Goal: Information Seeking & Learning: Understand process/instructions

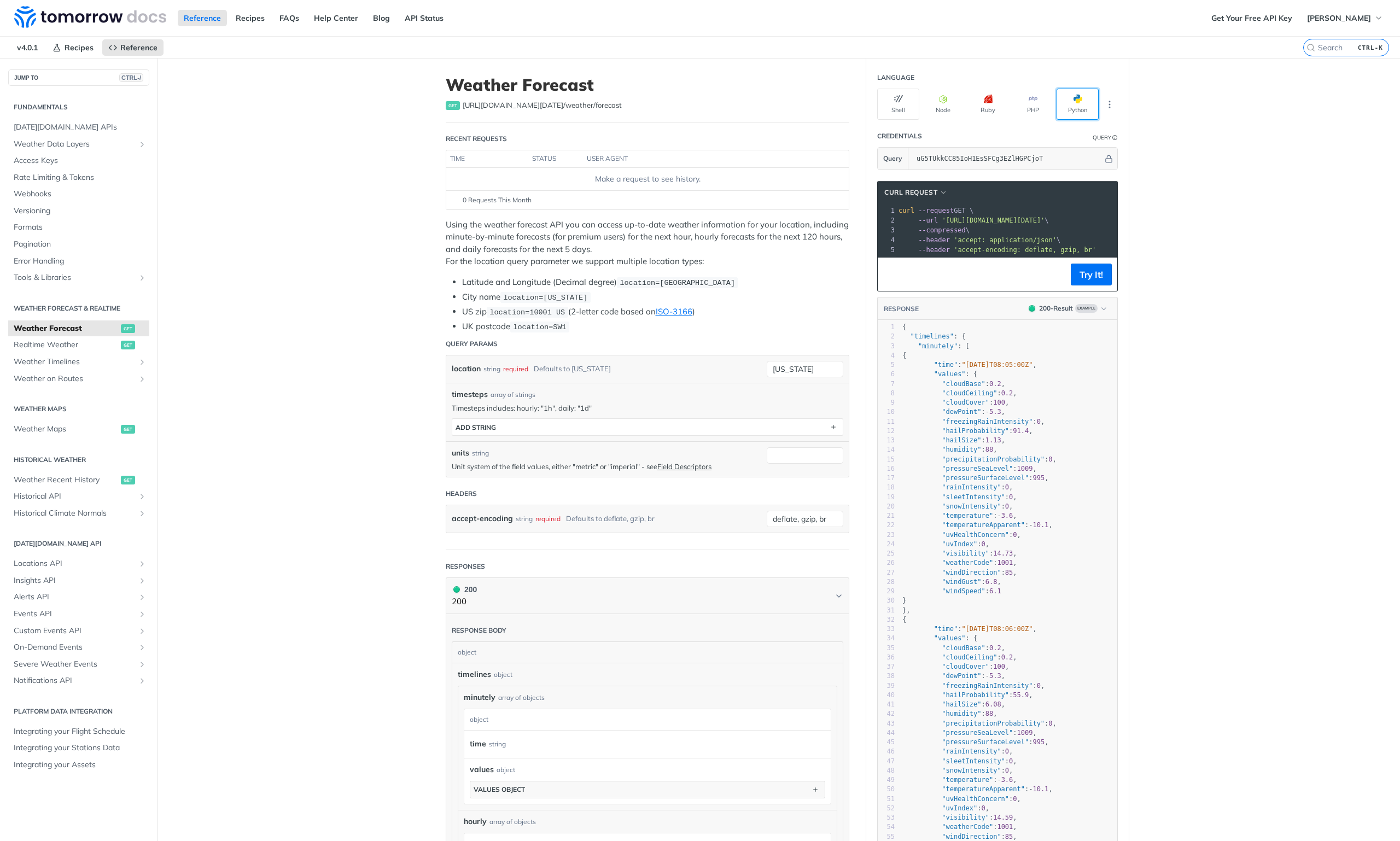
click at [1089, 102] on button "Python" at bounding box center [1077, 103] width 42 height 31
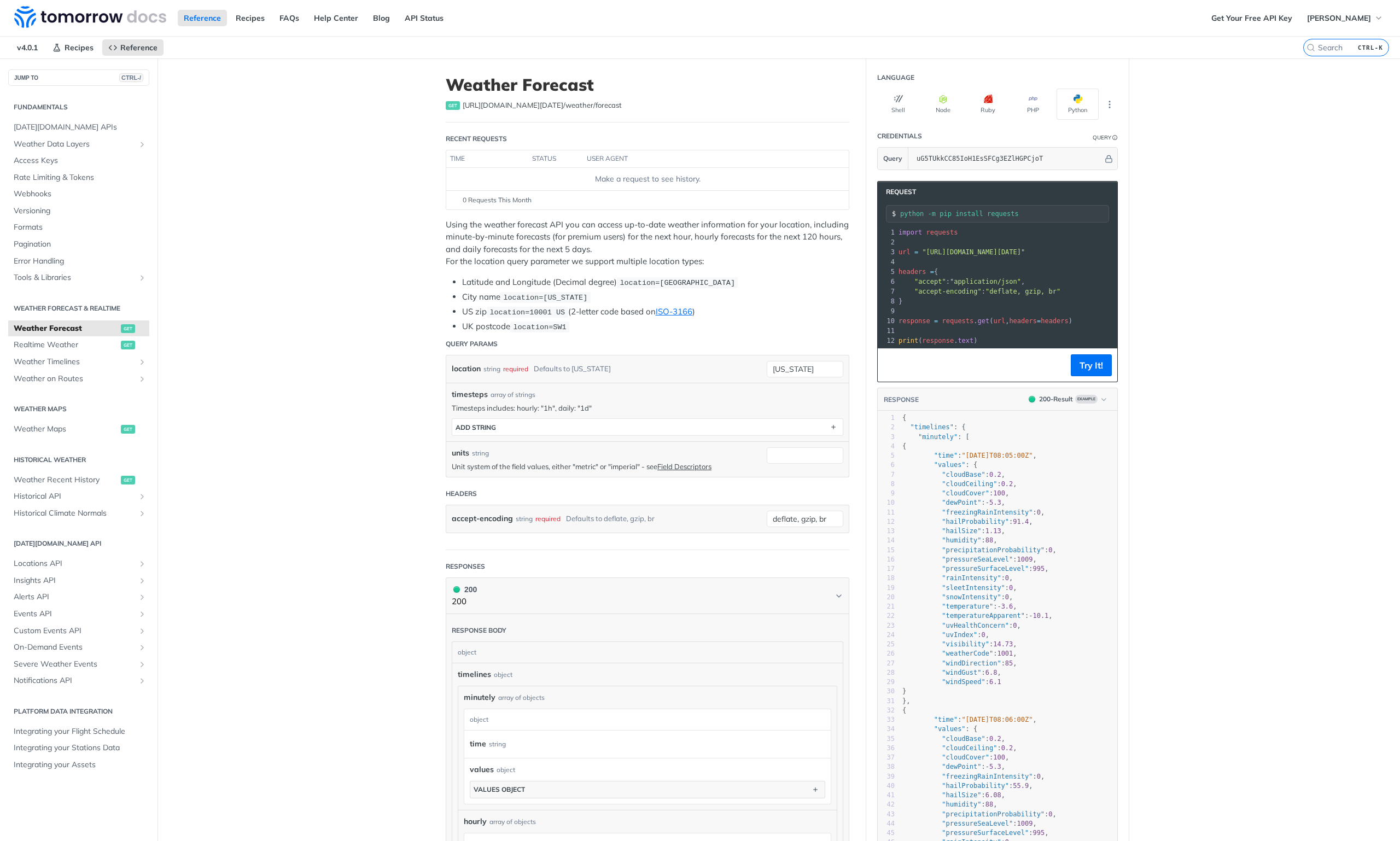
click at [1087, 195] on header "Request" at bounding box center [998, 192] width 240 height 21
click at [1083, 231] on pre "import requests" at bounding box center [1098, 232] width 404 height 10
click at [1084, 375] on button "Try It!" at bounding box center [1090, 365] width 41 height 22
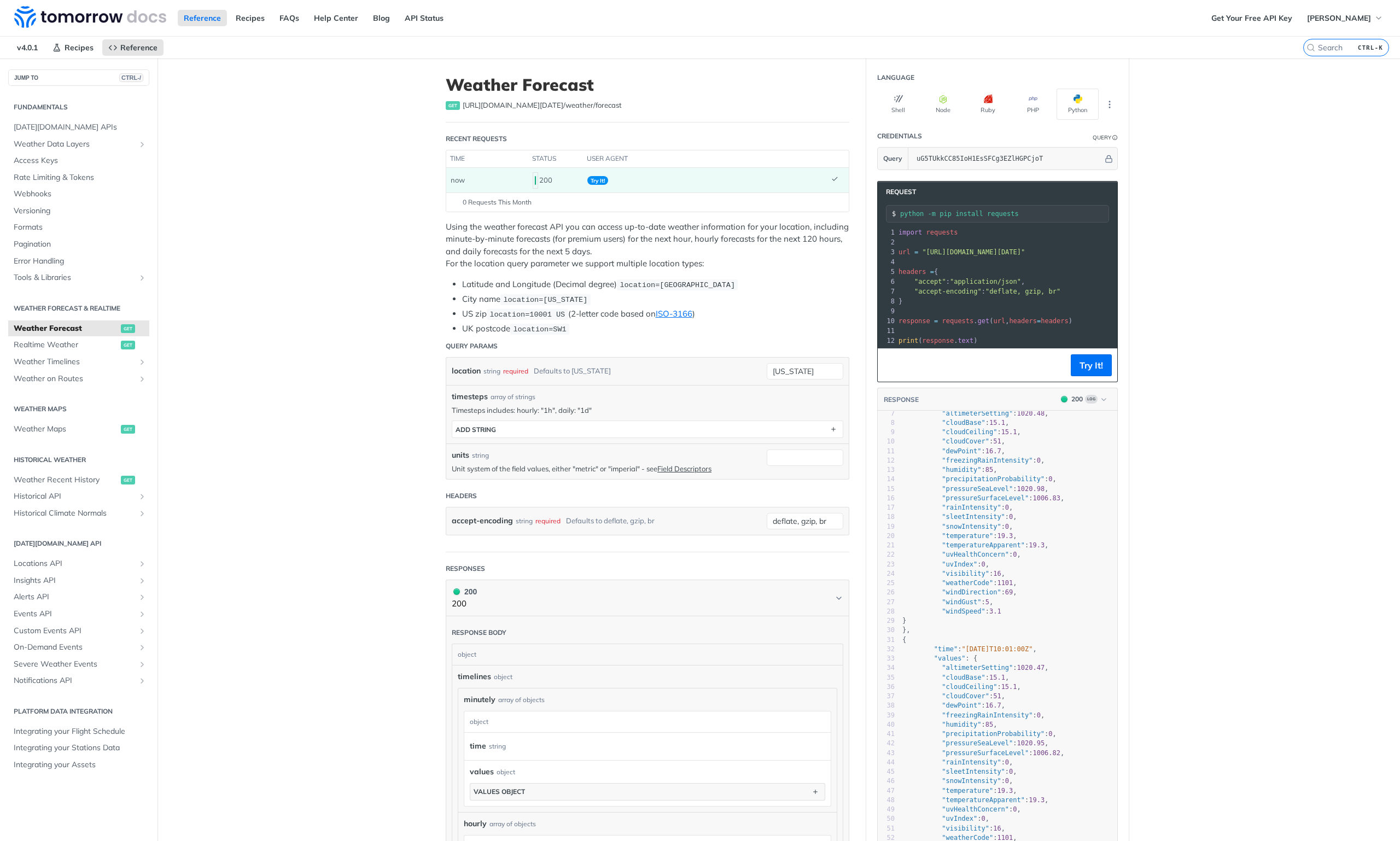
scroll to position [1, 0]
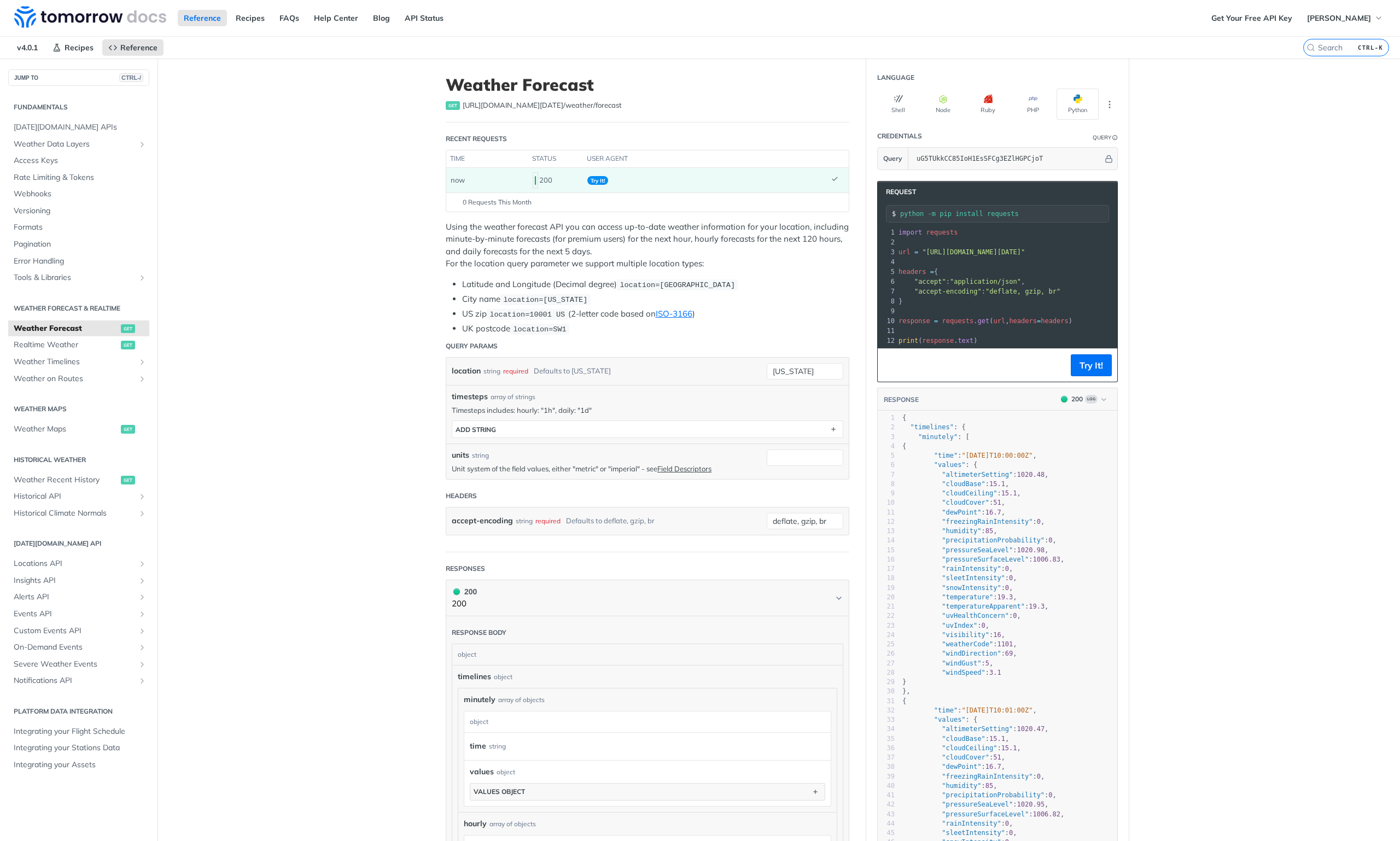
click at [979, 340] on pre "print ( response . text )" at bounding box center [1098, 341] width 404 height 10
drag, startPoint x: 958, startPoint y: 249, endPoint x: 992, endPoint y: 249, distance: 34.0
click at [871, 249] on span ""https://api.tomorrow.io/v4/weather/forecast?location=new%20york&apikey=uG5TUkk…" at bounding box center [819, 251] width 102 height 7
click at [871, 248] on span ""https://api.tomorrow.io/v4/weather/forecast?location=new%20york&apikey=uG5TUkk…" at bounding box center [819, 251] width 102 height 7
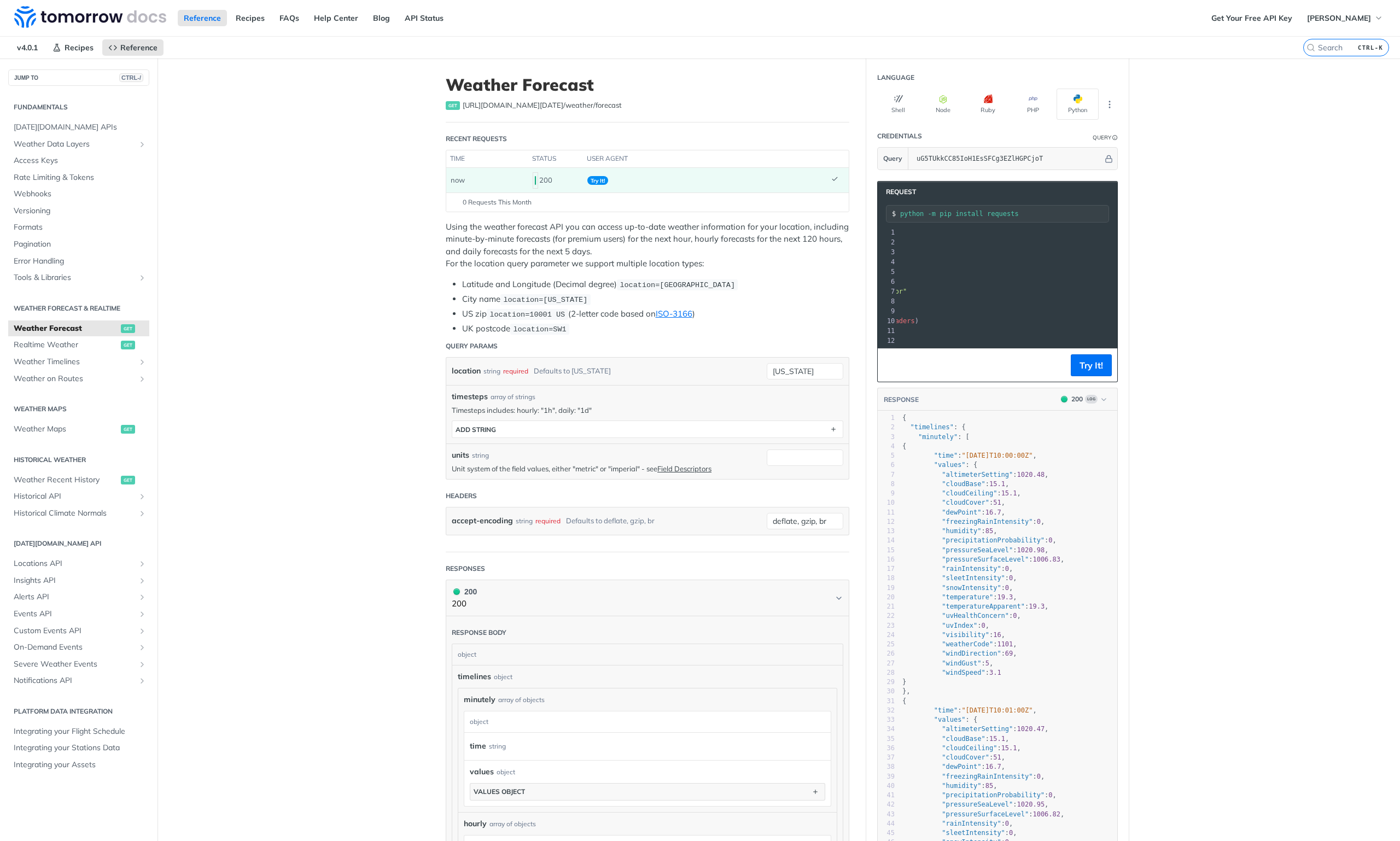
click at [871, 248] on span ""https://api.tomorrow.io/v4/weather/forecast?location=new%20york&apikey=uG5TUkk…" at bounding box center [819, 251] width 102 height 7
click at [1059, 227] on pre "import requests" at bounding box center [1050, 232] width 404 height 10
click at [1046, 286] on pre ""accept-encoding" : "deflate, gzip, br"" at bounding box center [1050, 291] width 404 height 10
copy div "import requests 2 ​ 3 url = "https://api.tomorrow.io/v4/weather/forecast?locati…"
click at [630, 257] on p "Using the weather forecast API you can access up-to-date weather information fo…" at bounding box center [647, 245] width 403 height 49
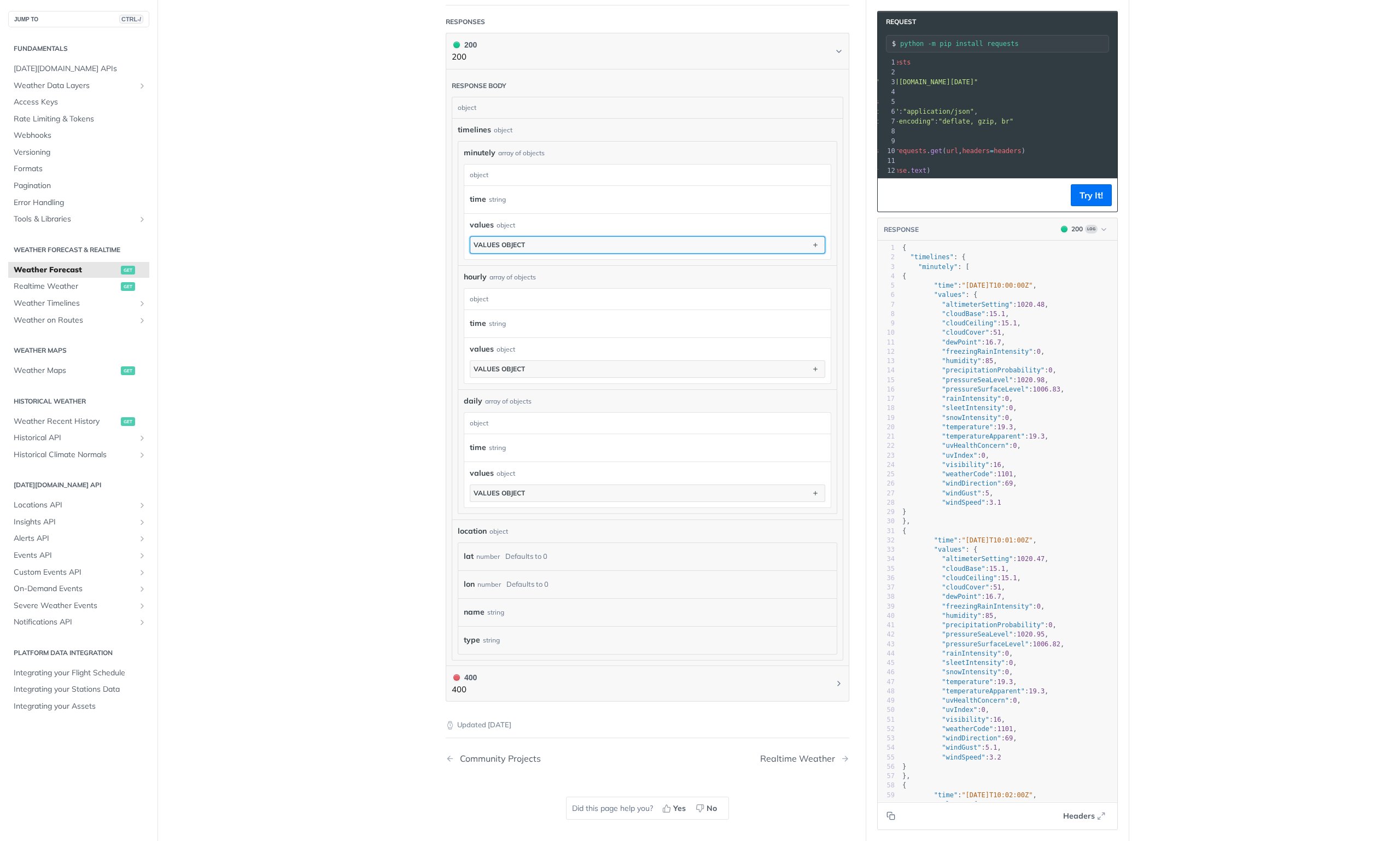
click at [525, 240] on button "values object" at bounding box center [647, 245] width 354 height 17
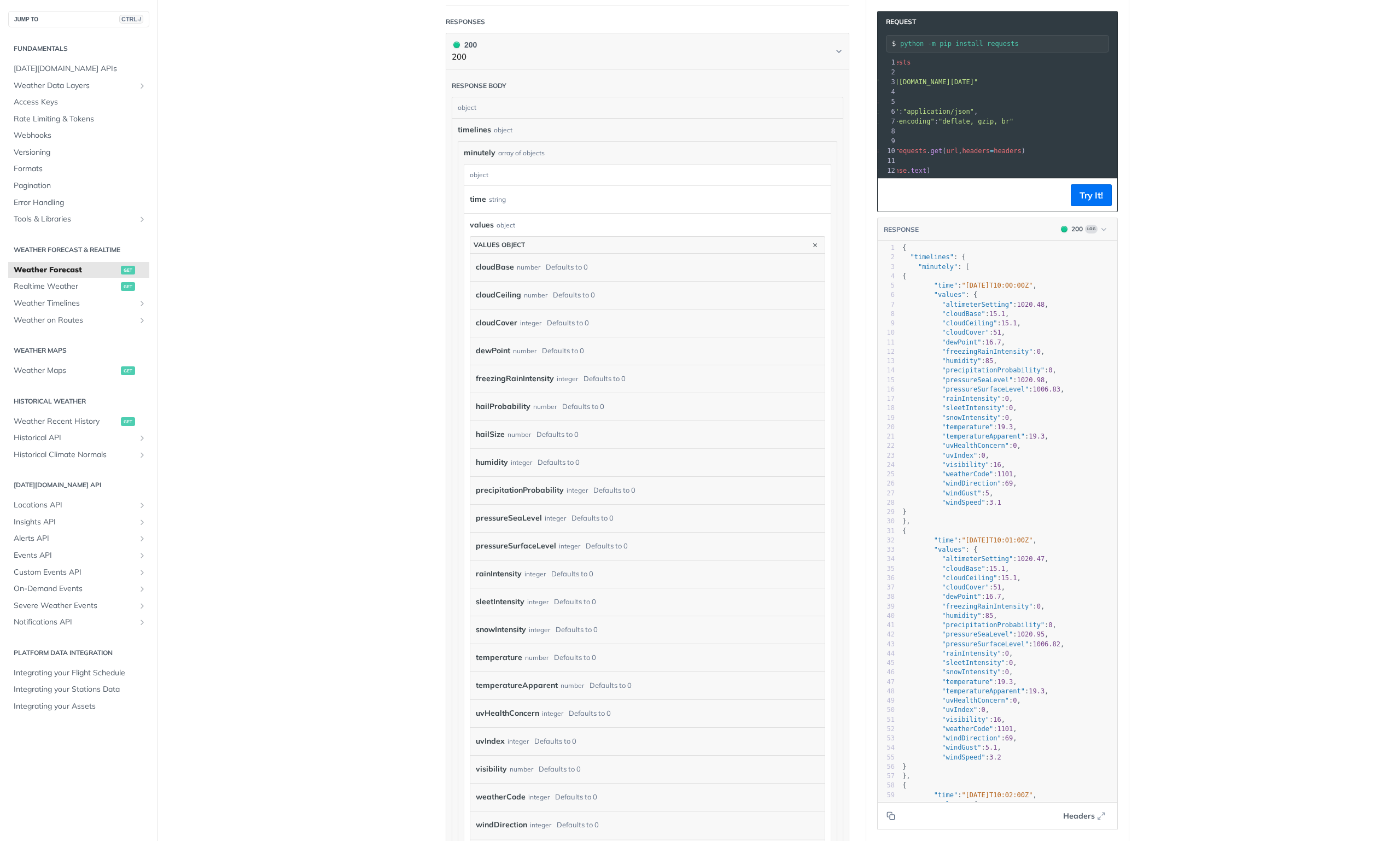
click at [332, 210] on main "JUMP TO CTRL-/ Fundamentals [DATE][DOMAIN_NAME] APIs Weather Data Layers Core P…" at bounding box center [700, 505] width 1400 height 1987
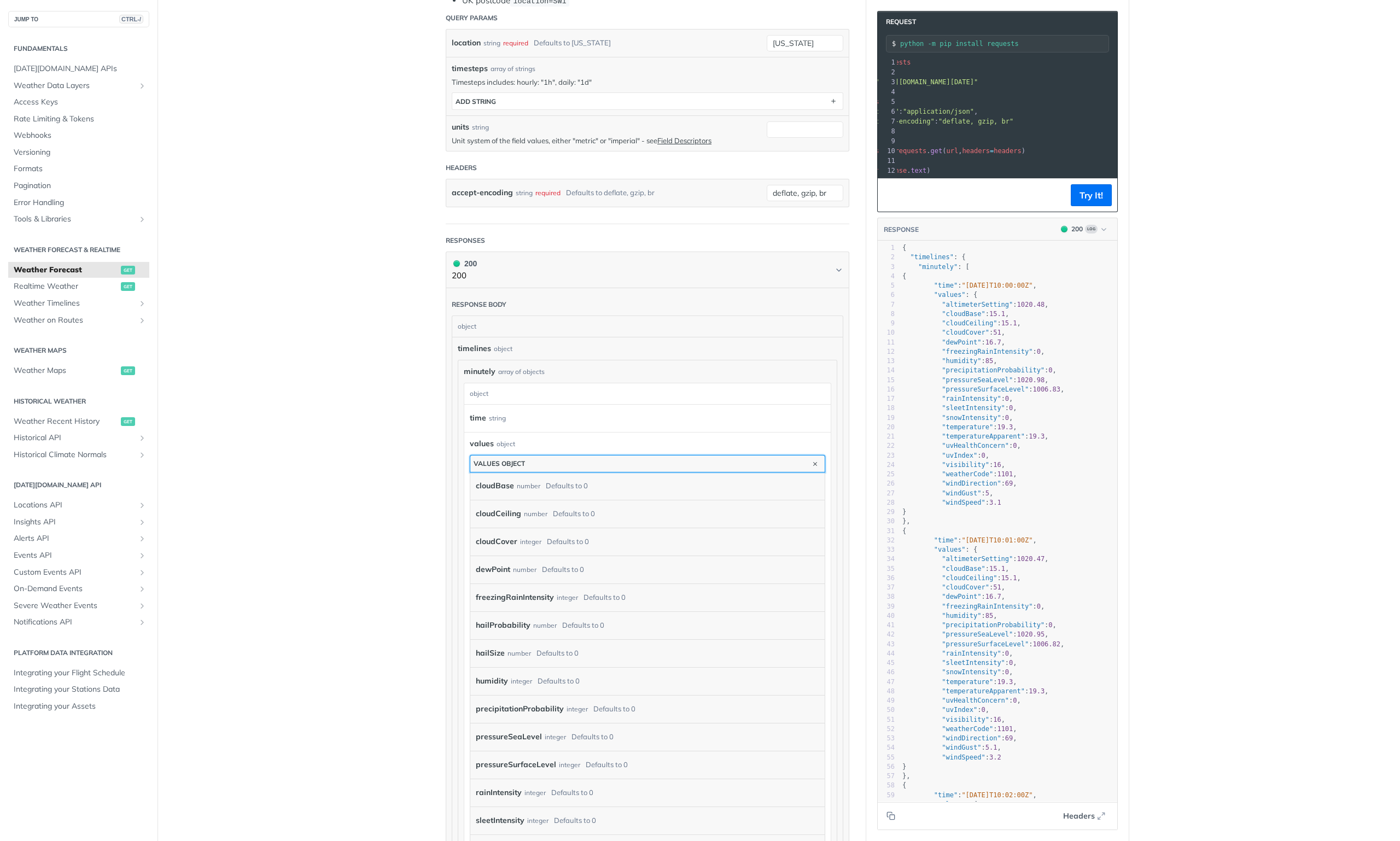
drag, startPoint x: 510, startPoint y: 455, endPoint x: 493, endPoint y: 453, distance: 17.1
click at [510, 459] on div "values object" at bounding box center [500, 463] width 52 height 8
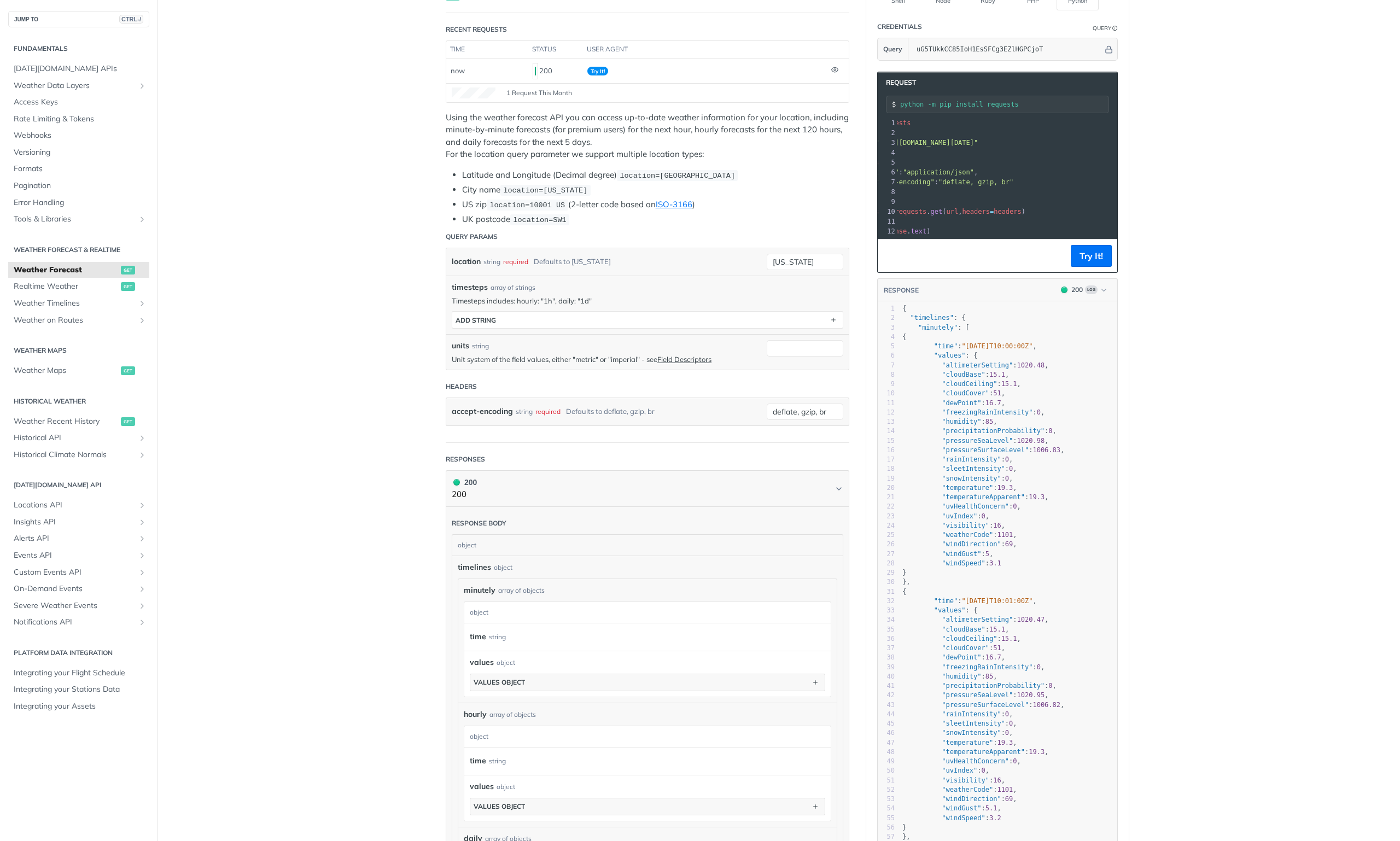
click at [392, 268] on main "JUMP TO CTRL-/ Fundamentals [DATE][DOMAIN_NAME] APIs Weather Data Layers Core P…" at bounding box center [700, 622] width 1400 height 1346
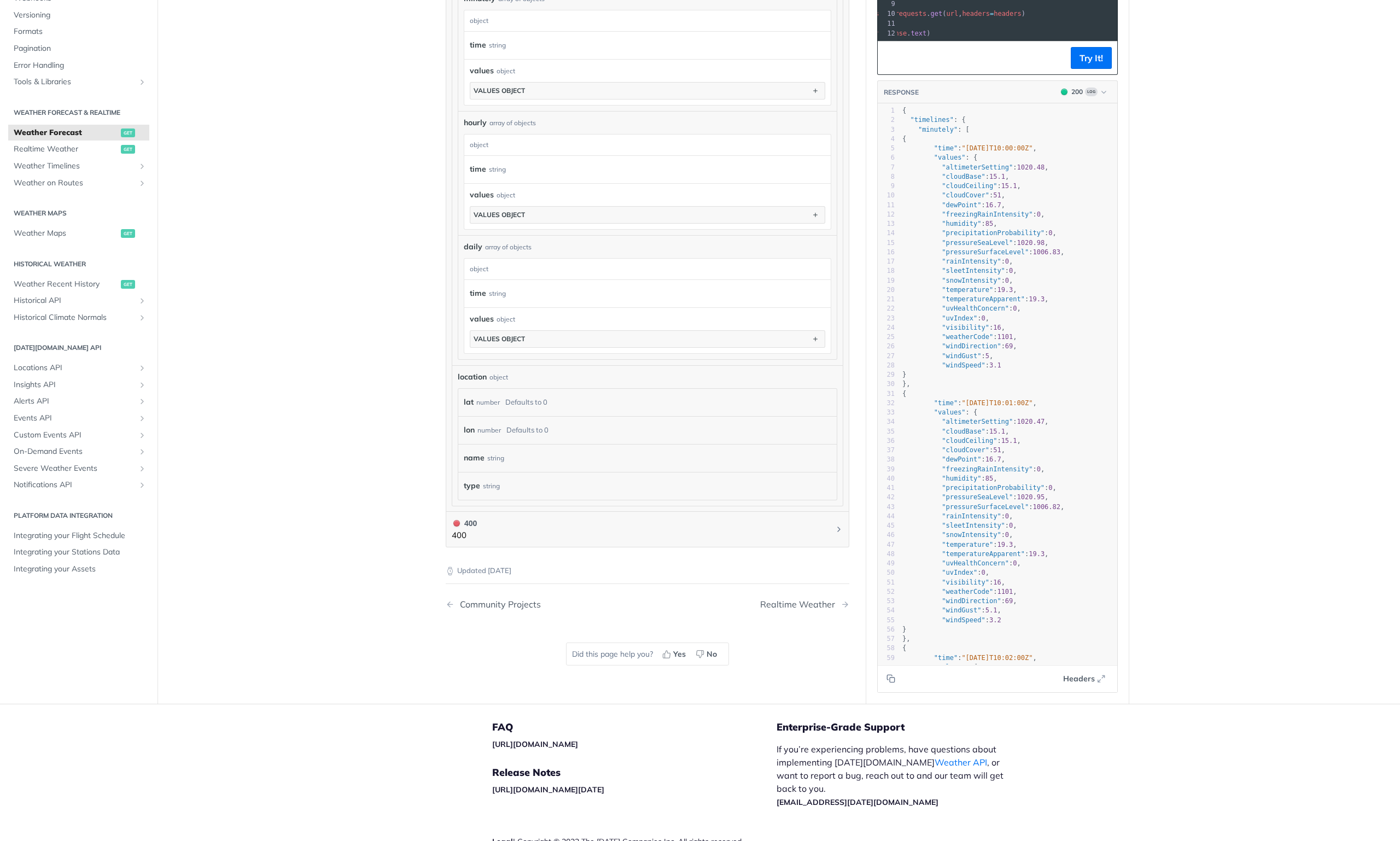
scroll to position [748, 0]
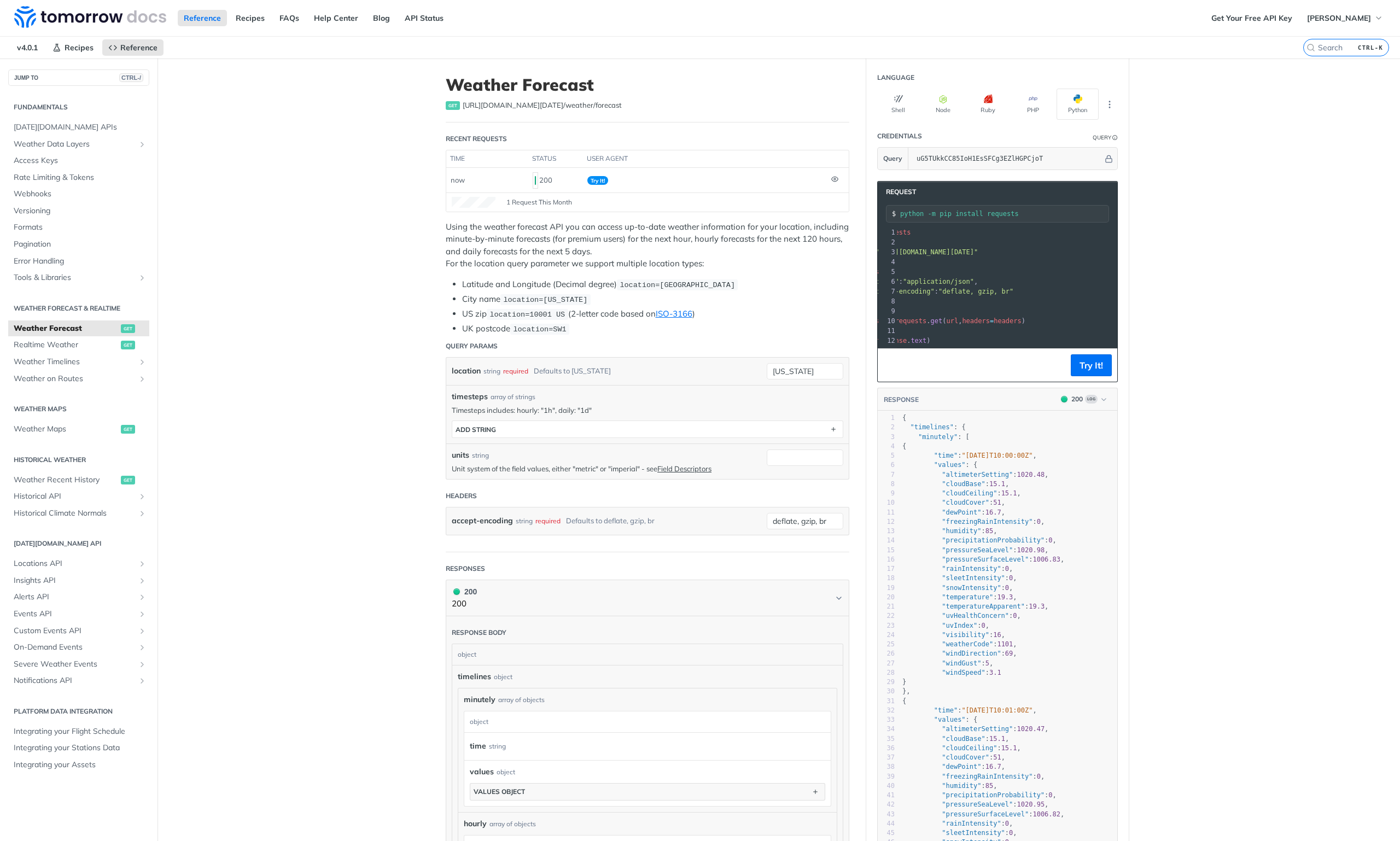
click at [978, 250] on span ""https://api.tomorrow.io/v4/weather/forecast?location=new%20york&apikey=uG5TUkk…" at bounding box center [925, 251] width 102 height 7
click at [973, 248] on span ""https://api.tomorrow.io/v4/weather/forecast?location=new%20york&apikey=uG5TUkk…" at bounding box center [925, 251] width 102 height 7
click at [979, 257] on pre "​" at bounding box center [1050, 262] width 404 height 10
click at [986, 254] on pre "url = "https://api.tomorrow.io/v4/weather/forecast?location=new%20york&apikey=u…" at bounding box center [1098, 252] width 404 height 10
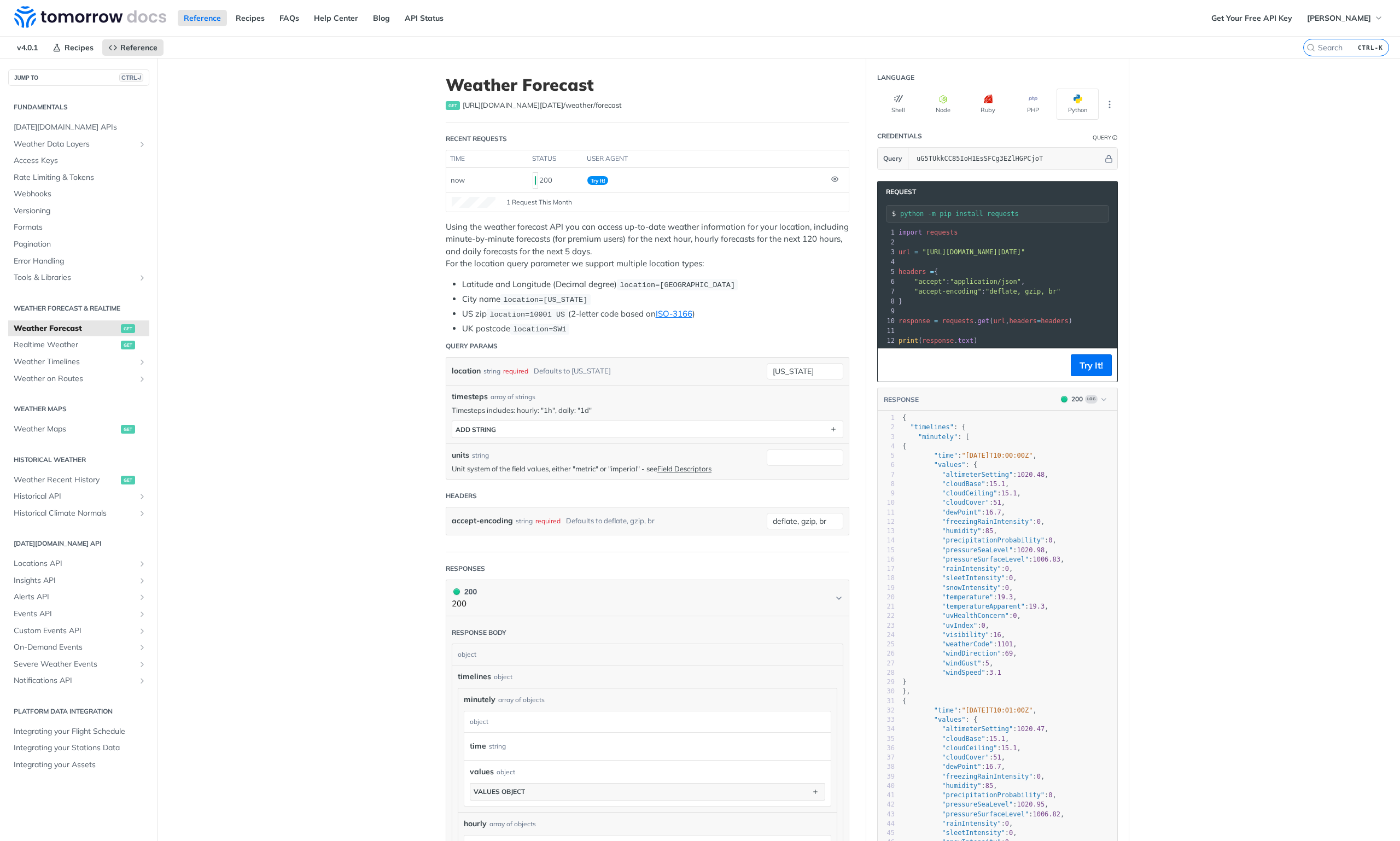
scroll to position [0, 6]
drag, startPoint x: 403, startPoint y: 211, endPoint x: 277, endPoint y: 146, distance: 141.8
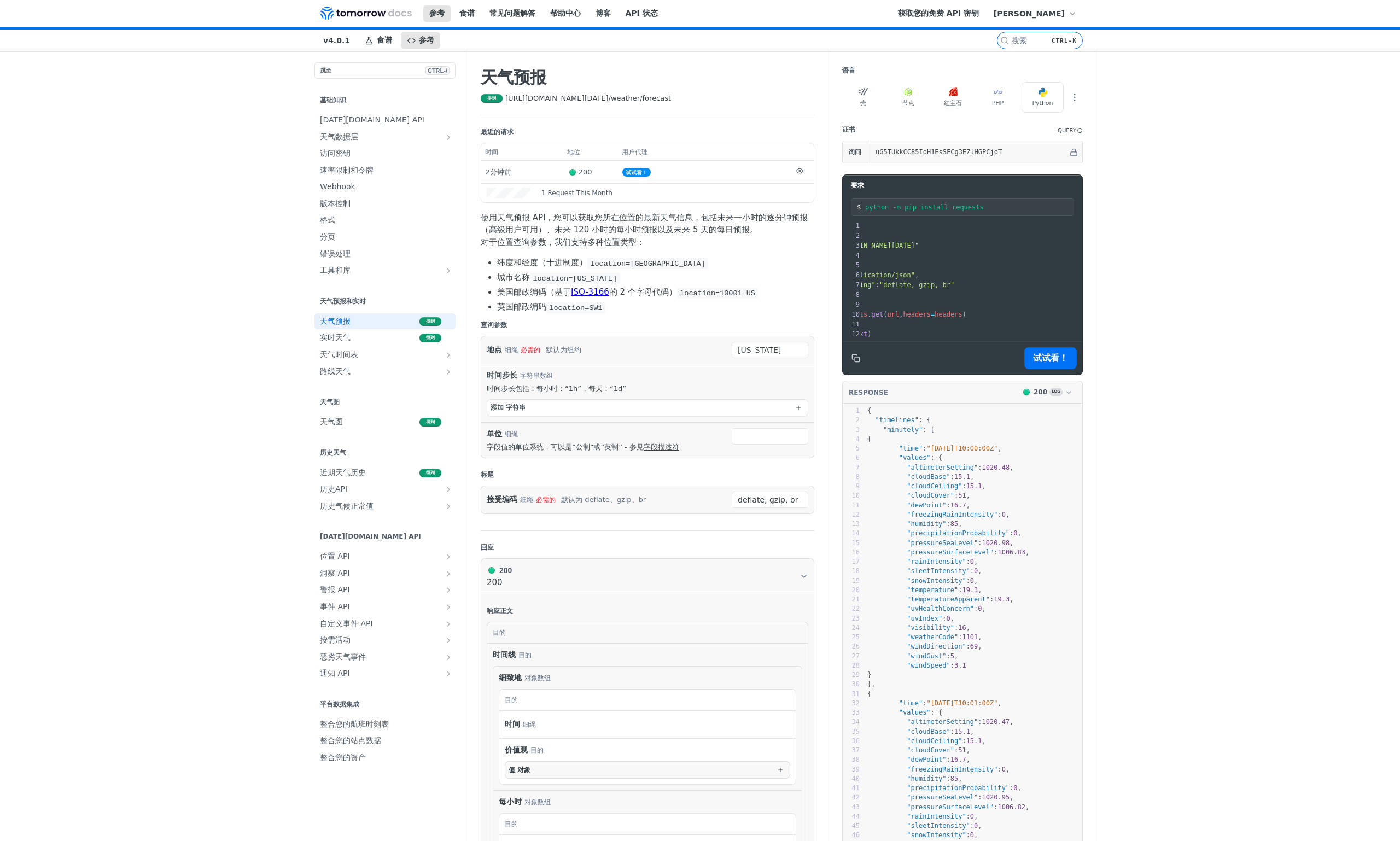
click at [364, 221] on main "跳至 CTRL-/ 基础知识 Tomorrow.io API 天气数据层 核 概率预测 天气代码 历史 高级降水 空气质量 花粉 火 洪水 土壤 闪电 海上 …" at bounding box center [700, 717] width 787 height 1331
drag, startPoint x: 535, startPoint y: 172, endPoint x: 682, endPoint y: 208, distance: 151.3
click at [656, 173] on tr "2分钟前 200 试试看！" at bounding box center [647, 172] width 332 height 22
drag, startPoint x: 678, startPoint y: 239, endPoint x: 663, endPoint y: 251, distance: 19.2
click at [678, 241] on p "使用天气预报 API，您可以获取您所在位置的最新天气信息，包括未来一小时的逐分钟预报（高级用户可用）、未来 120 小时的每小时预报以及未来 5 天的每日预报…" at bounding box center [647, 230] width 333 height 37
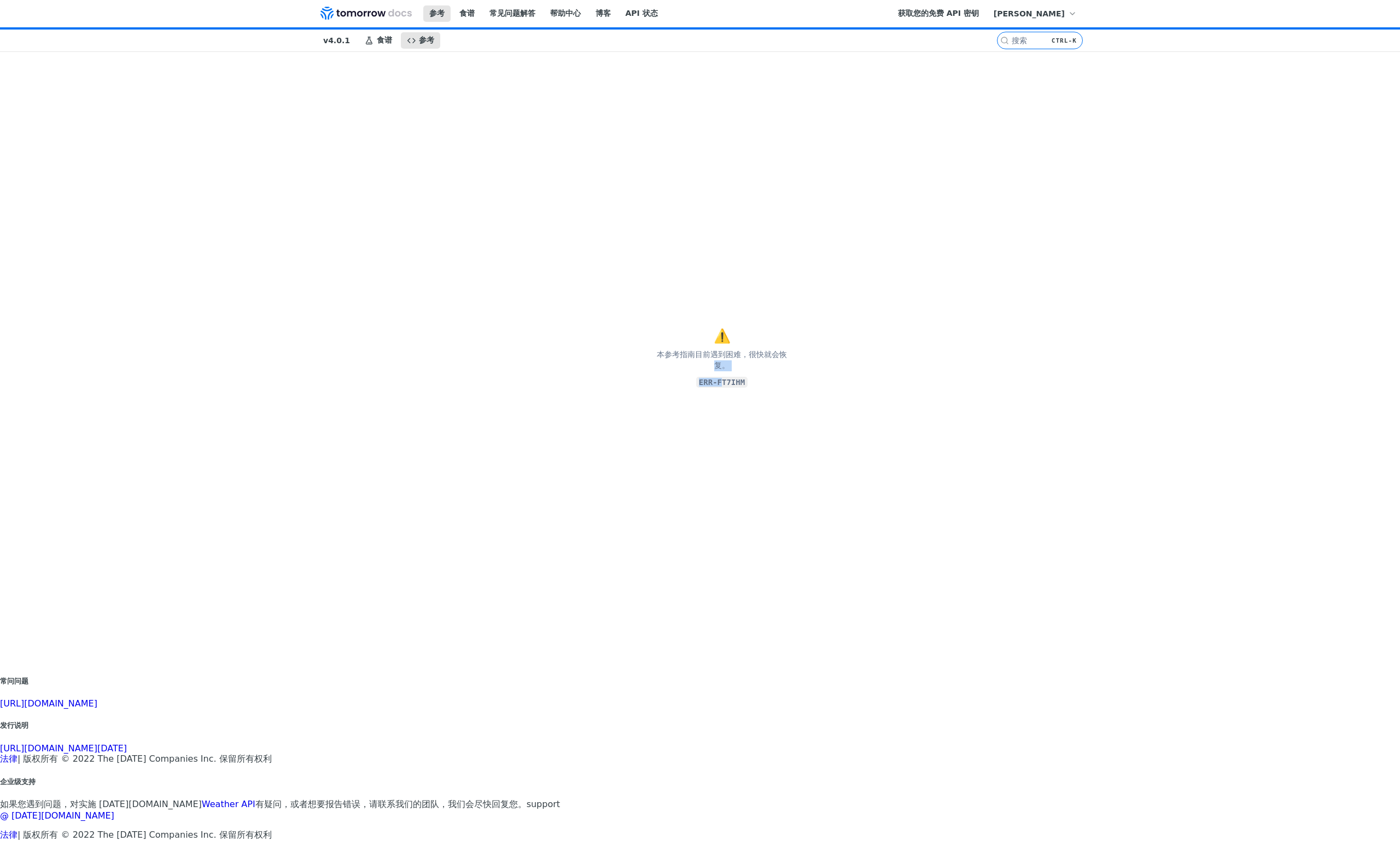
click at [663, 359] on section "⚠️ 本参考指南目前遇到困难，很快就会恢复。 ERR-FT7IHM" at bounding box center [721, 358] width 1443 height 613
click at [336, 81] on section "⚠️ 本参考指南目前遇到困难，很快就会恢复。 ERR-FT7IHM" at bounding box center [721, 358] width 1443 height 613
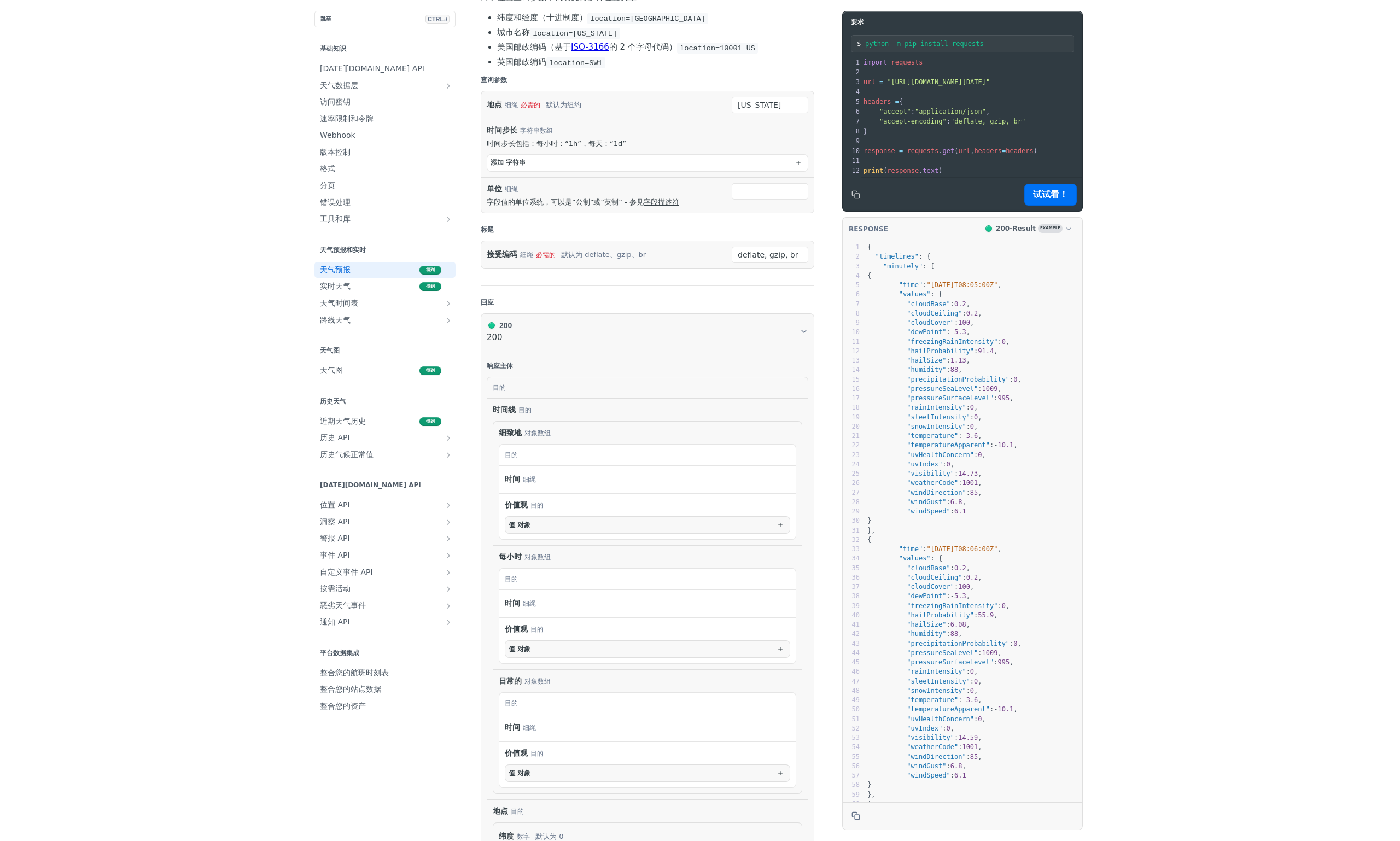
scroll to position [109, 0]
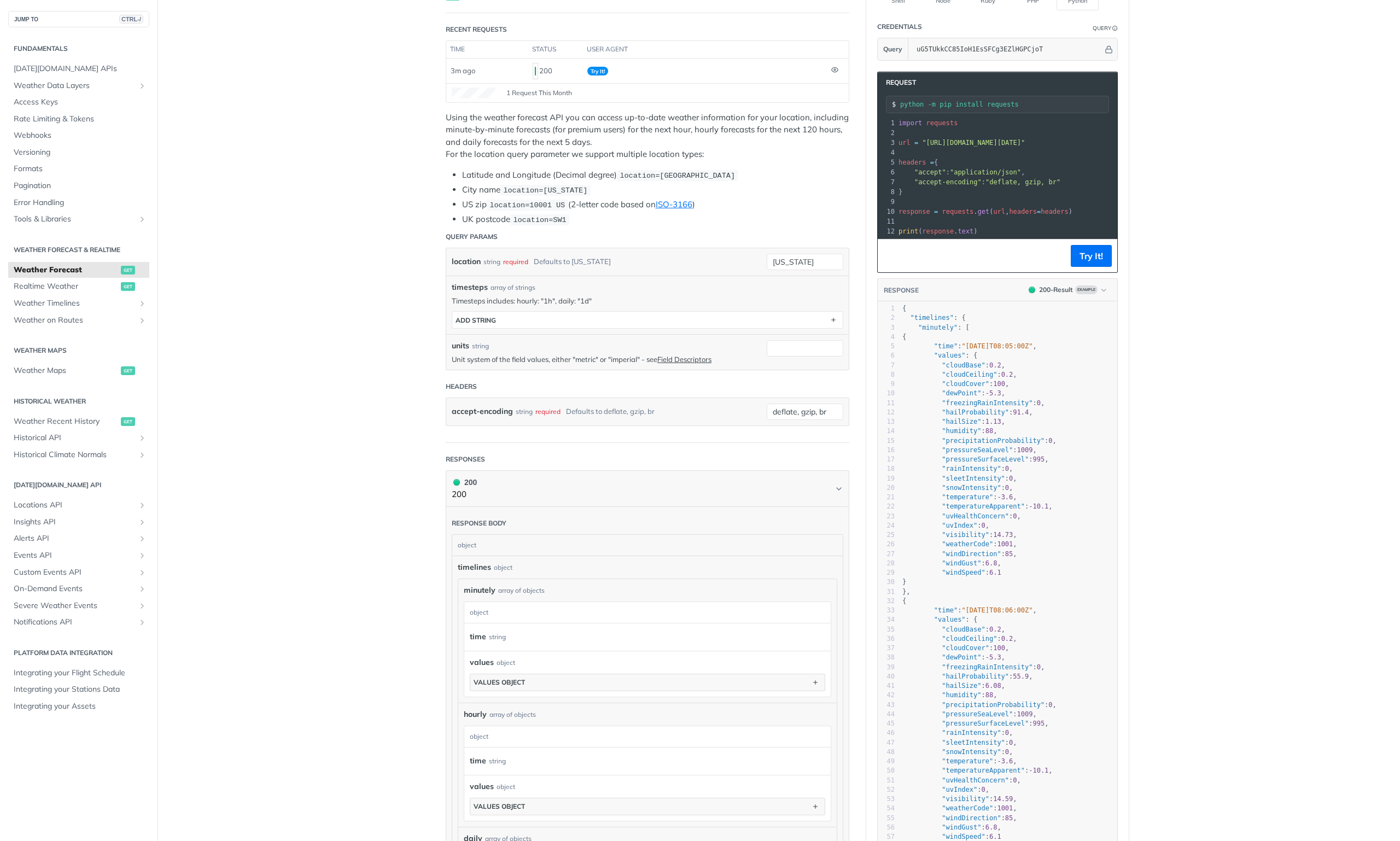
click at [413, 225] on main "JUMP TO CTRL-/ Fundamentals [DATE][DOMAIN_NAME] APIs Weather Data Layers Core P…" at bounding box center [700, 622] width 1400 height 1346
click at [506, 316] on button "ADD string" at bounding box center [647, 320] width 391 height 17
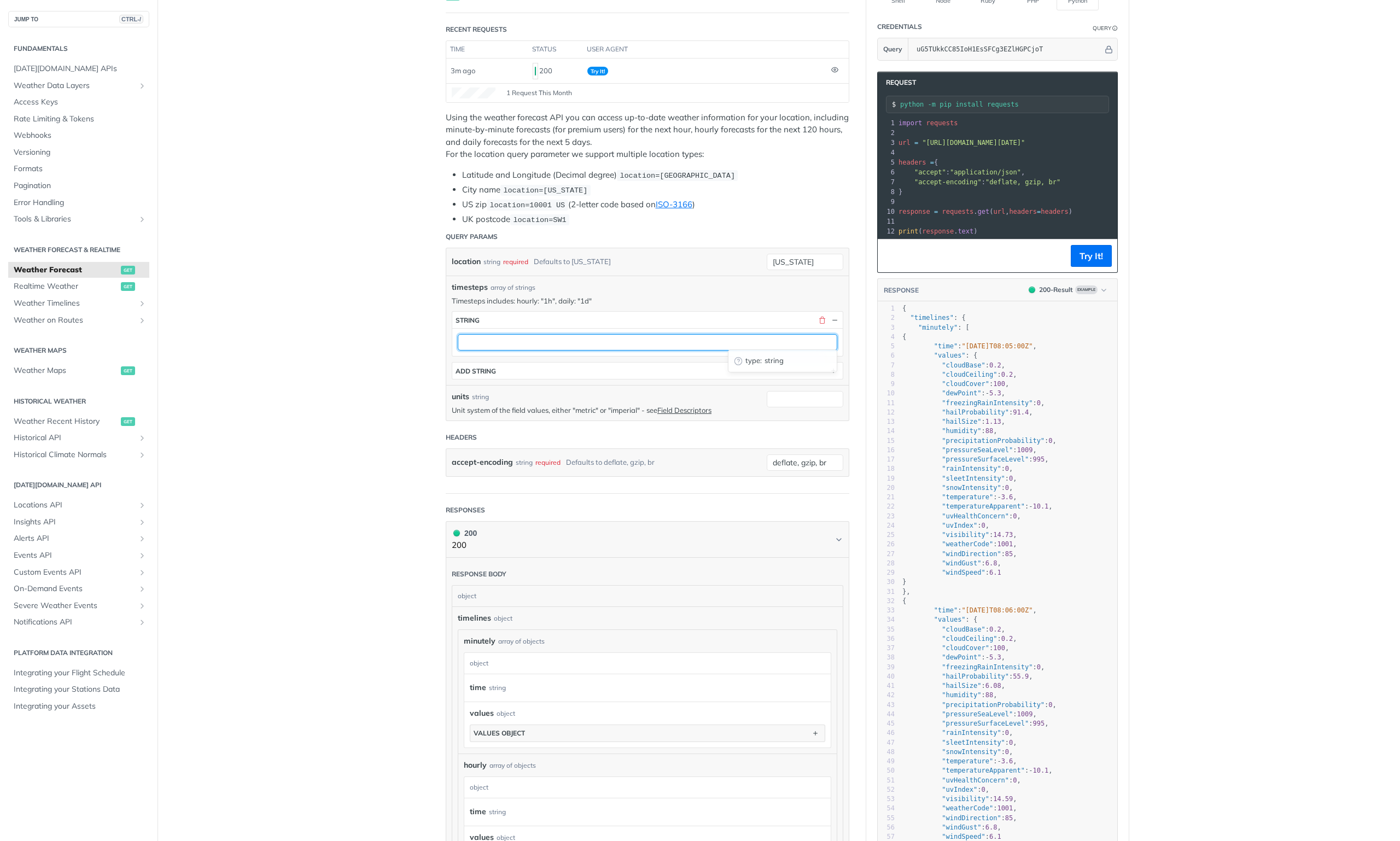
click at [504, 336] on input "text" at bounding box center [647, 342] width 380 height 17
type input "1d"
click at [404, 343] on main "JUMP TO CTRL-/ Fundamentals [DATE][DOMAIN_NAME] APIs Weather Data Layers Core P…" at bounding box center [700, 647] width 1400 height 1396
click at [780, 392] on input "units" at bounding box center [805, 399] width 77 height 17
drag, startPoint x: 437, startPoint y: 387, endPoint x: 735, endPoint y: 410, distance: 298.9
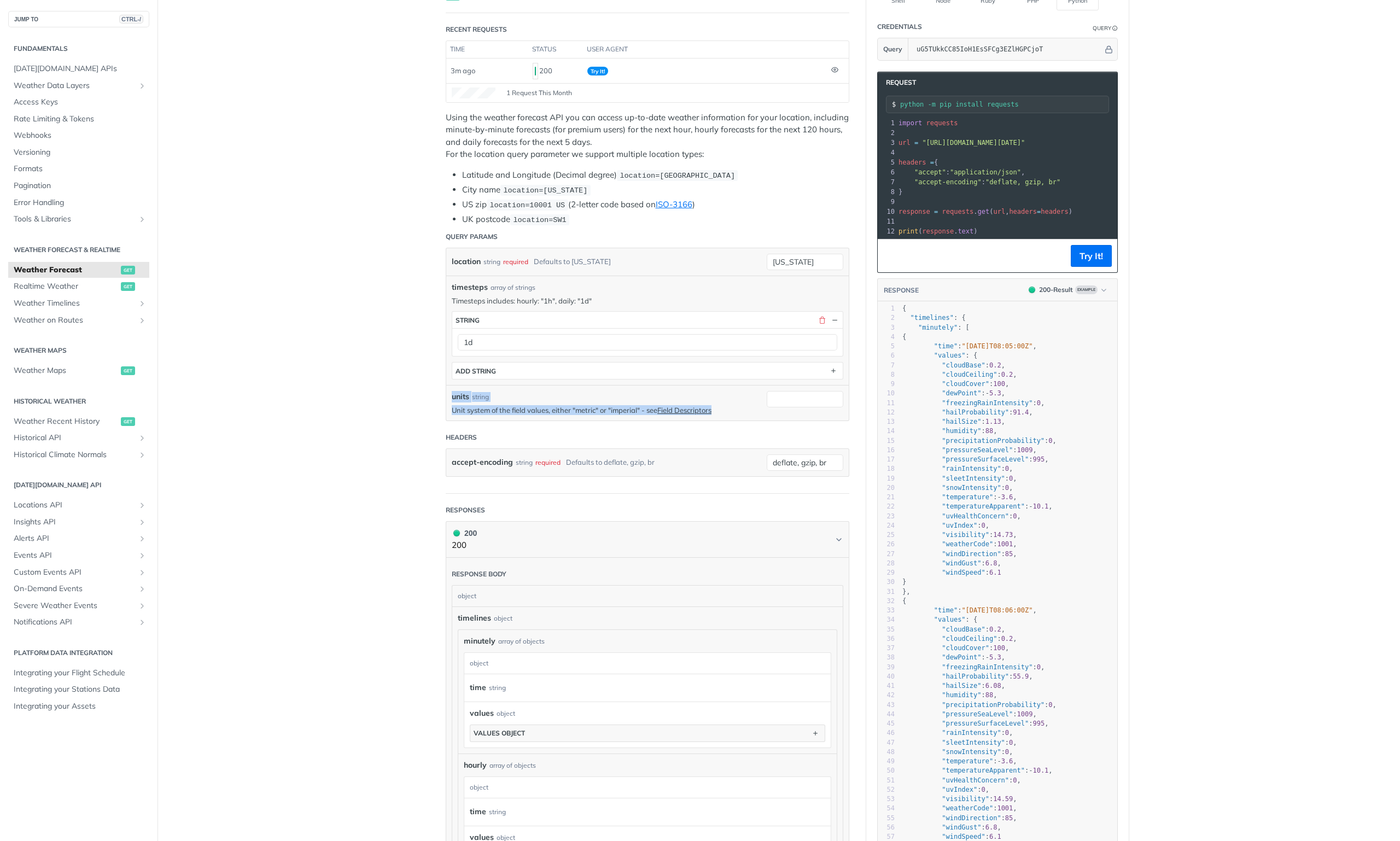
click at [735, 410] on article "Weather Forecast get https://api.tomorrow.io/v4 /weather/forecast Recent Reques…" at bounding box center [647, 647] width 437 height 1396
click at [486, 376] on div "timesteps array of strings Timesteps includes: hourly: "1h", daily: "1d" timest…" at bounding box center [647, 330] width 402 height 109
click at [490, 371] on button "ADD string" at bounding box center [647, 371] width 391 height 17
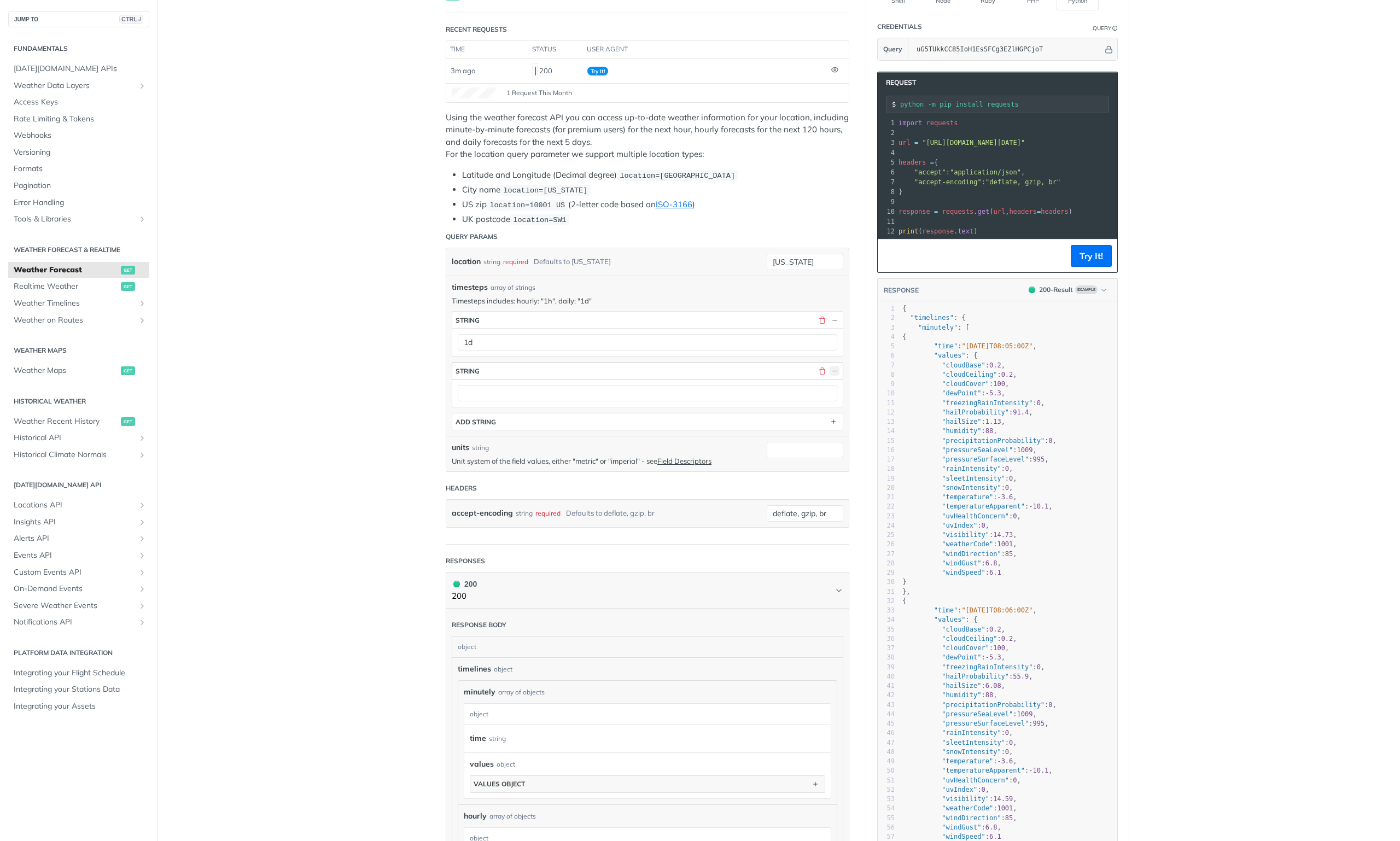
click at [830, 366] on button "button" at bounding box center [835, 371] width 10 height 10
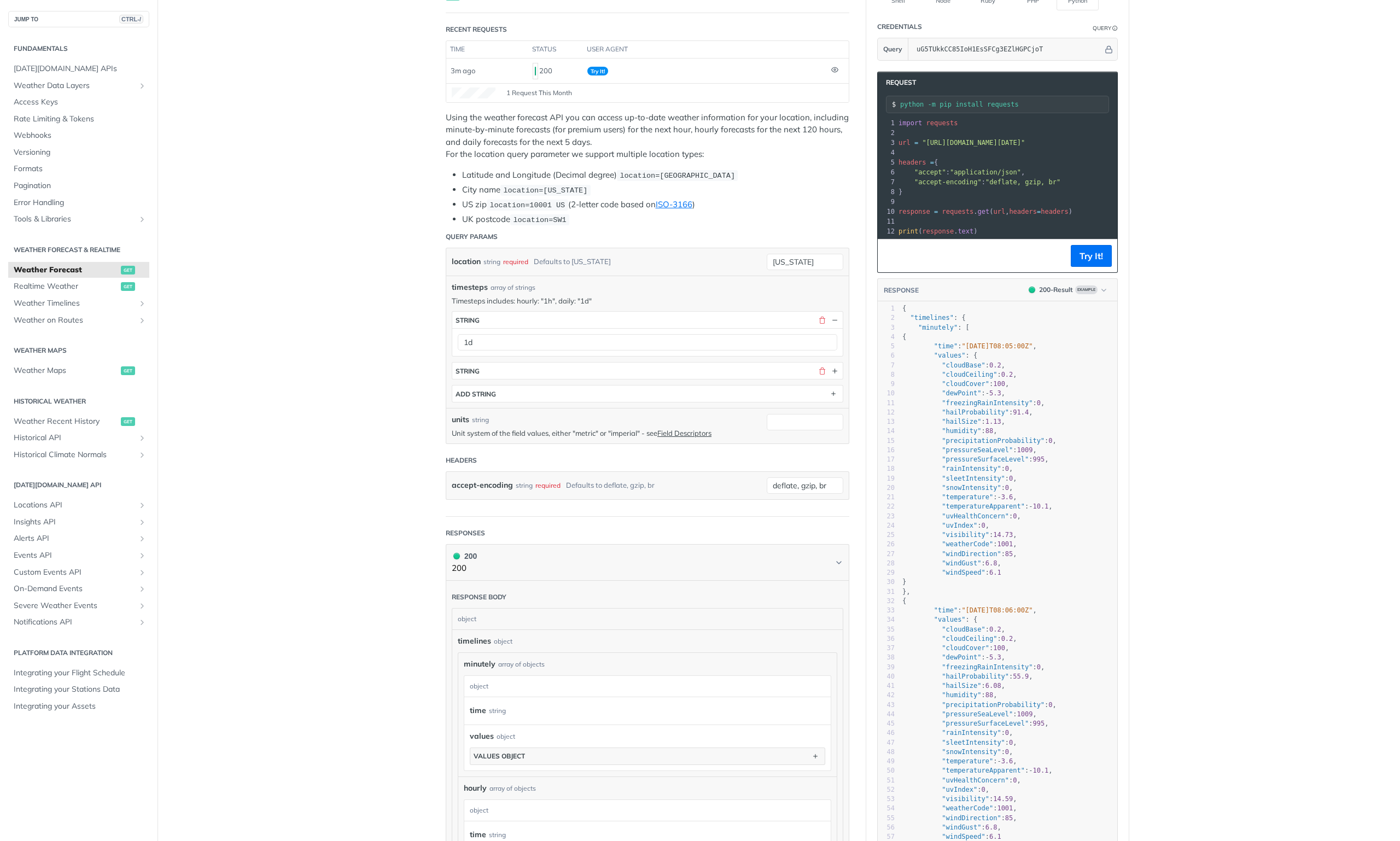
click at [342, 358] on main "JUMP TO CTRL-/ Fundamentals [DATE][DOMAIN_NAME] APIs Weather Data Layers Core P…" at bounding box center [700, 659] width 1400 height 1420
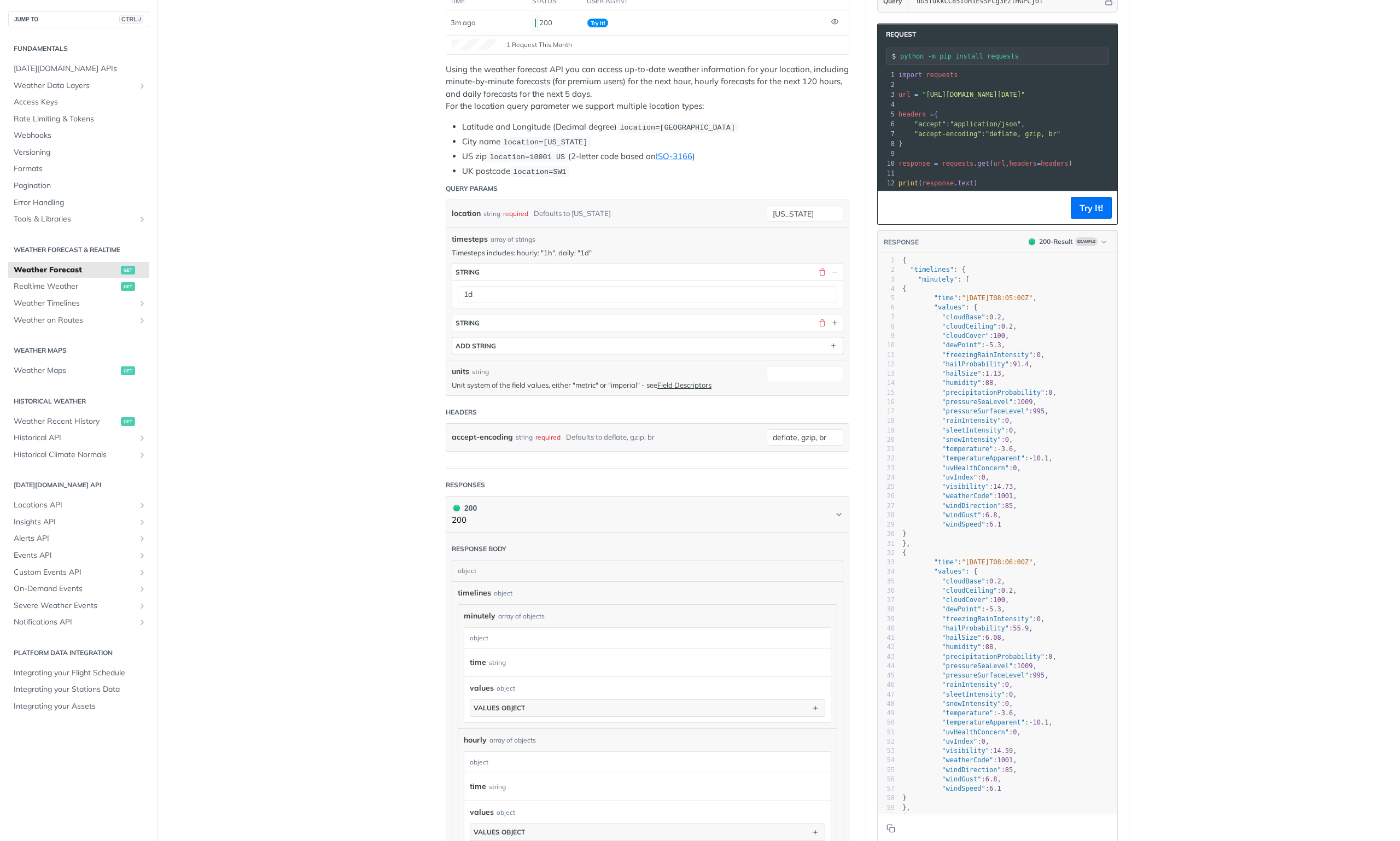
scroll to position [164, 0]
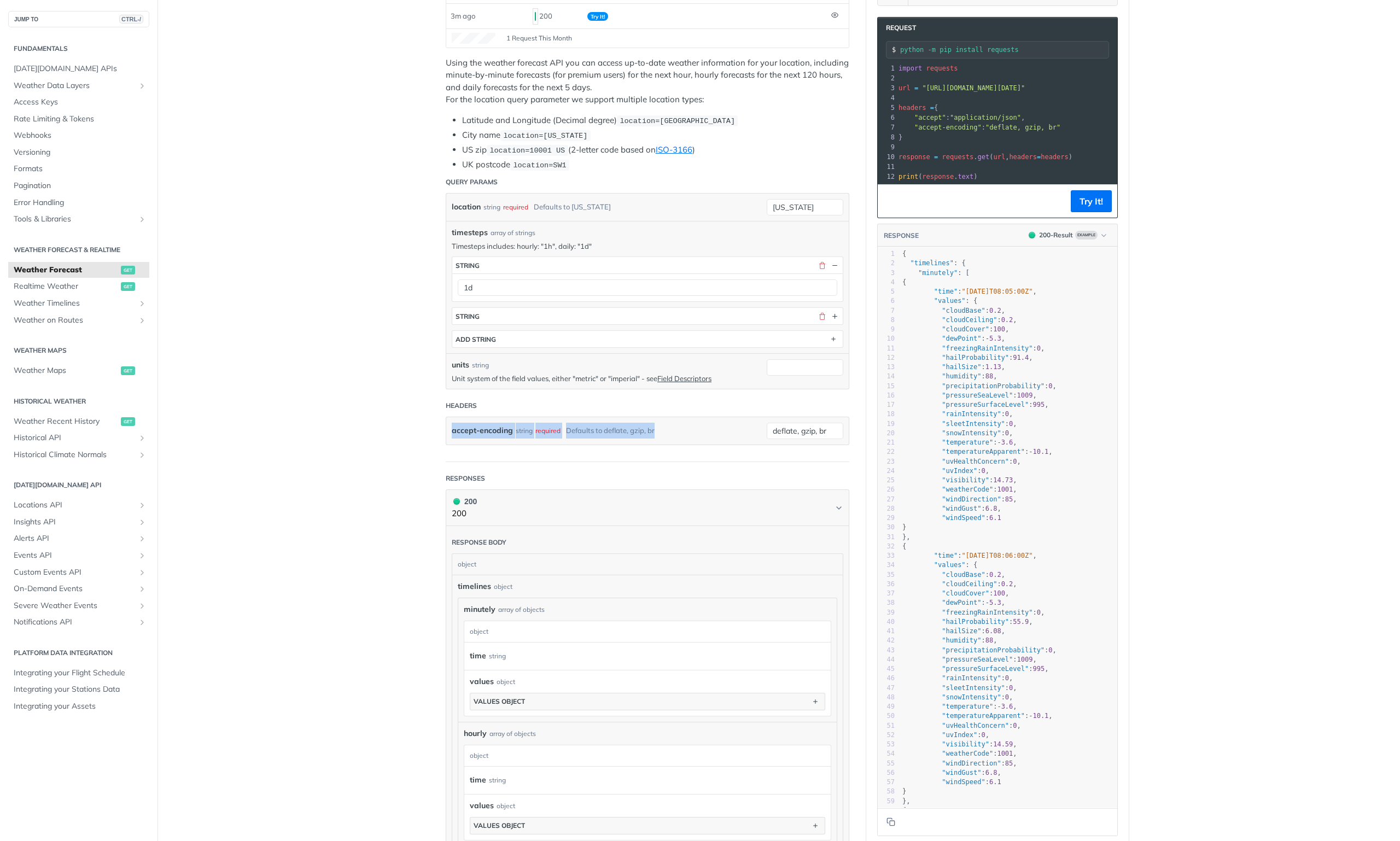
drag, startPoint x: 432, startPoint y: 418, endPoint x: 660, endPoint y: 435, distance: 228.6
click at [652, 430] on article "Weather Forecast get https://api.tomorrow.io/v4 /weather/forecast Recent Reques…" at bounding box center [647, 604] width 437 height 1420
click at [665, 449] on form "Query Params location string required Defaults to new york new york timesteps a…" at bounding box center [647, 316] width 403 height 291
drag, startPoint x: 625, startPoint y: 425, endPoint x: 384, endPoint y: 430, distance: 241.1
click at [390, 430] on main "JUMP TO CTRL-/ Fundamentals [DATE][DOMAIN_NAME] APIs Weather Data Layers Core P…" at bounding box center [700, 604] width 1400 height 1420
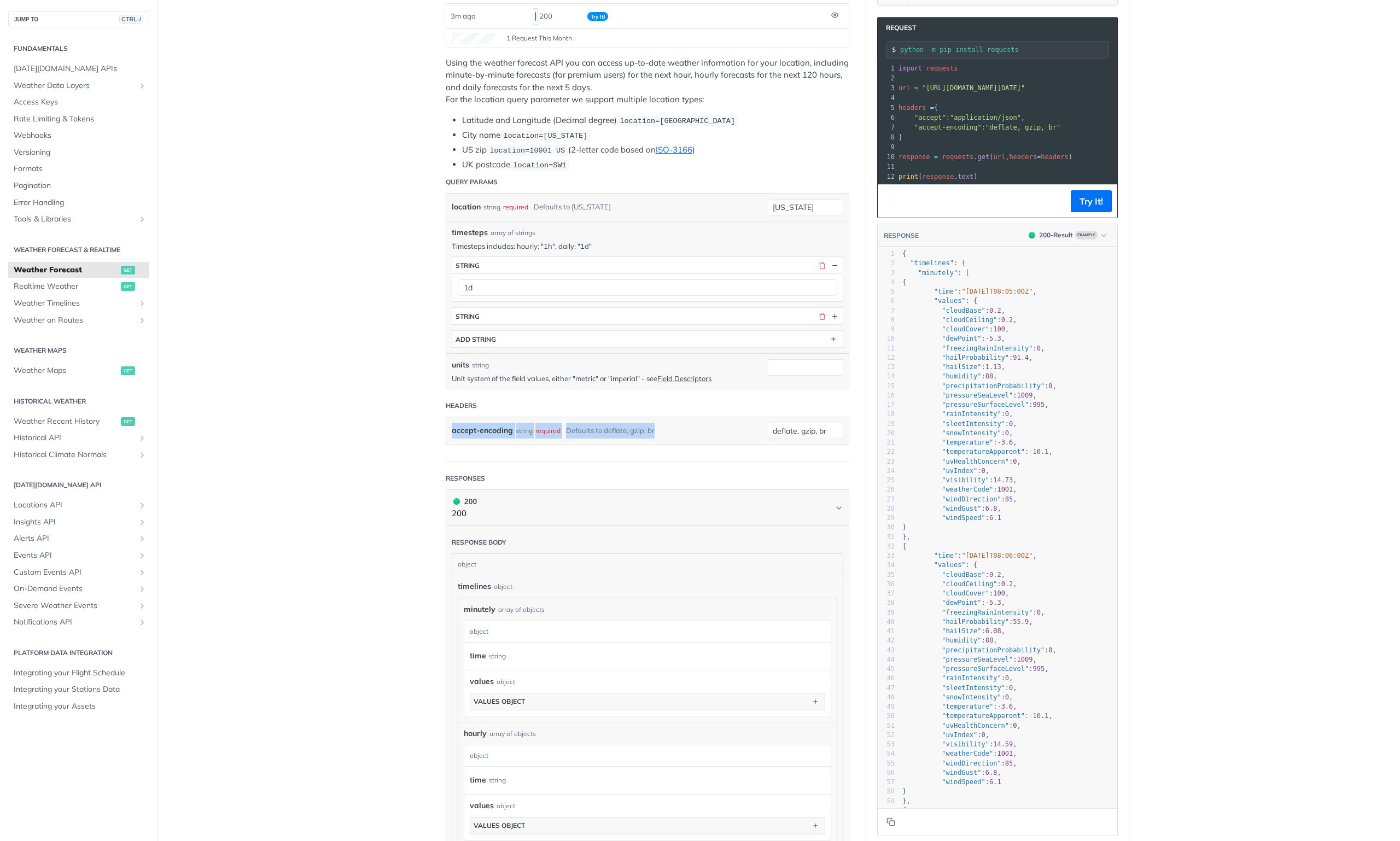
click at [364, 451] on main "JUMP TO CTRL-/ Fundamentals [DATE][DOMAIN_NAME] APIs Weather Data Layers Core P…" at bounding box center [700, 604] width 1400 height 1420
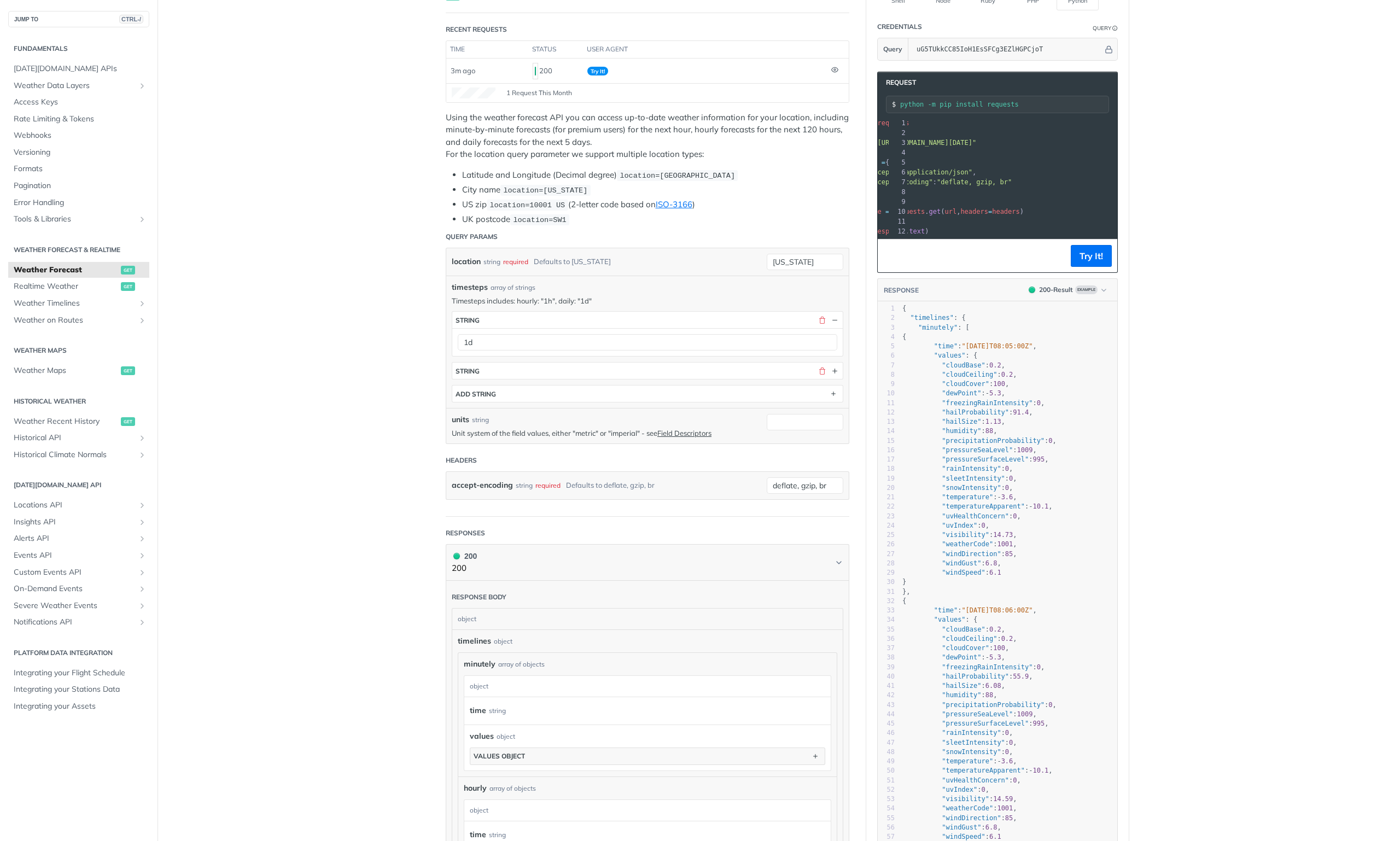
scroll to position [0, 0]
click at [762, 238] on header "Query Params" at bounding box center [647, 236] width 403 height 22
drag, startPoint x: 807, startPoint y: 261, endPoint x: 654, endPoint y: 254, distance: 153.2
click at [656, 256] on div "location string required Defaults to new york new york required type : string U…" at bounding box center [647, 261] width 402 height 27
type input "s"
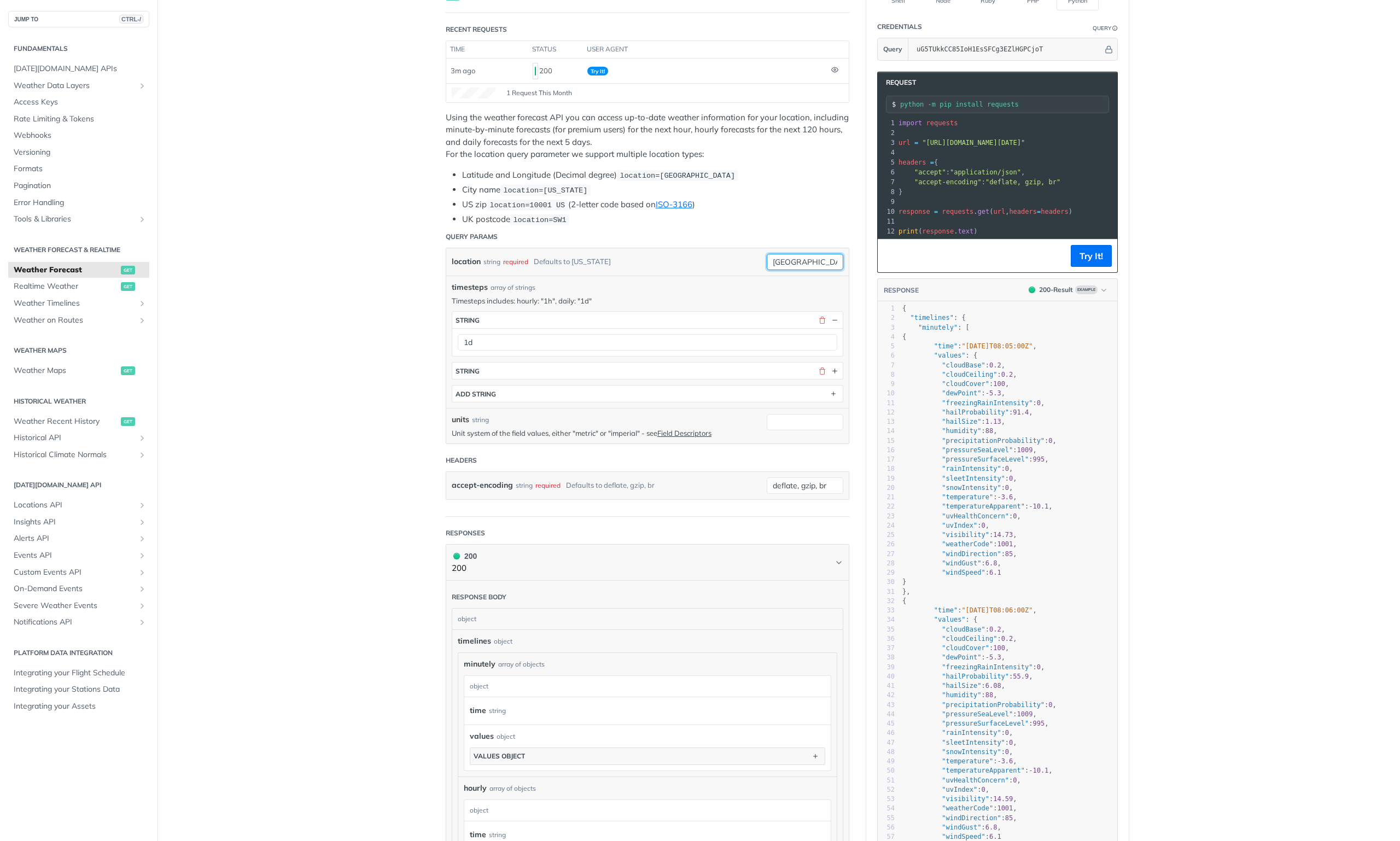
type input "宁波市海曙区"
click at [778, 198] on li "US zip location=10001 US (2-letter code based on ISO-3166 )" at bounding box center [655, 204] width 387 height 12
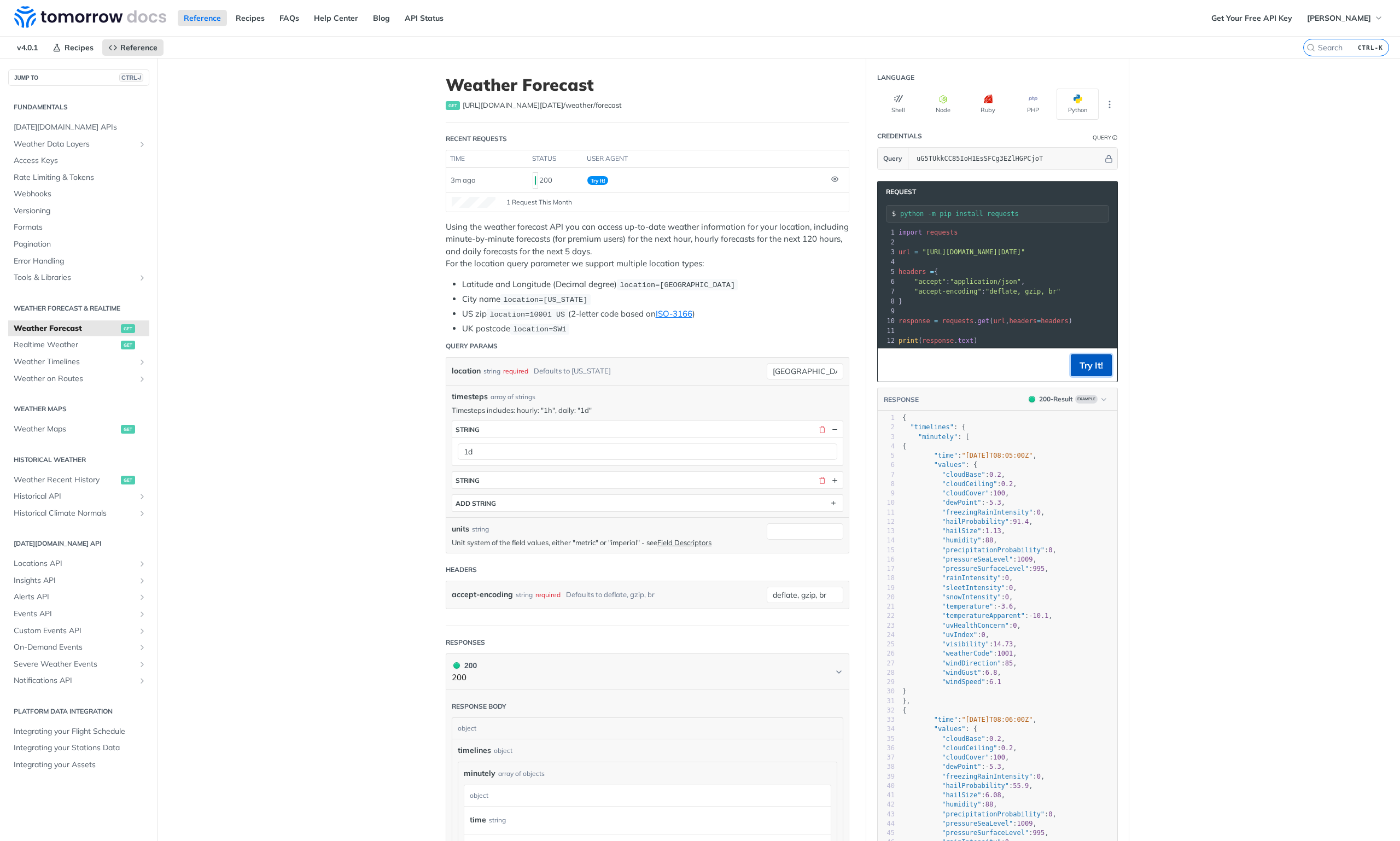
click at [1084, 371] on button "Try It!" at bounding box center [1090, 365] width 41 height 22
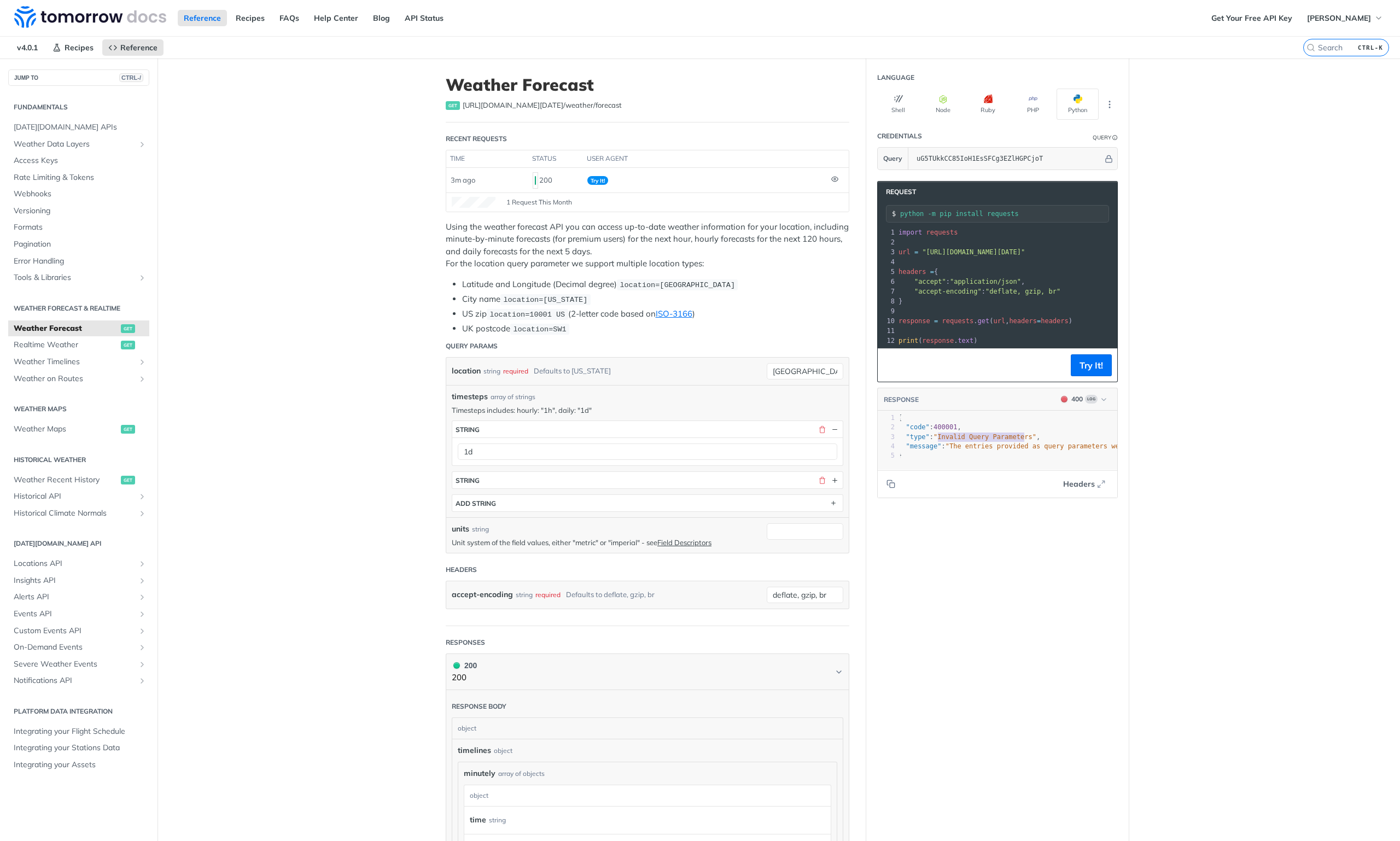
drag, startPoint x: 1021, startPoint y: 445, endPoint x: 933, endPoint y: 439, distance: 88.2
click at [934, 439] on span ""Invalid Query Parameters"" at bounding box center [984, 436] width 102 height 7
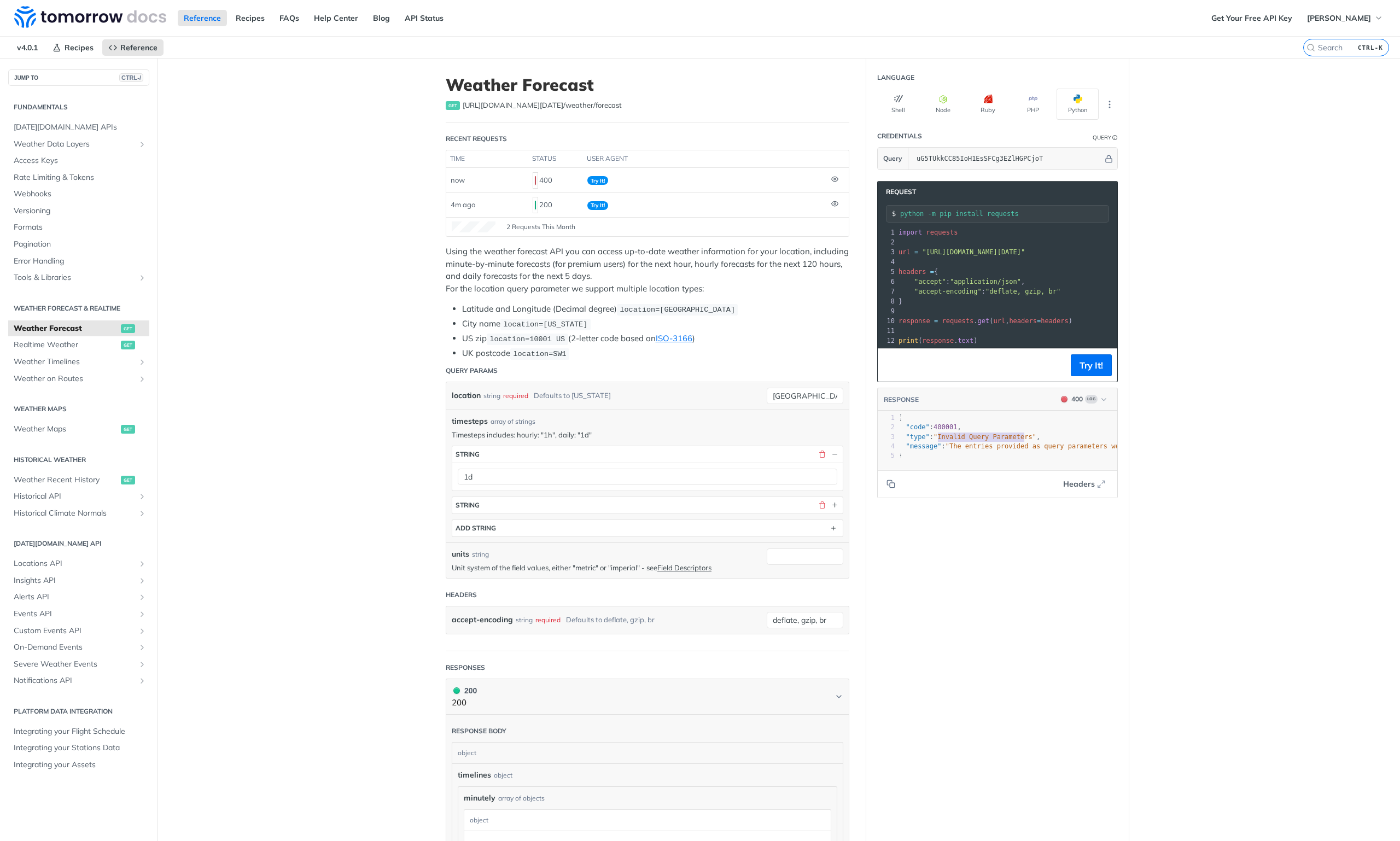
type textarea "Invalid Query Parameters"
click at [818, 502] on button "button" at bounding box center [822, 505] width 10 height 10
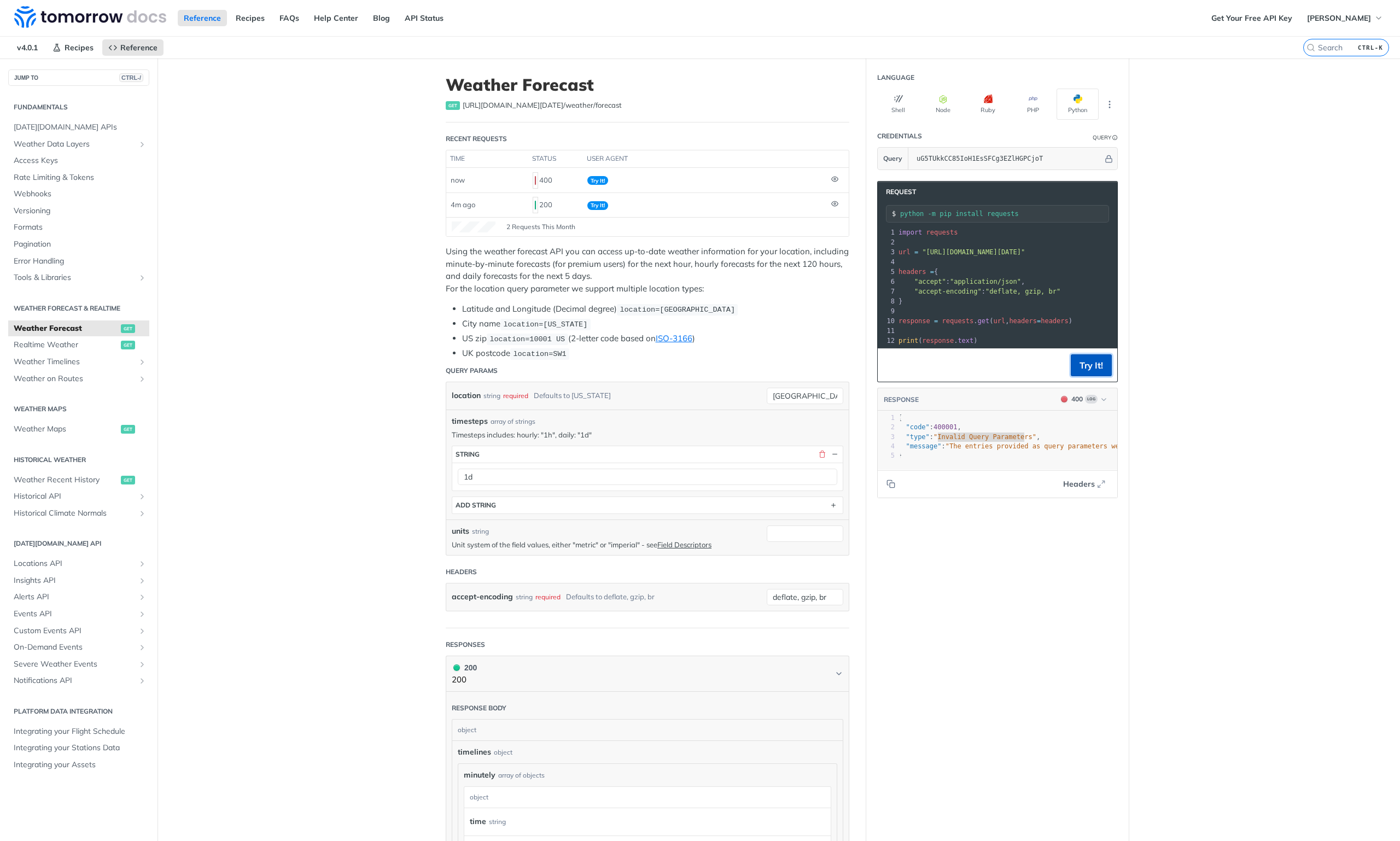
click at [1088, 367] on button "Try It!" at bounding box center [1090, 365] width 41 height 22
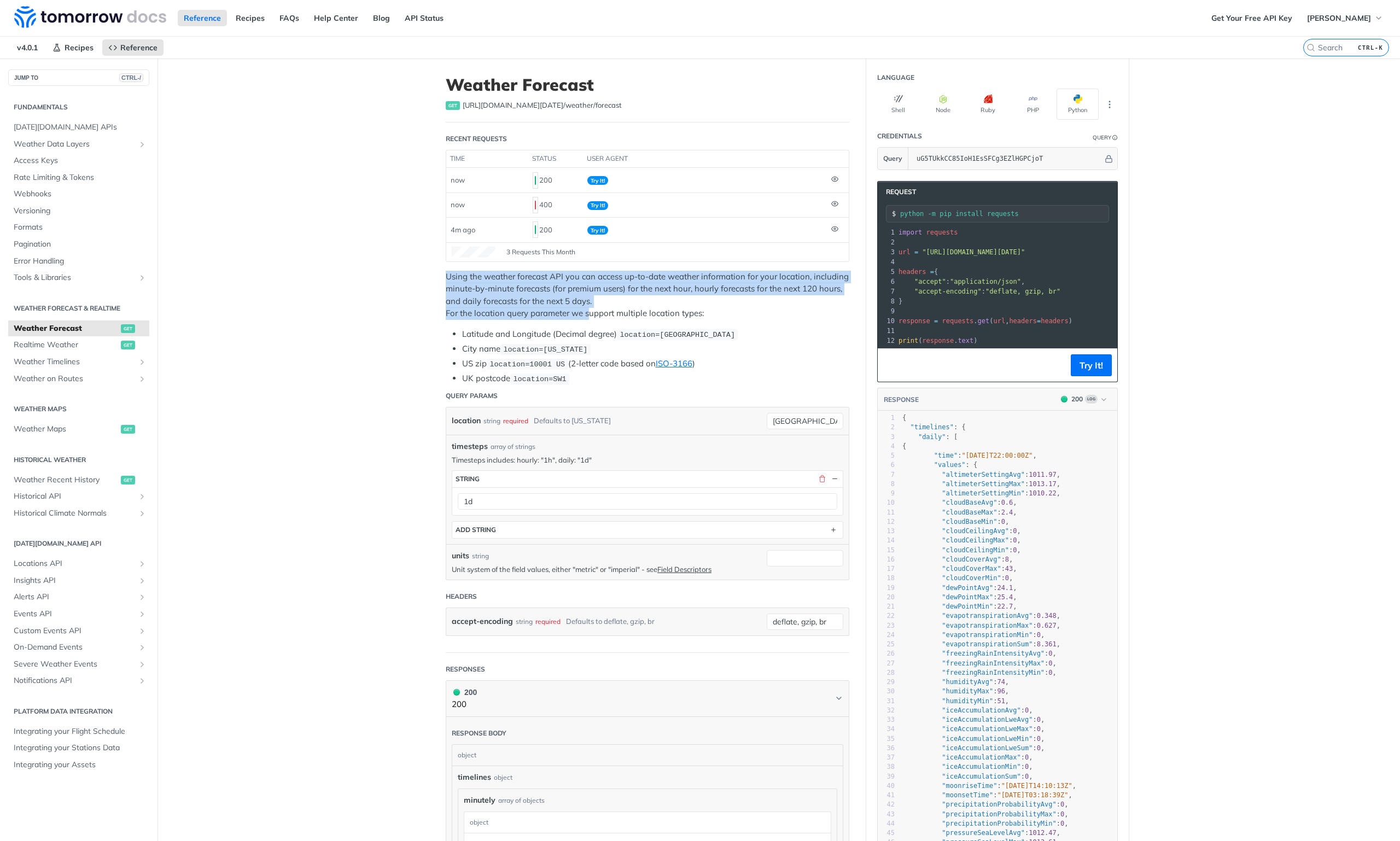
drag, startPoint x: 408, startPoint y: 271, endPoint x: 595, endPoint y: 356, distance: 205.4
click at [583, 317] on main "JUMP TO CTRL-/ Fundamentals [DATE][DOMAIN_NAME] APIs Weather Data Layers Core P…" at bounding box center [700, 781] width 1400 height 1446
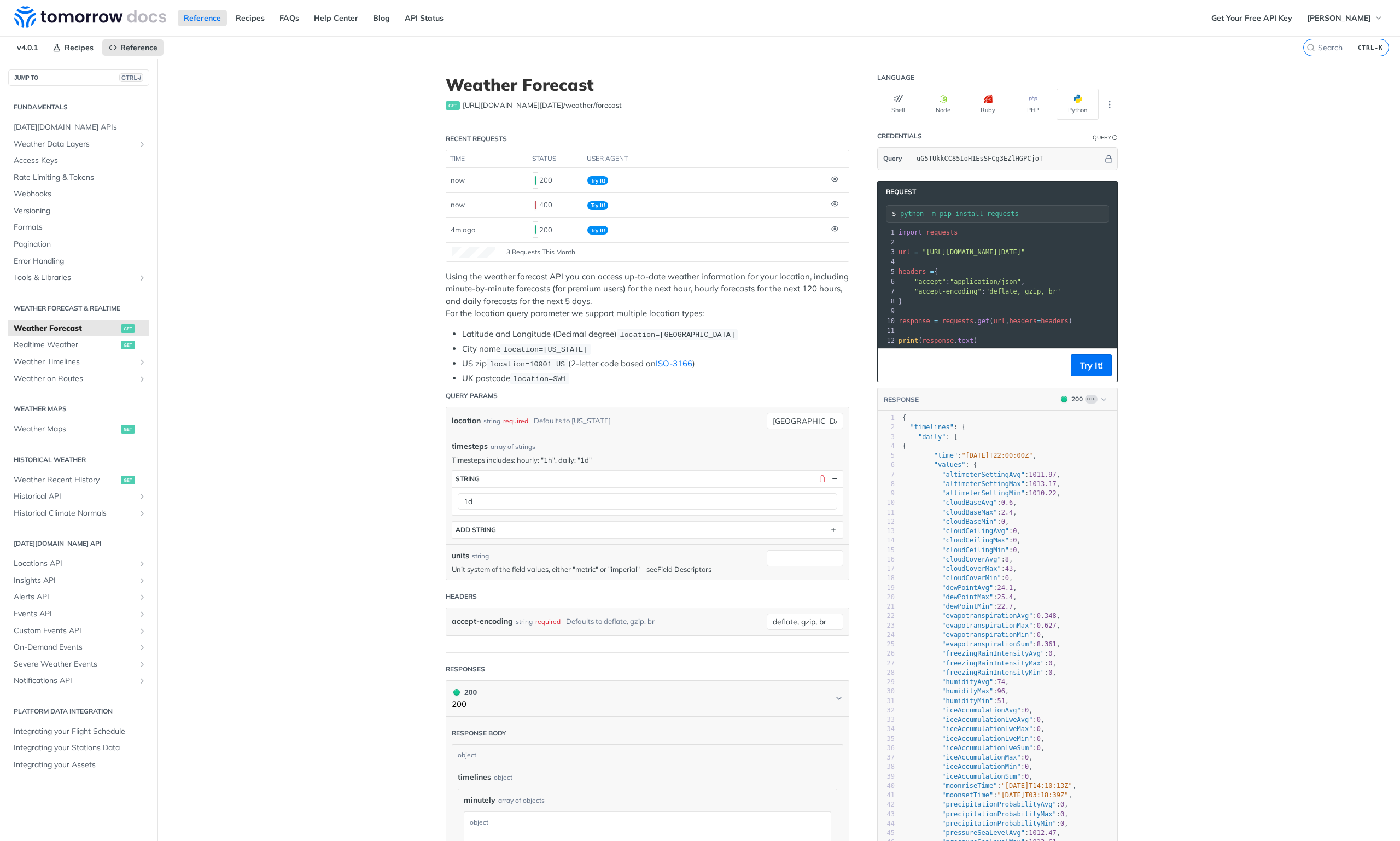
click at [615, 380] on li "UK postcode location=SW1" at bounding box center [655, 378] width 387 height 12
drag, startPoint x: 595, startPoint y: 378, endPoint x: 453, endPoint y: 336, distance: 148.1
click at [453, 336] on ul "Latitude and Longitude (Decimal degree) location=42.3478, -71.0466 City name lo…" at bounding box center [647, 356] width 403 height 57
click at [481, 364] on li "US zip location=10001 US (2-letter code based on ISO-3166 )" at bounding box center [655, 363] width 387 height 12
drag, startPoint x: 454, startPoint y: 358, endPoint x: 481, endPoint y: 359, distance: 27.0
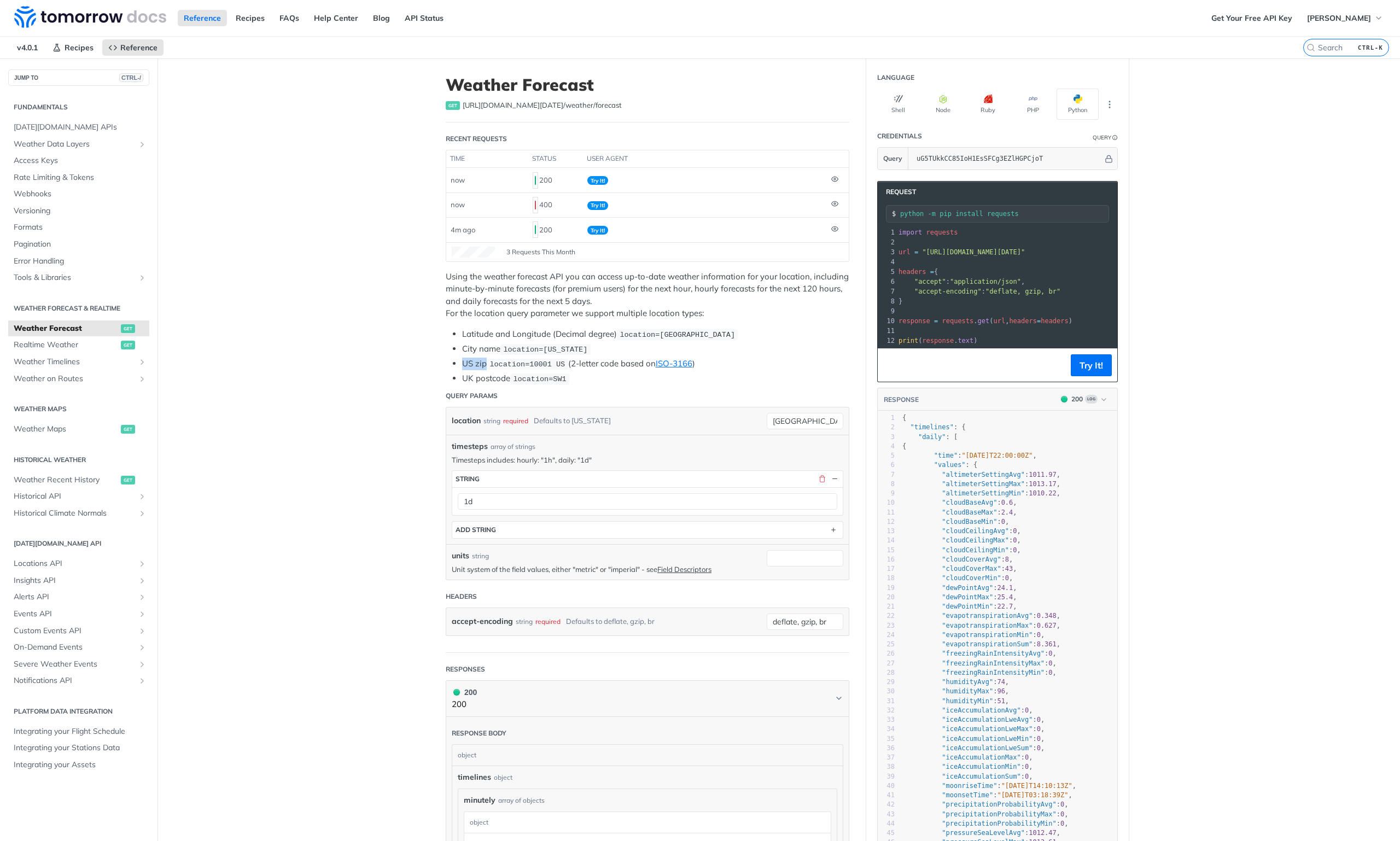
click at [481, 359] on ul "Latitude and Longitude (Decimal degree) location=42.3478, -71.0466 City name lo…" at bounding box center [647, 356] width 403 height 57
drag, startPoint x: 563, startPoint y: 371, endPoint x: 590, endPoint y: 376, distance: 27.5
click at [564, 372] on li "UK postcode location=SW1" at bounding box center [655, 378] width 387 height 12
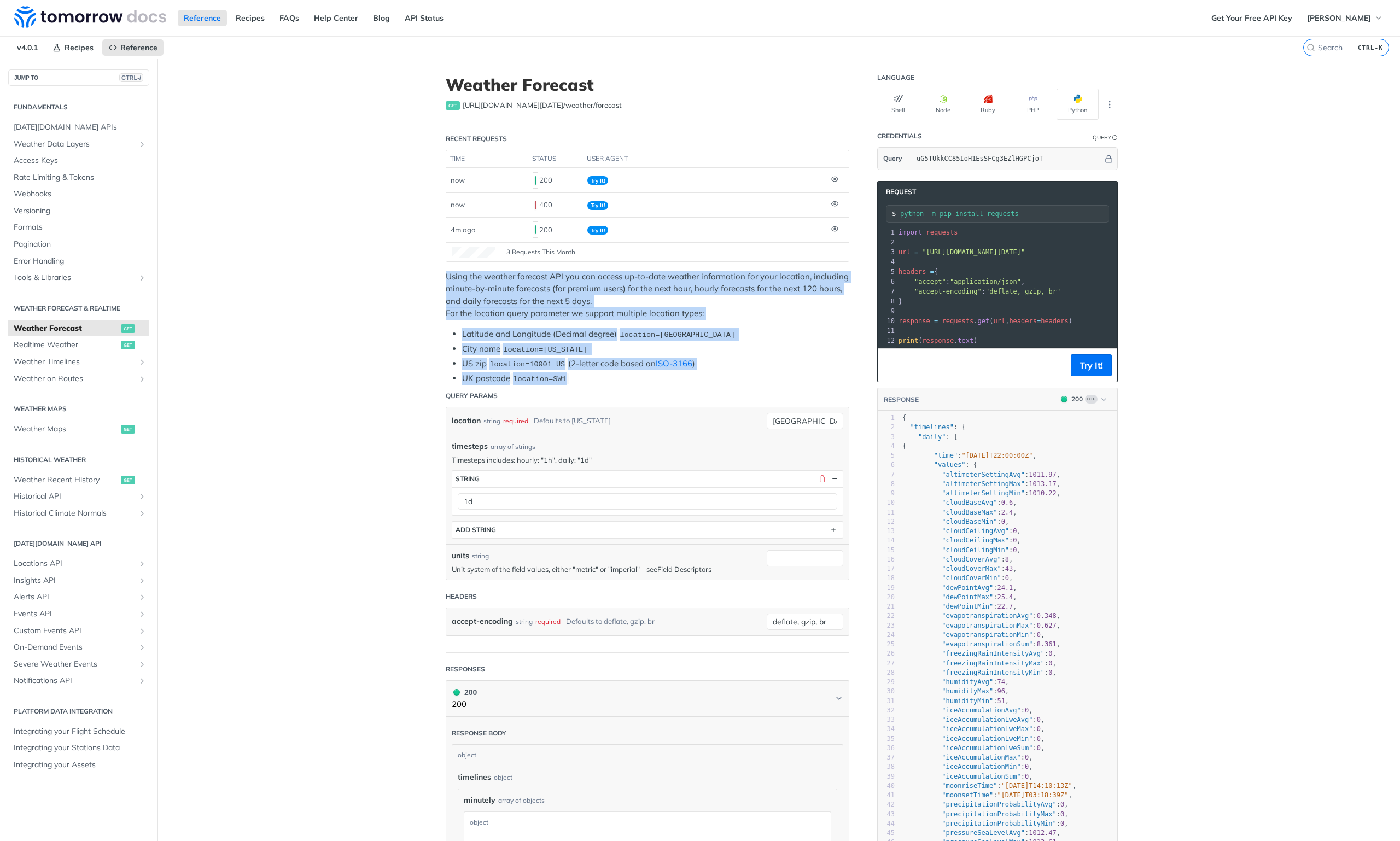
drag, startPoint x: 595, startPoint y: 375, endPoint x: 431, endPoint y: 273, distance: 193.1
click at [431, 273] on article "Weather Forecast get https://api.tomorrow.io/v4 /weather/forecast Recent Reques…" at bounding box center [647, 781] width 437 height 1446
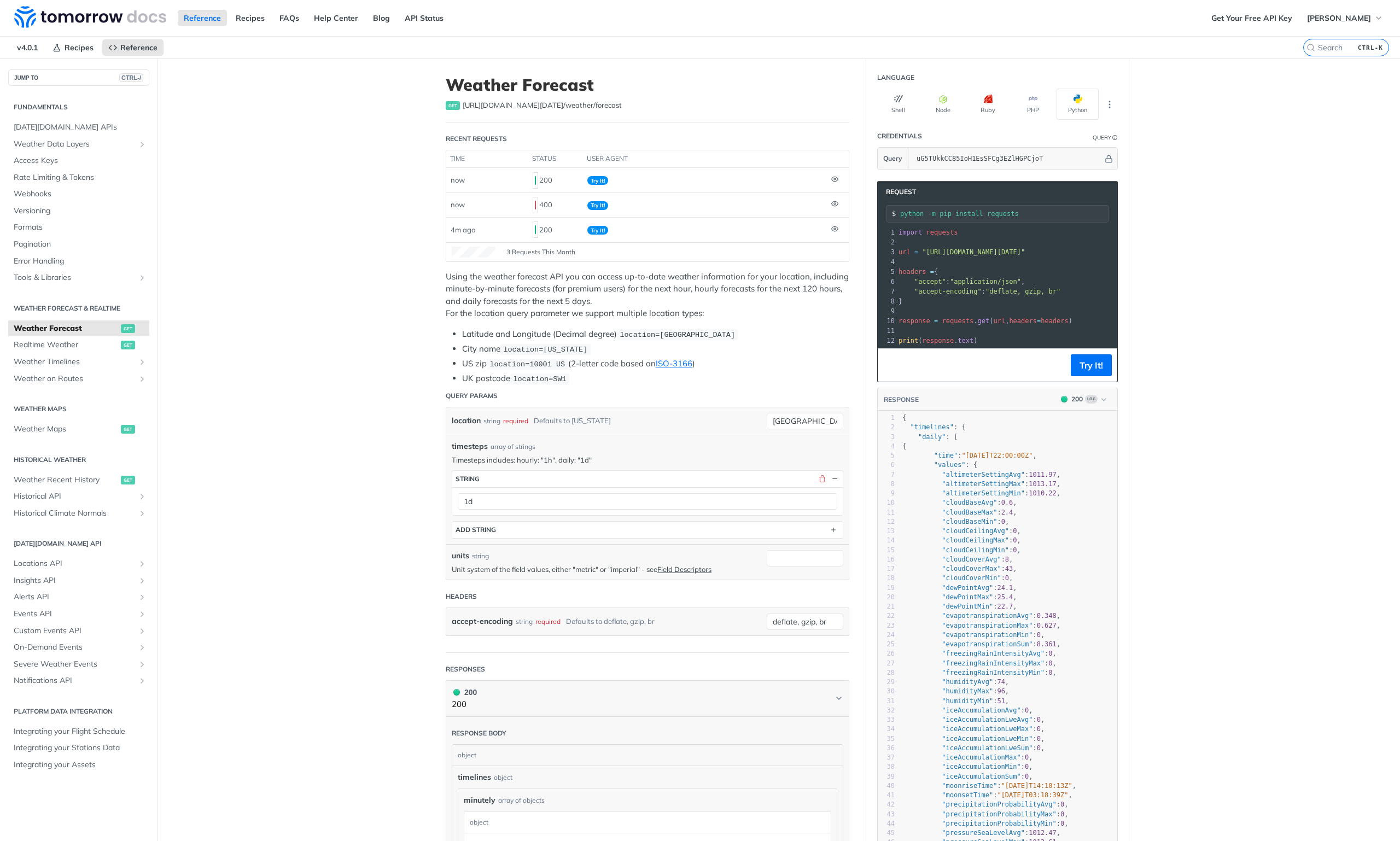
click at [1231, 222] on main "JUMP TO CTRL-/ Fundamentals [DATE][DOMAIN_NAME] APIs Weather Data Layers Core P…" at bounding box center [700, 781] width 1400 height 1446
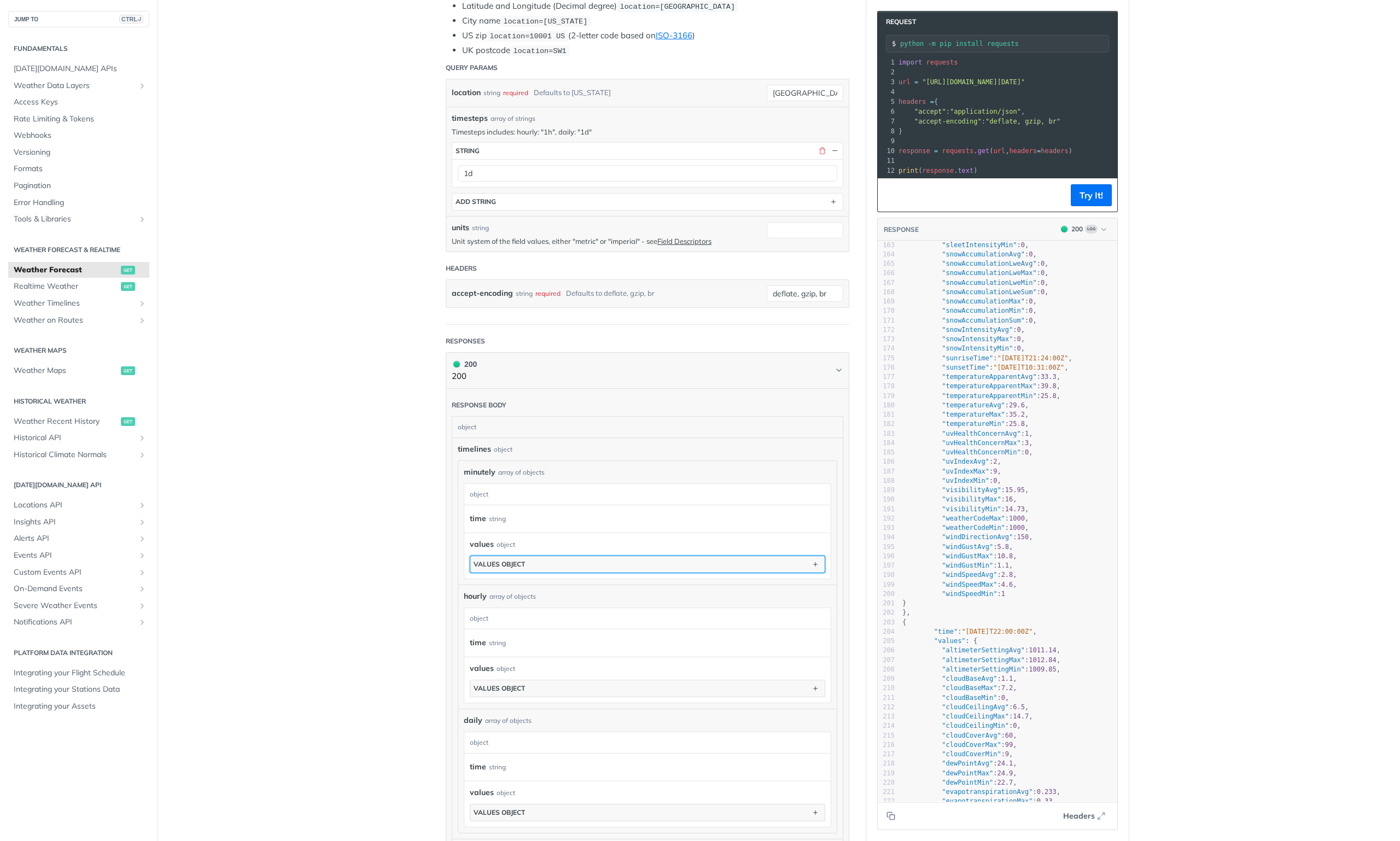
click at [518, 560] on div "values object" at bounding box center [500, 564] width 52 height 8
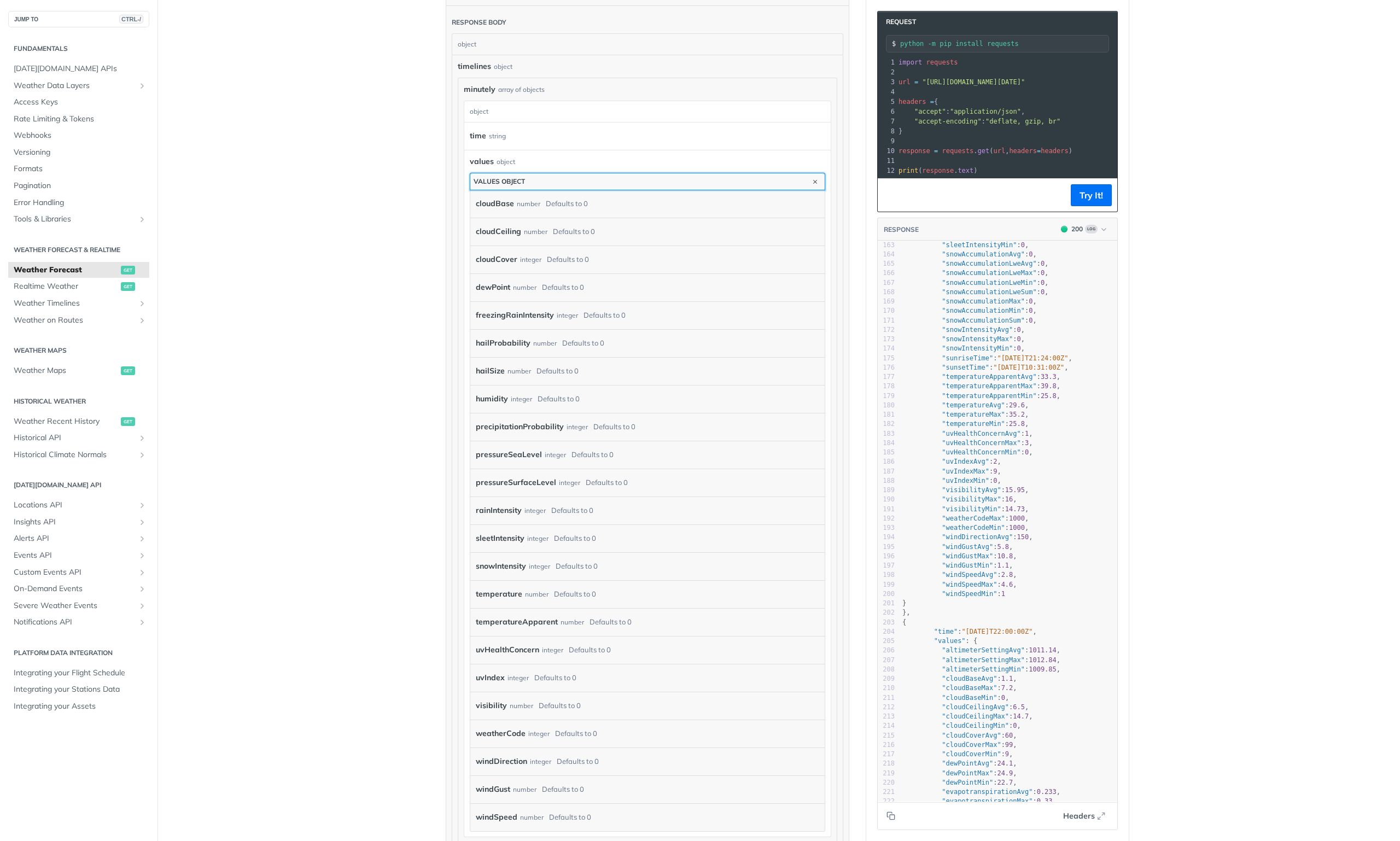
click at [561, 173] on button "values object" at bounding box center [647, 182] width 354 height 17
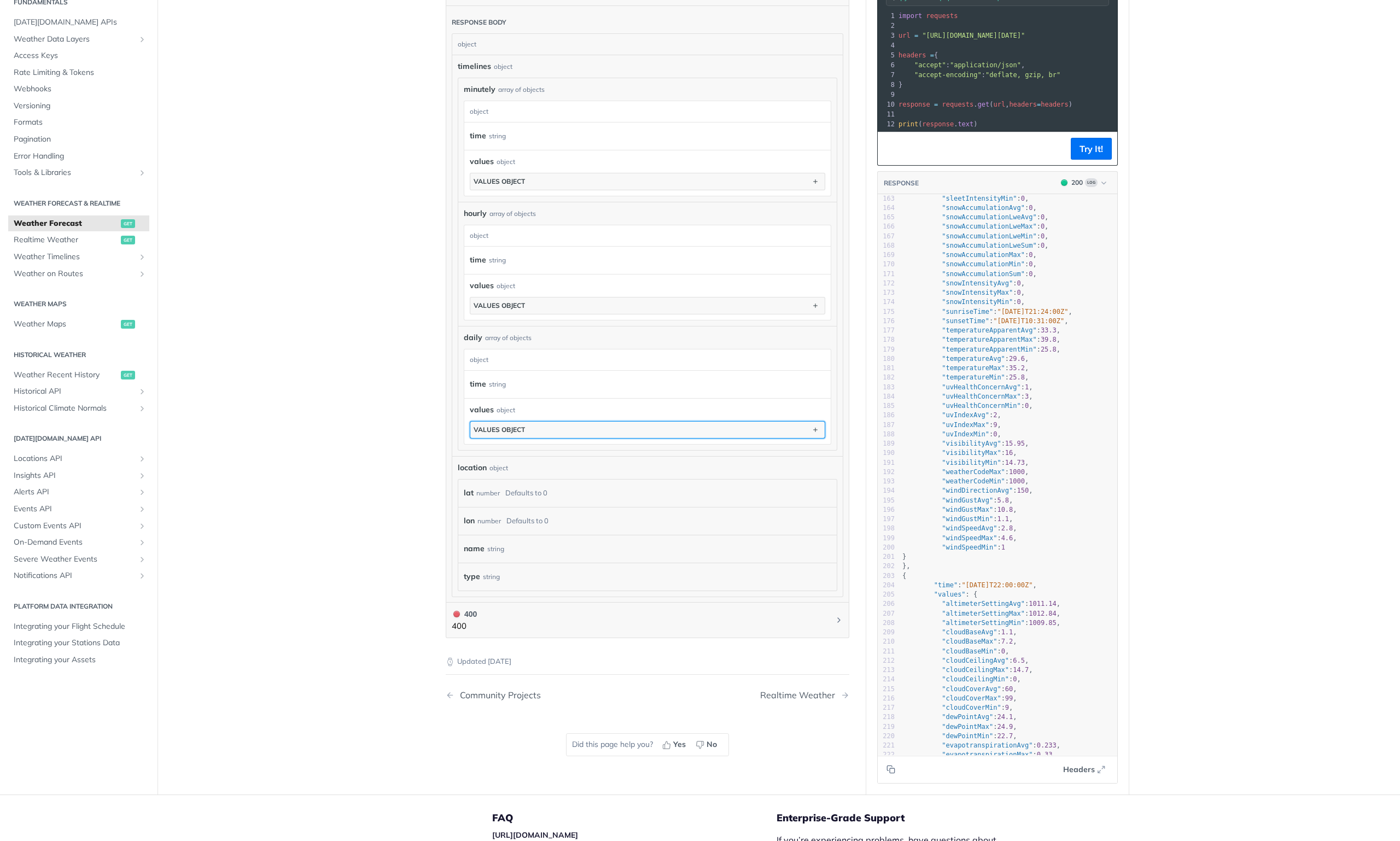
click at [499, 425] on div "values object" at bounding box center [500, 430] width 52 height 8
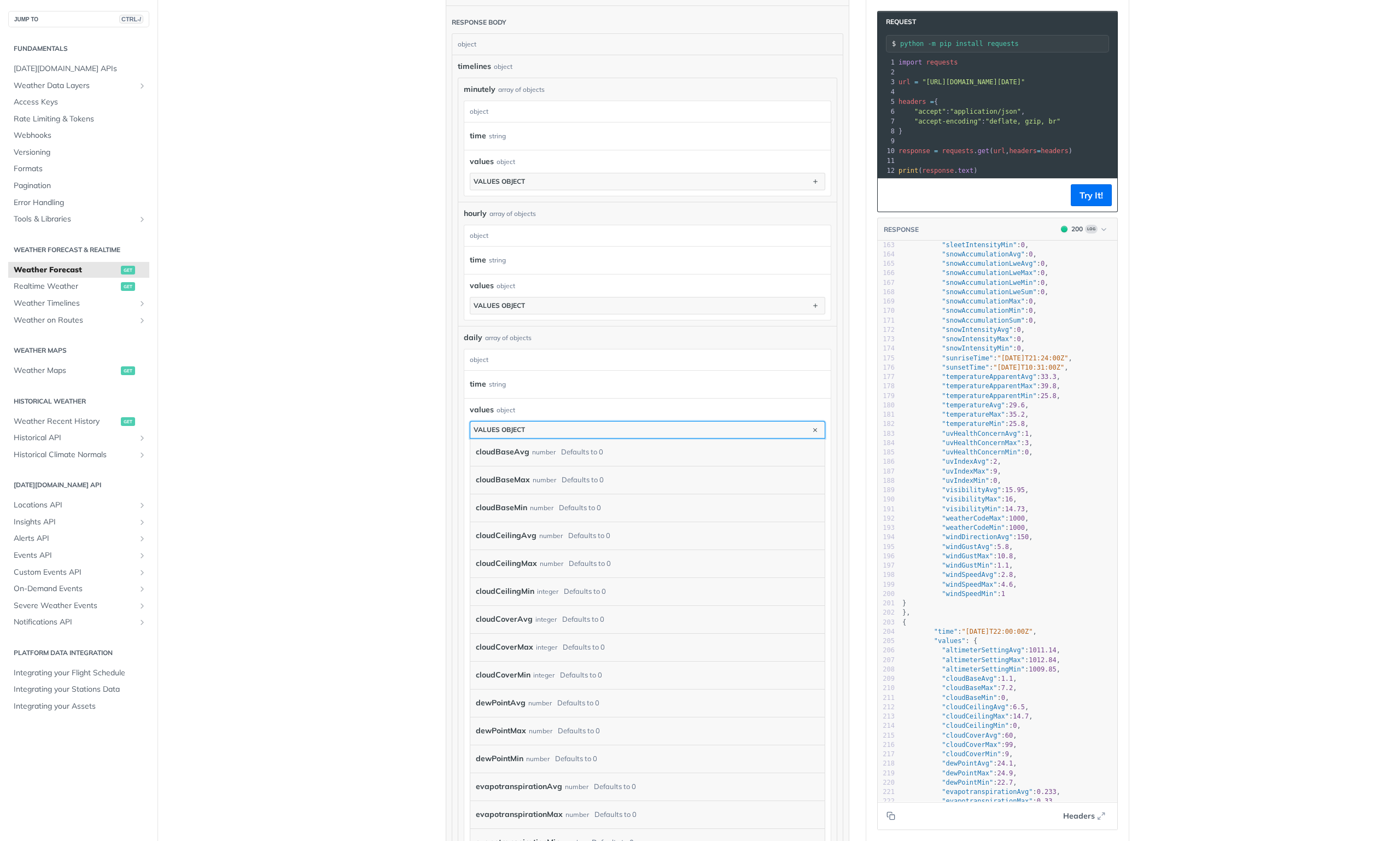
click at [512, 421] on button "values object" at bounding box center [647, 430] width 354 height 17
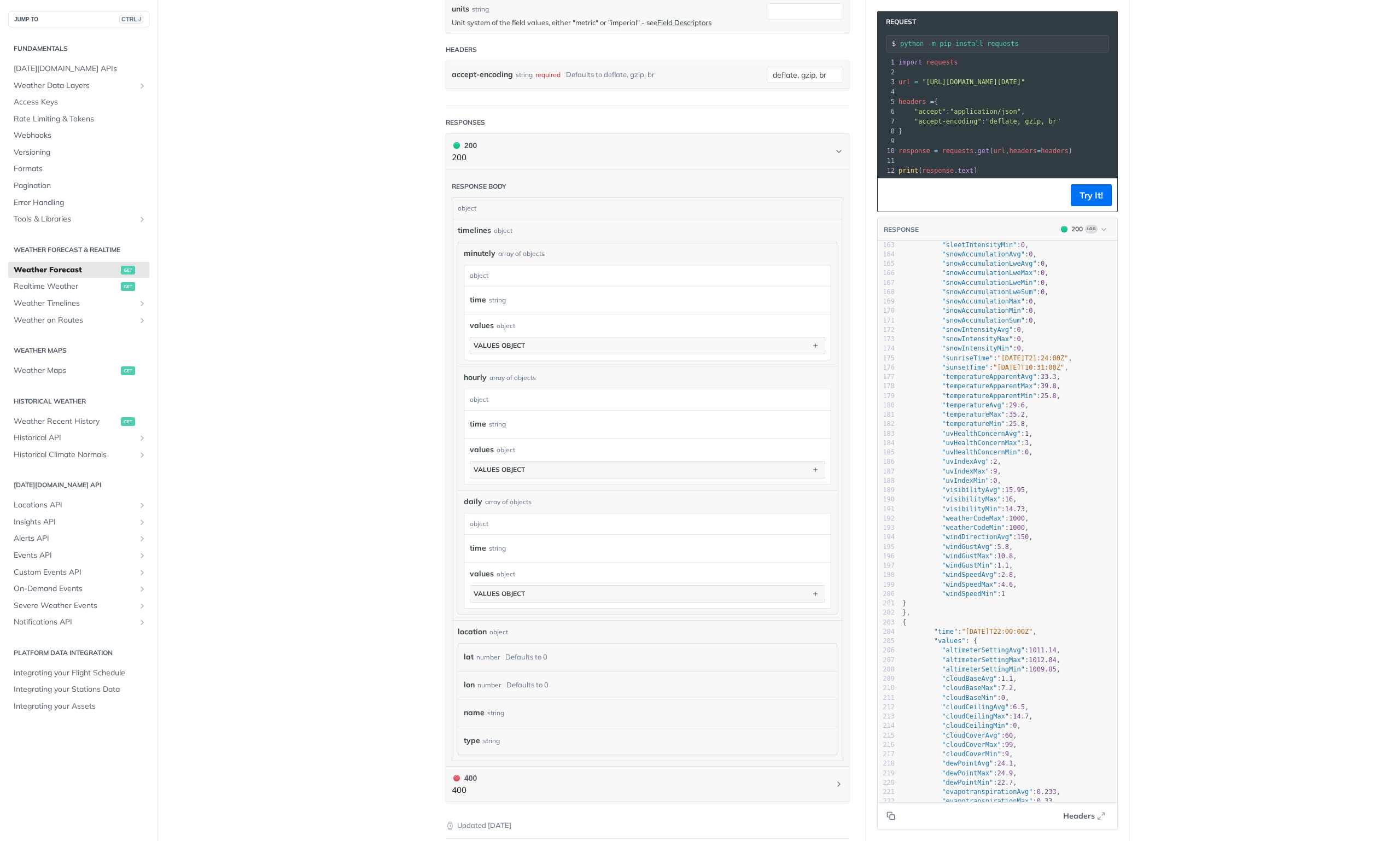
click at [391, 290] on main "JUMP TO CTRL-/ Fundamentals [DATE][DOMAIN_NAME] APIs Weather Data Layers Core P…" at bounding box center [700, 235] width 1400 height 1446
click at [230, 365] on main "JUMP TO CTRL-/ Fundamentals [DATE][DOMAIN_NAME] APIs Weather Data Layers Core P…" at bounding box center [700, 235] width 1400 height 1446
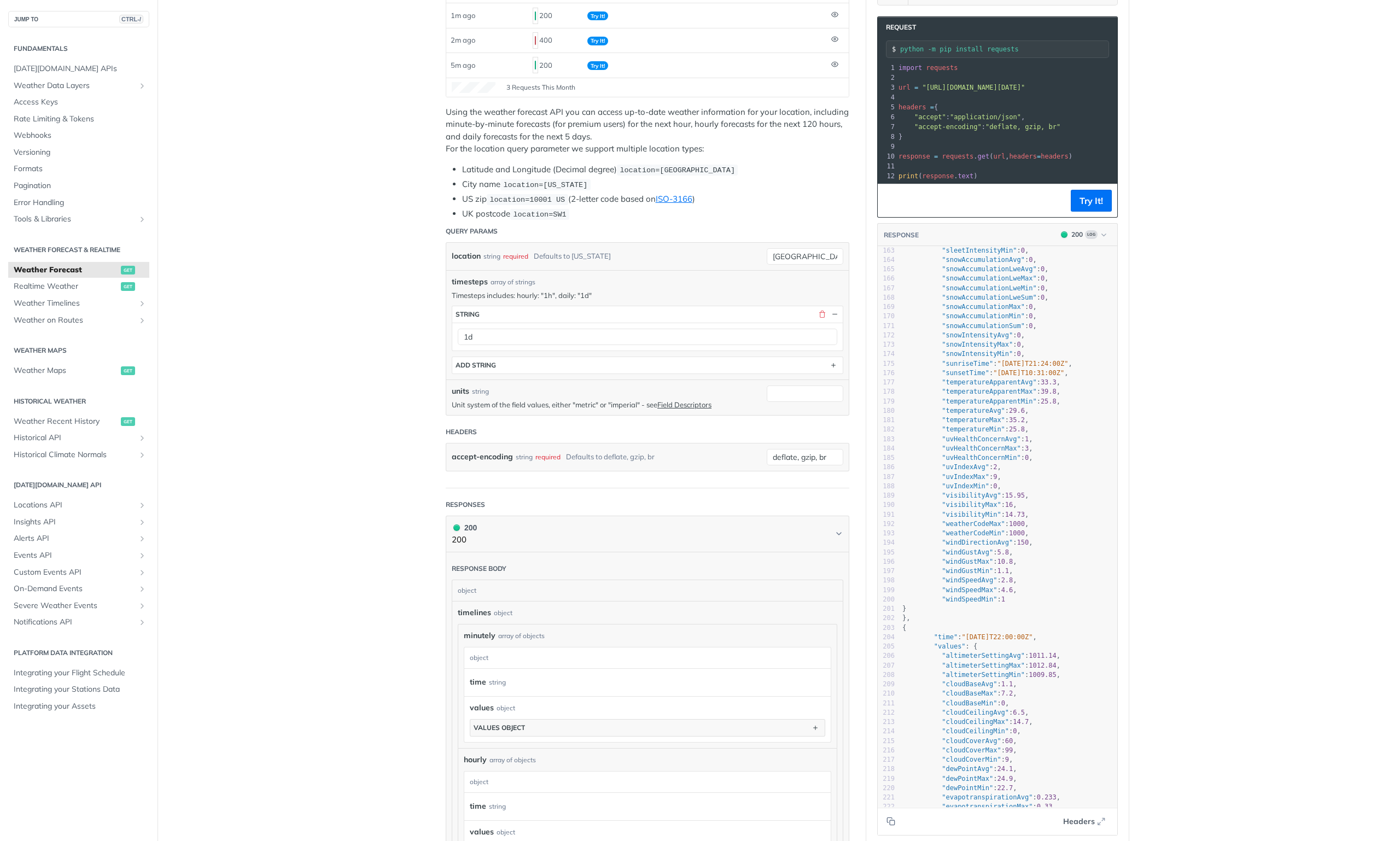
scroll to position [164, 0]
drag, startPoint x: 650, startPoint y: 4, endPoint x: 609, endPoint y: 20, distance: 44.0
click at [650, 5] on td "Try It!" at bounding box center [705, 16] width 244 height 24
click at [398, 207] on main "JUMP TO CTRL-/ Fundamentals [DATE][DOMAIN_NAME] APIs Weather Data Layers Core P…" at bounding box center [700, 617] width 1400 height 1446
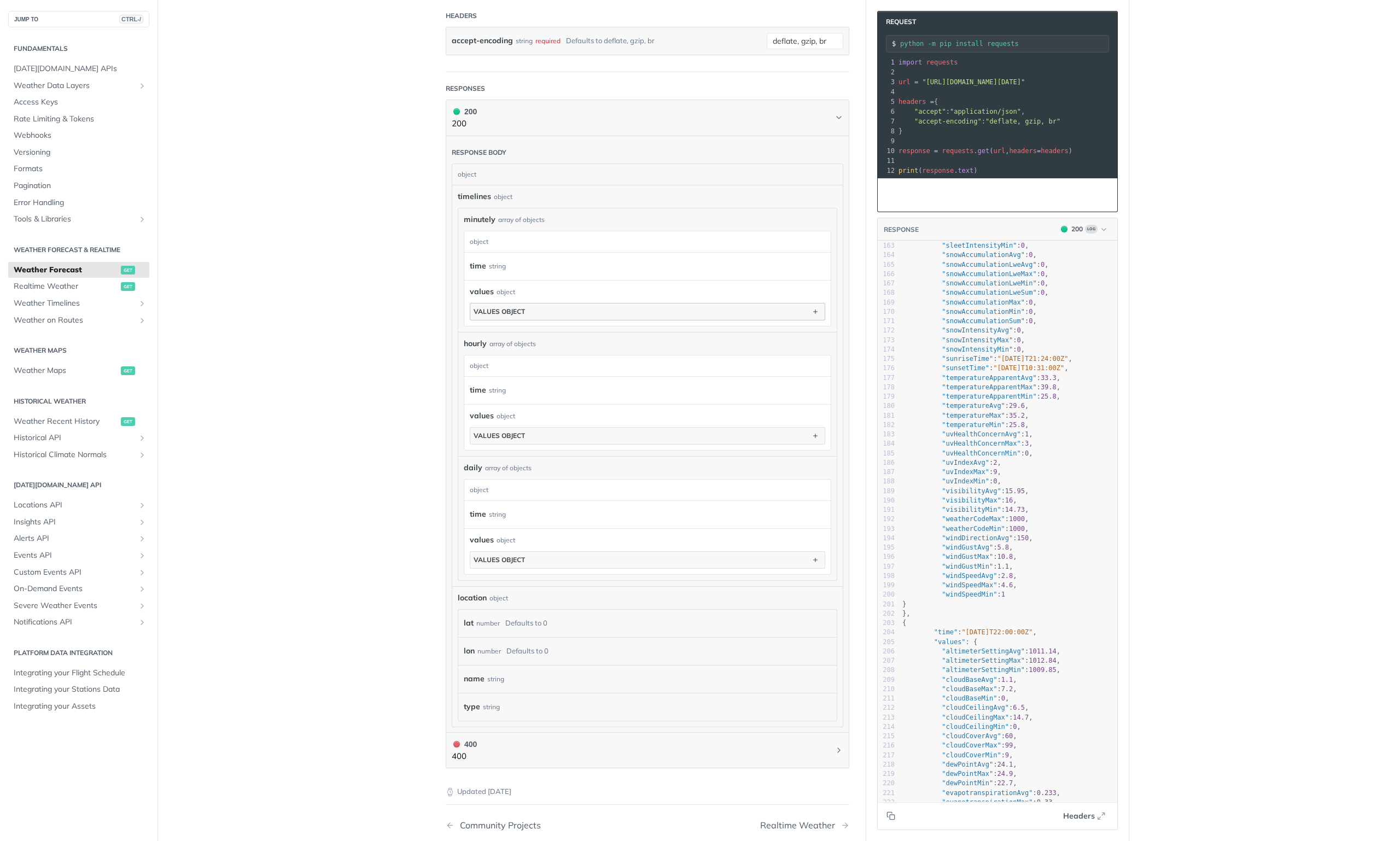
scroll to position [601, 0]
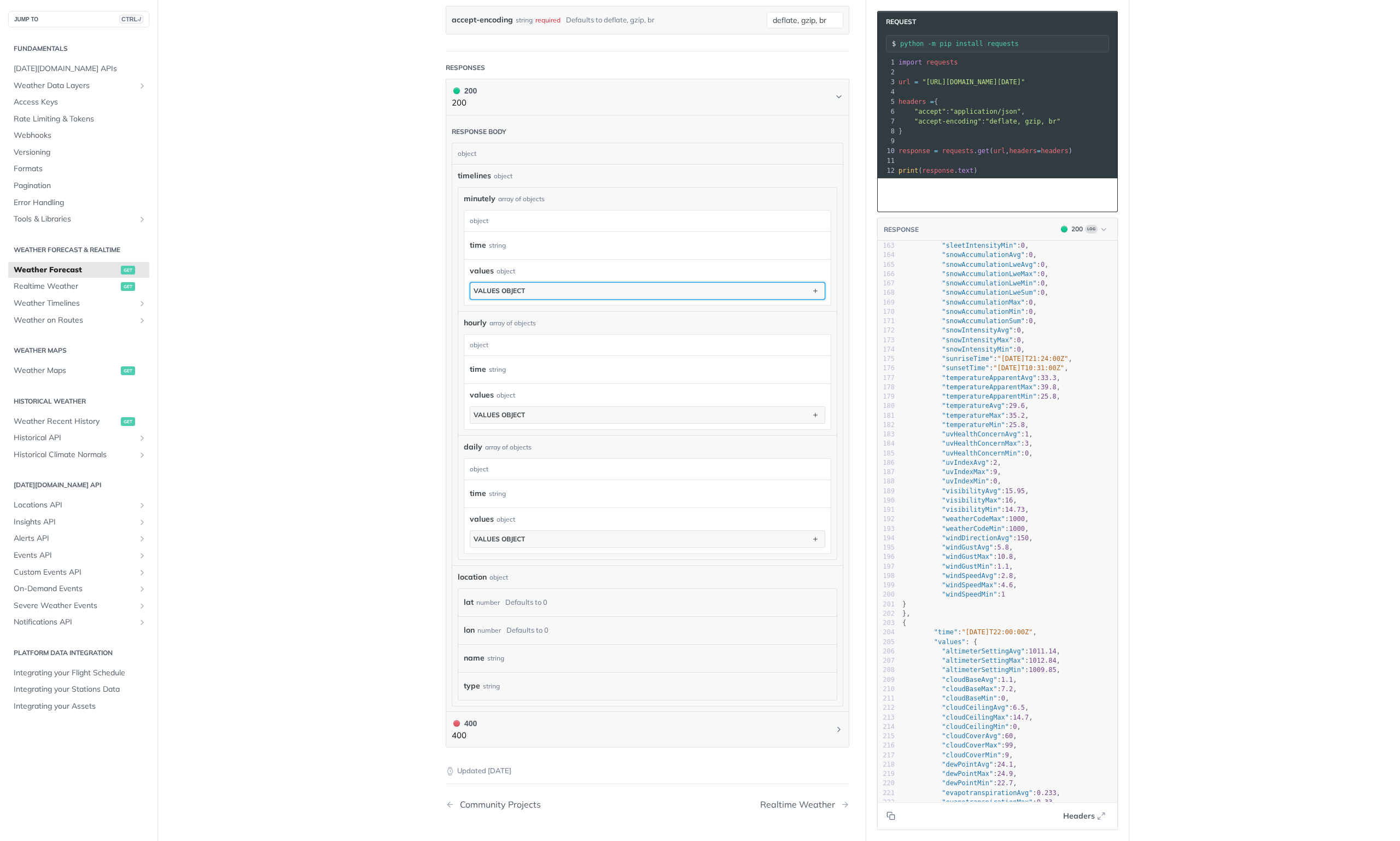
click at [518, 286] on div "values object" at bounding box center [500, 291] width 52 height 8
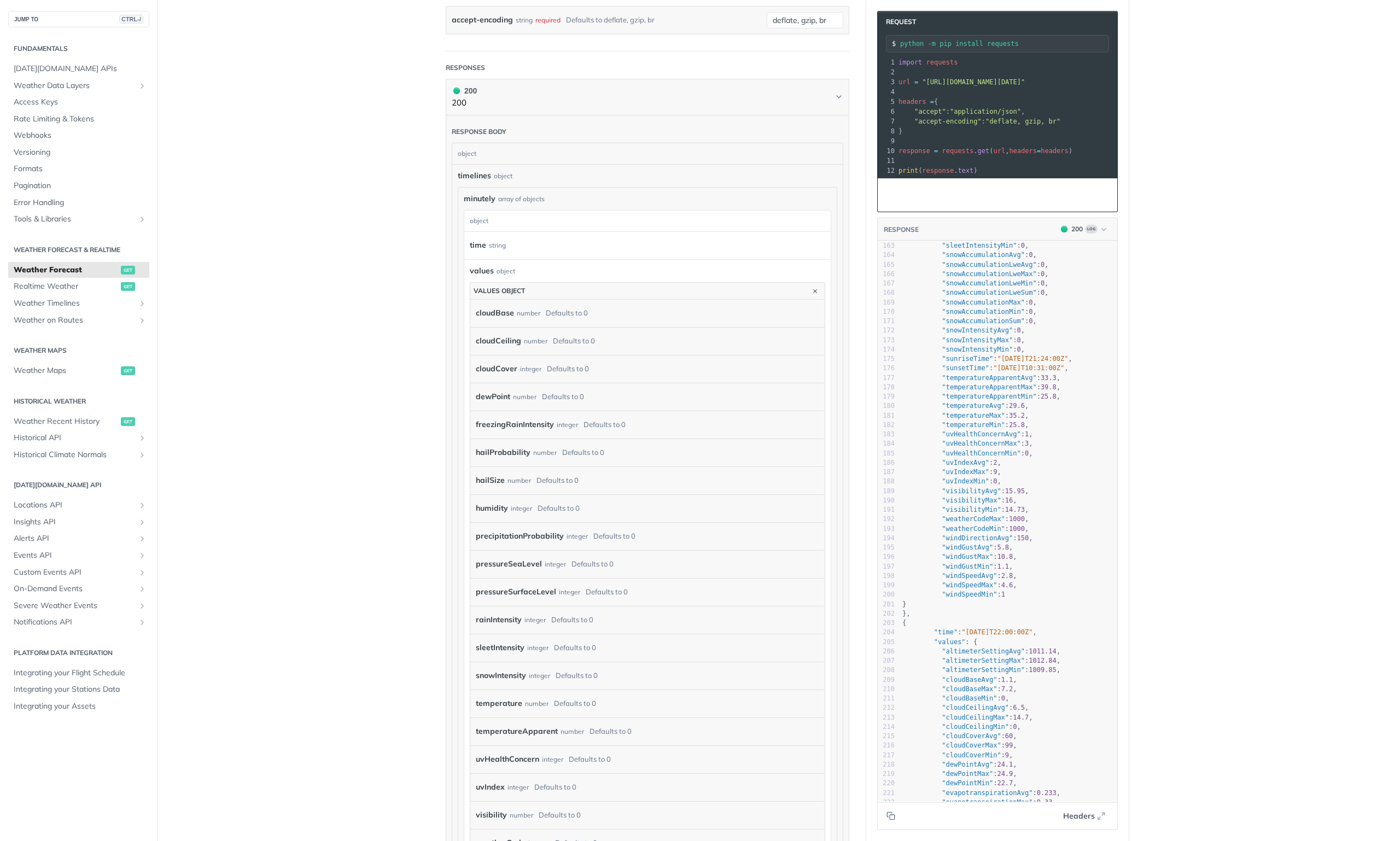
drag, startPoint x: 572, startPoint y: 265, endPoint x: 568, endPoint y: 276, distance: 11.7
click at [571, 265] on div "values object" at bounding box center [647, 271] width 356 height 12
click at [568, 282] on button "values object" at bounding box center [647, 291] width 354 height 17
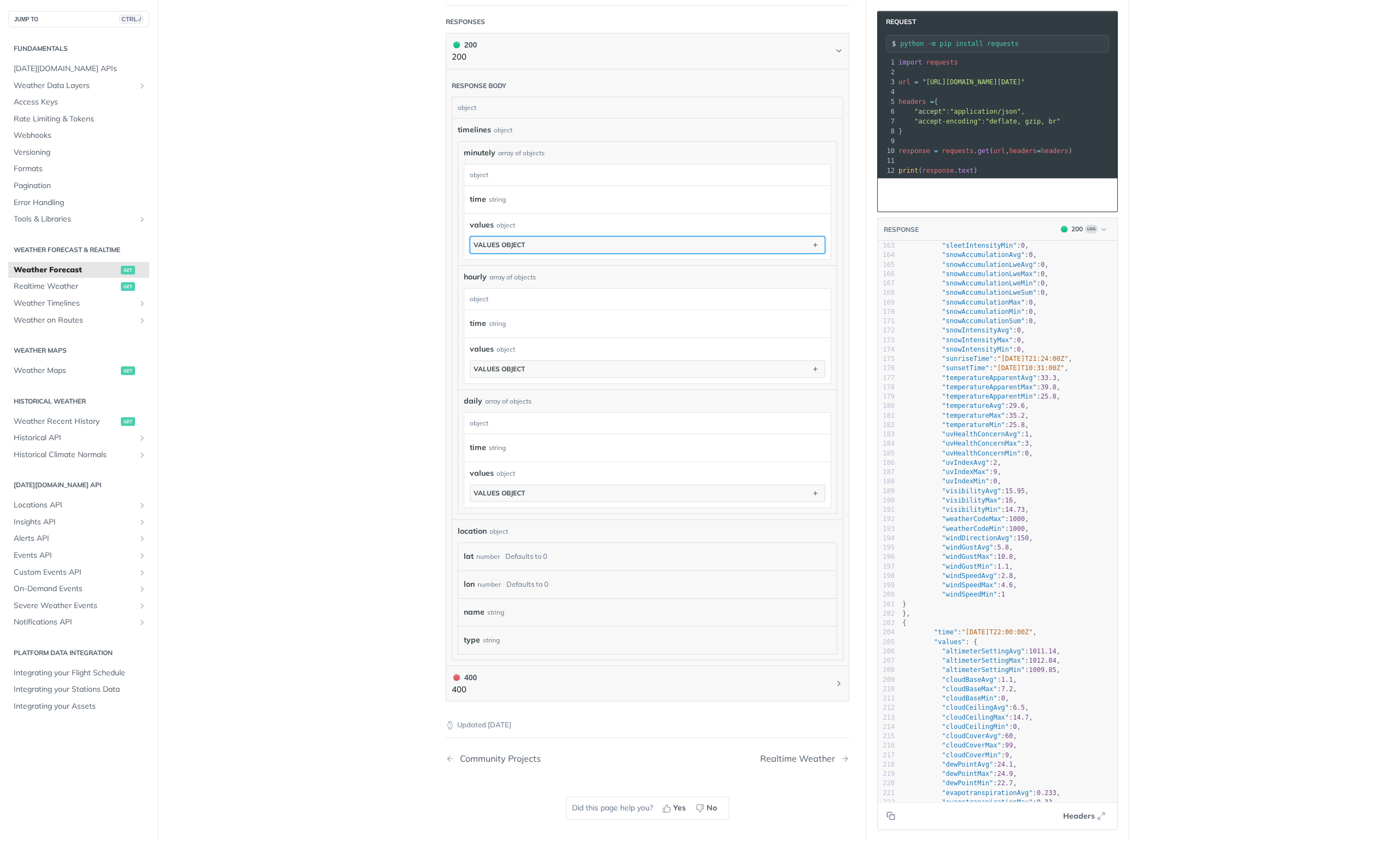
scroll to position [656, 0]
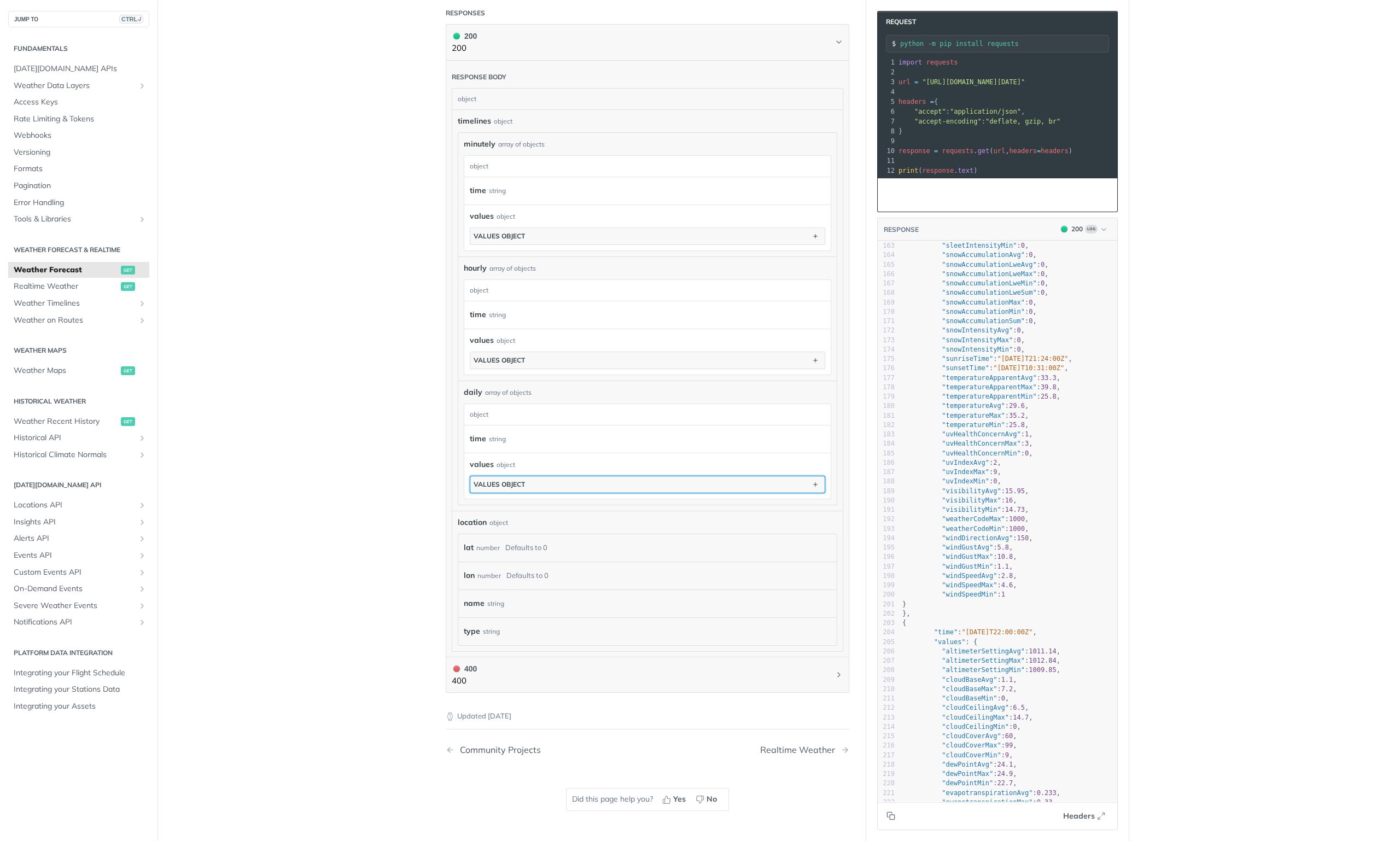
click at [546, 476] on button "values object" at bounding box center [647, 485] width 354 height 17
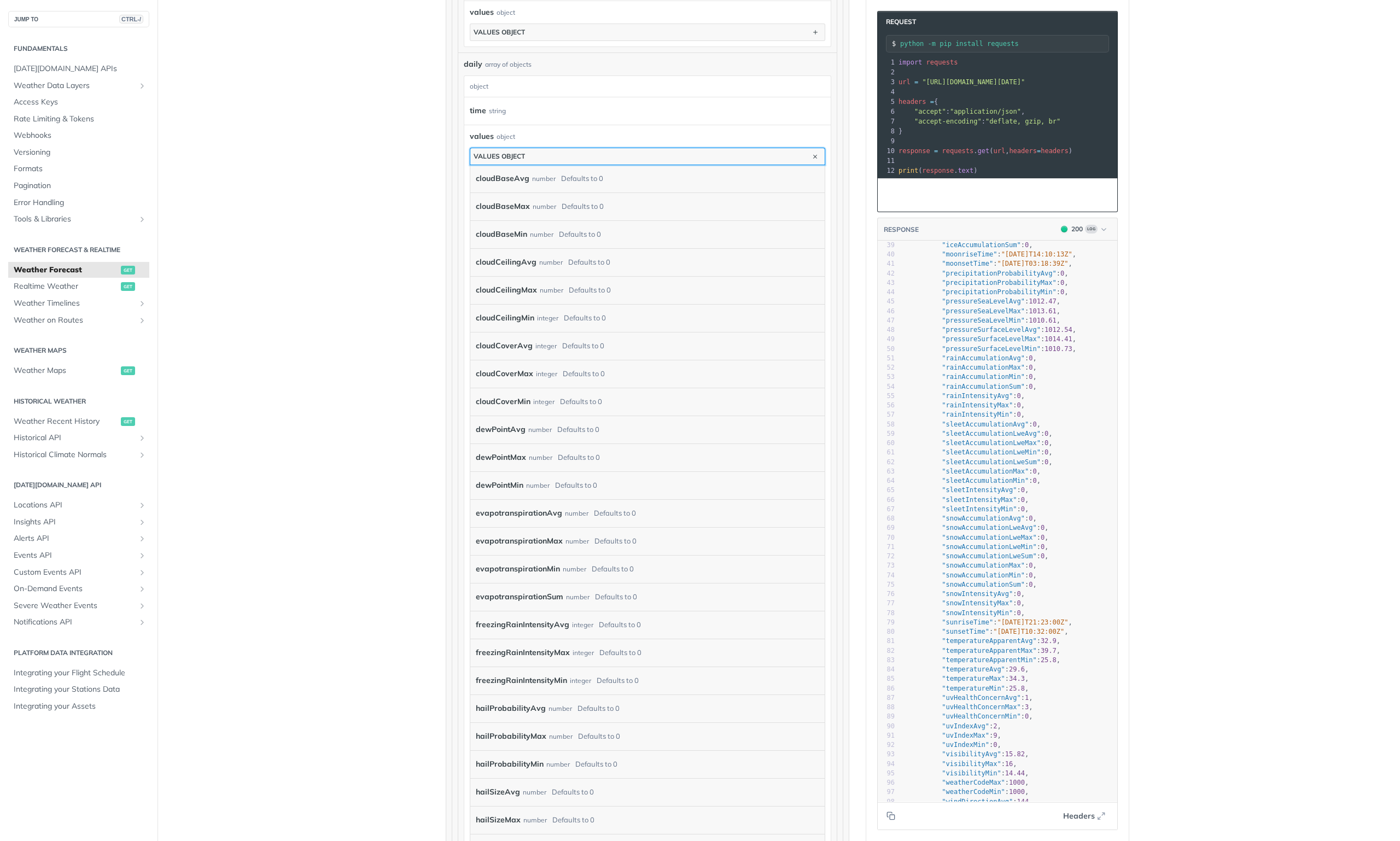
scroll to position [329, 0]
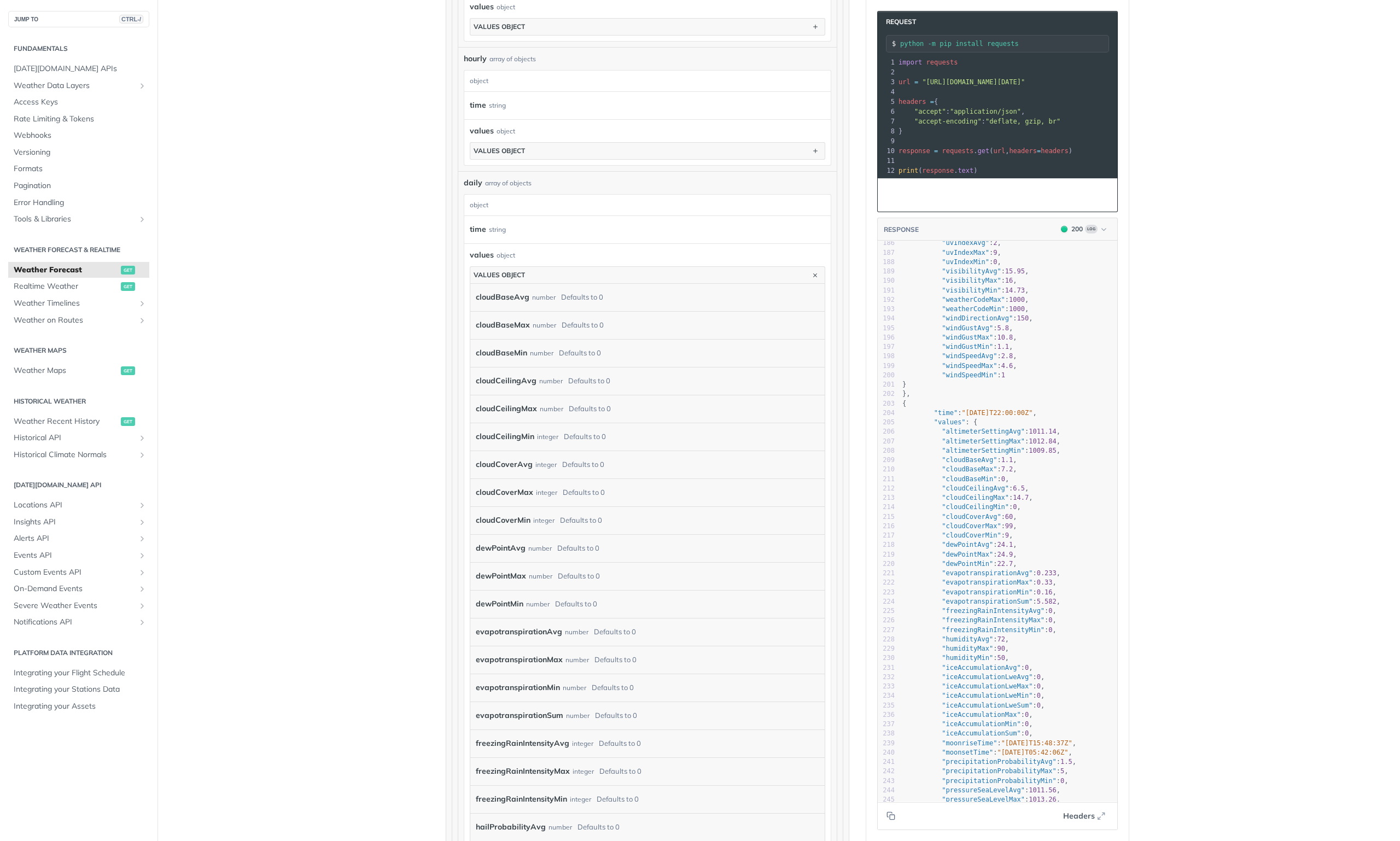
scroll to position [874, 0]
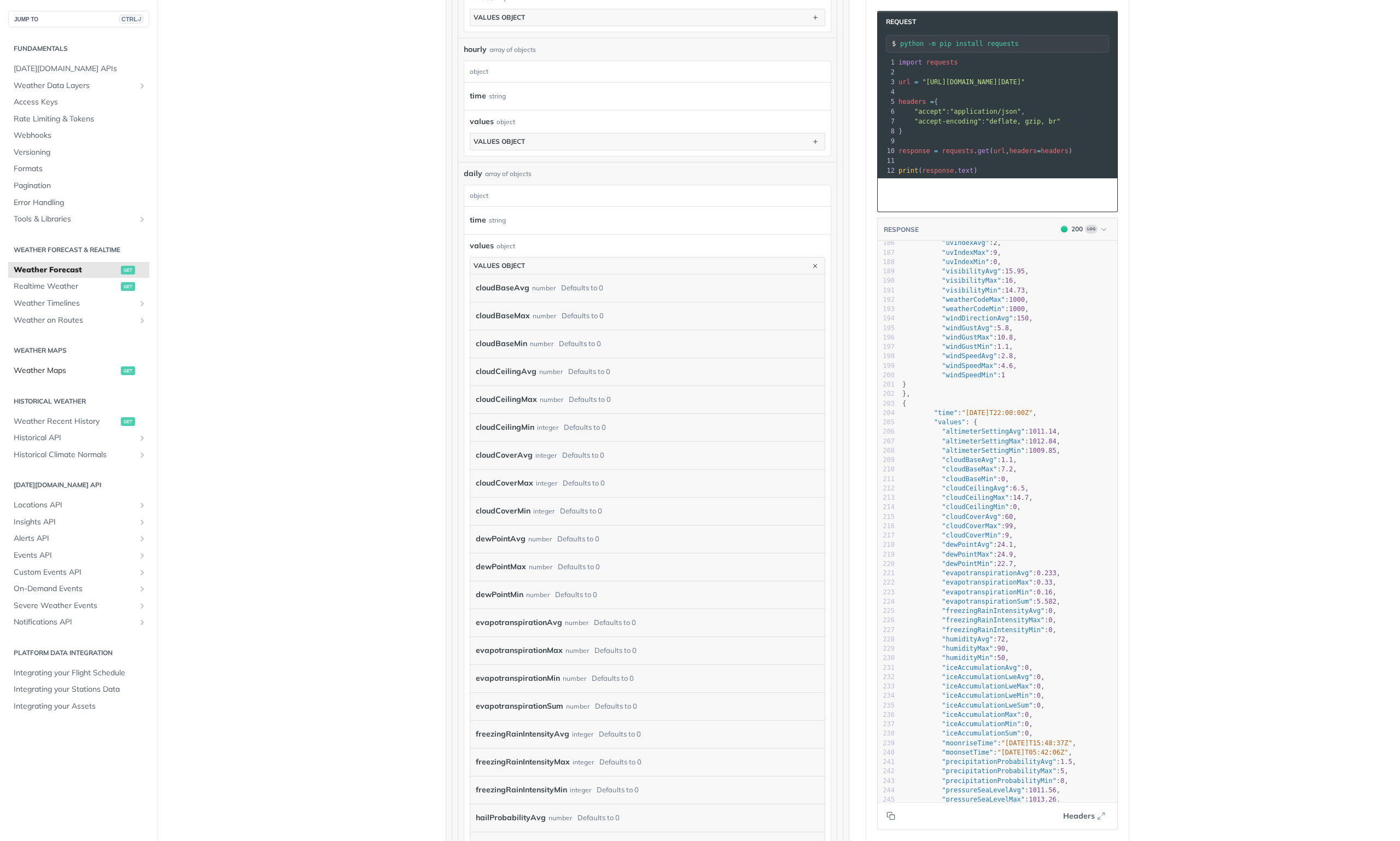
click at [42, 371] on span "Weather Maps" at bounding box center [65, 371] width 104 height 11
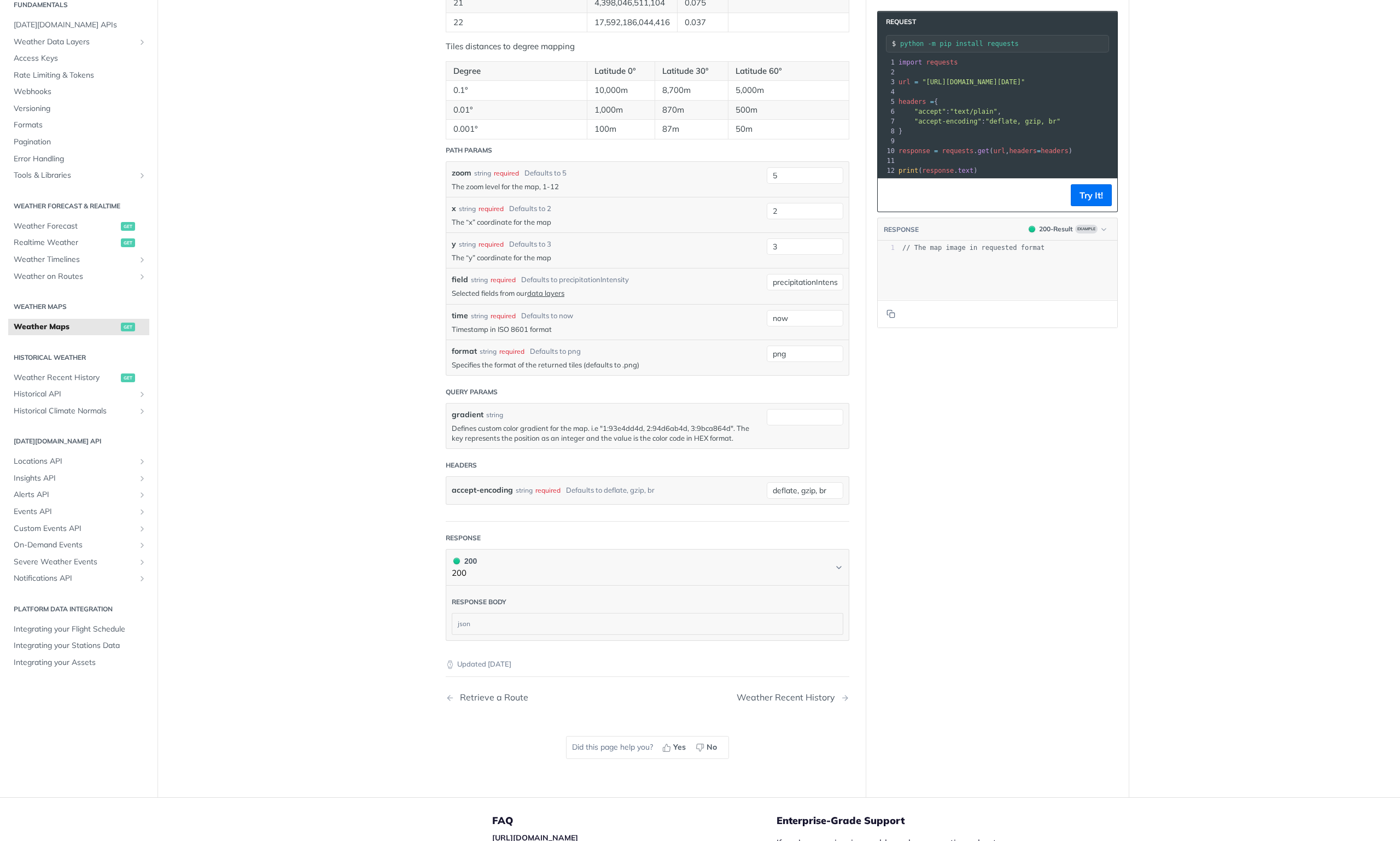
scroll to position [1093, 0]
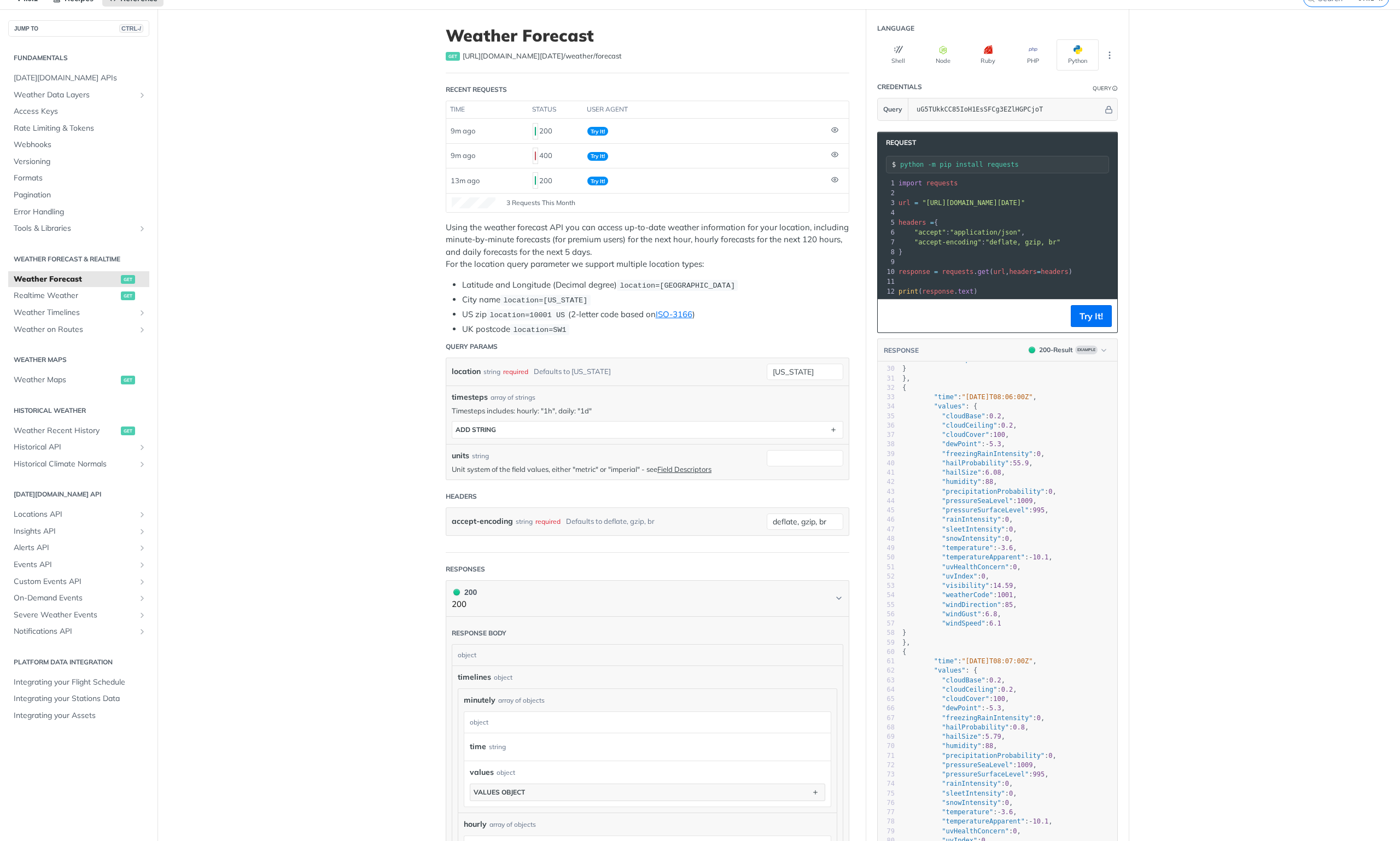
scroll to position [31, 0]
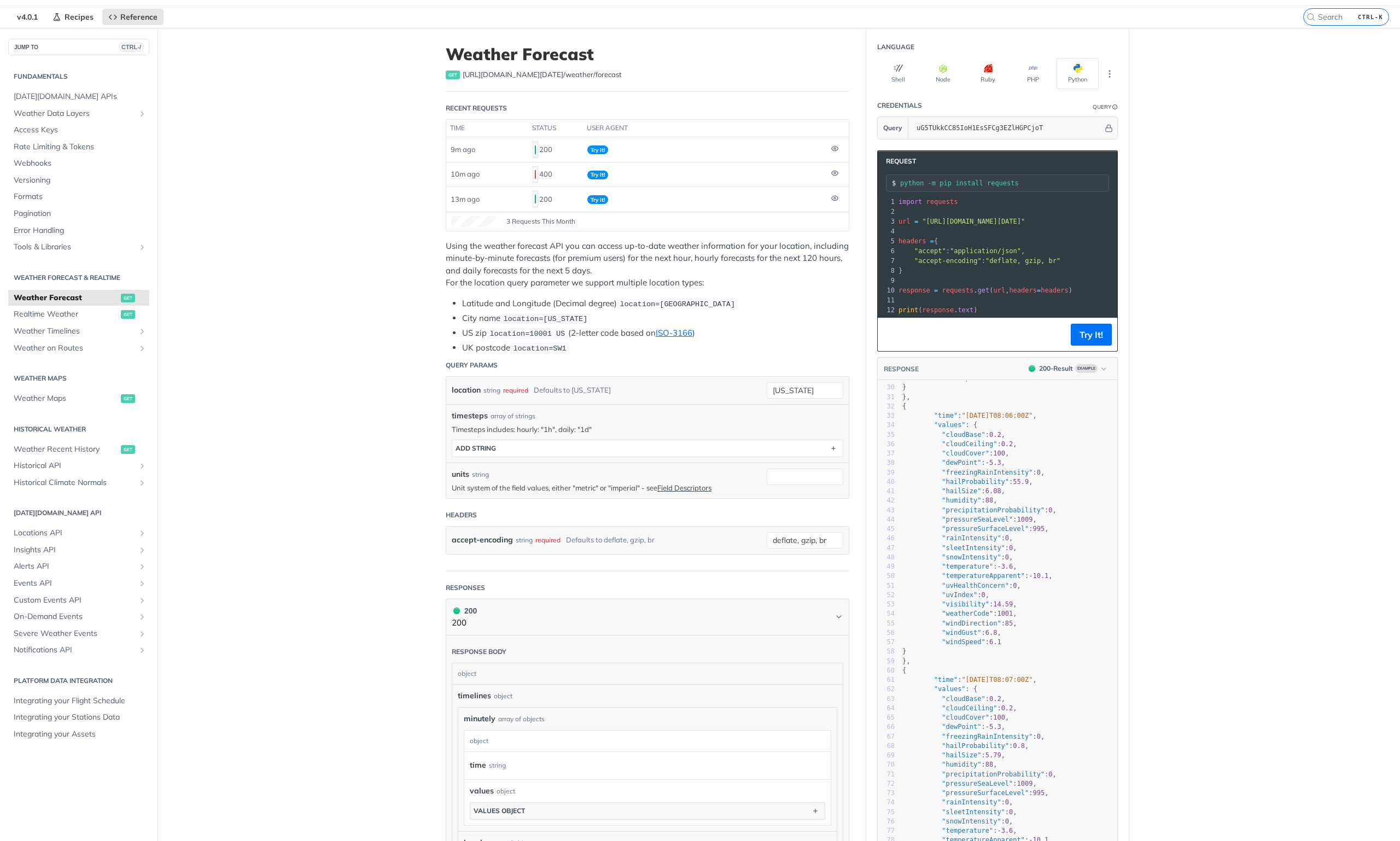
drag, startPoint x: 1325, startPoint y: 6, endPoint x: 1331, endPoint y: 6, distance: 6.0
click at [1325, 6] on div "CTRL-K" at bounding box center [1351, 17] width 97 height 22
click at [1333, 16] on input "CTRL-K" at bounding box center [1333, 17] width 112 height 10
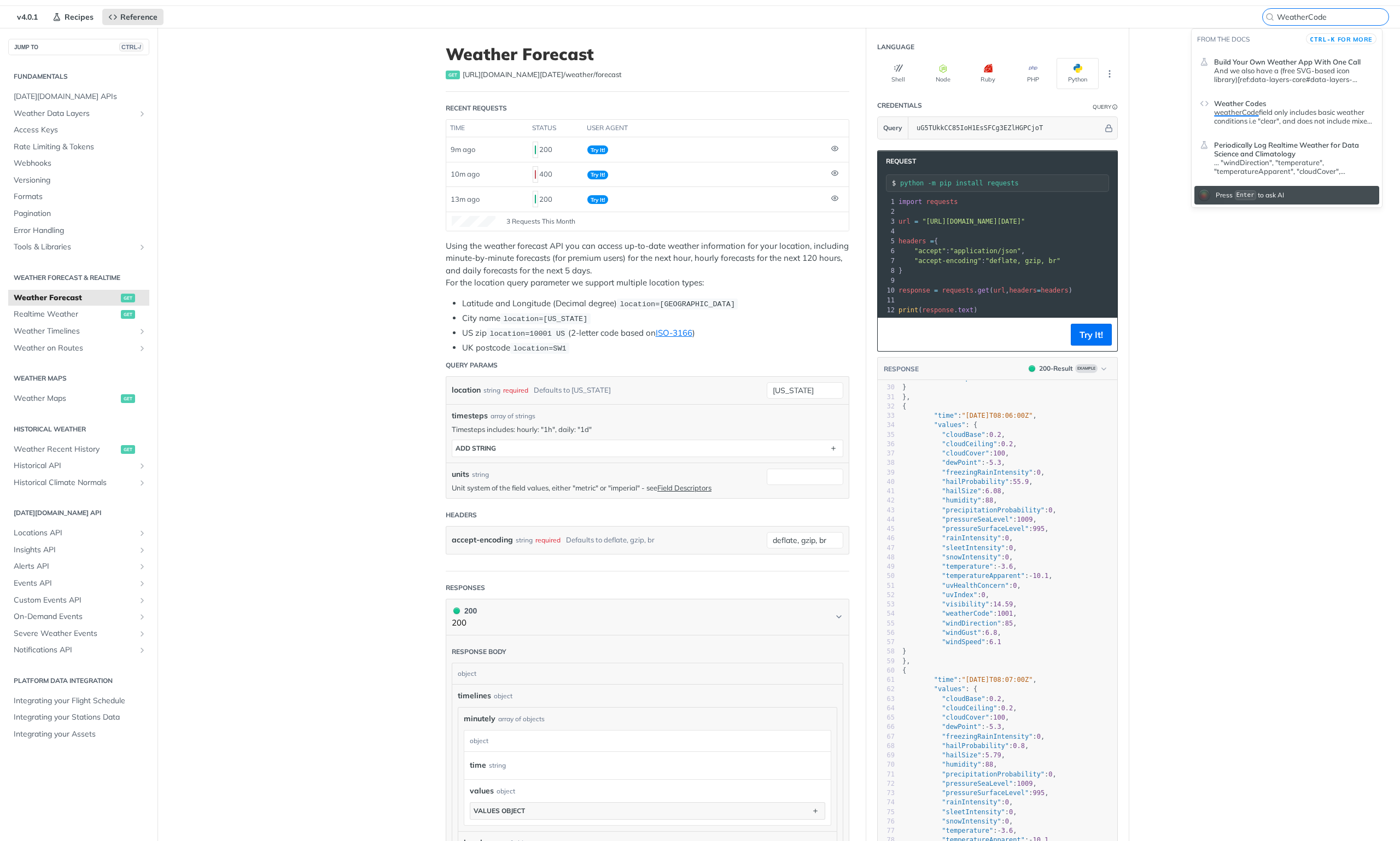
type input "WeatherCode"
click at [1276, 121] on p "weatherCode field only includes basic weather conditions i.e "clear", and does …" at bounding box center [1293, 116] width 160 height 17
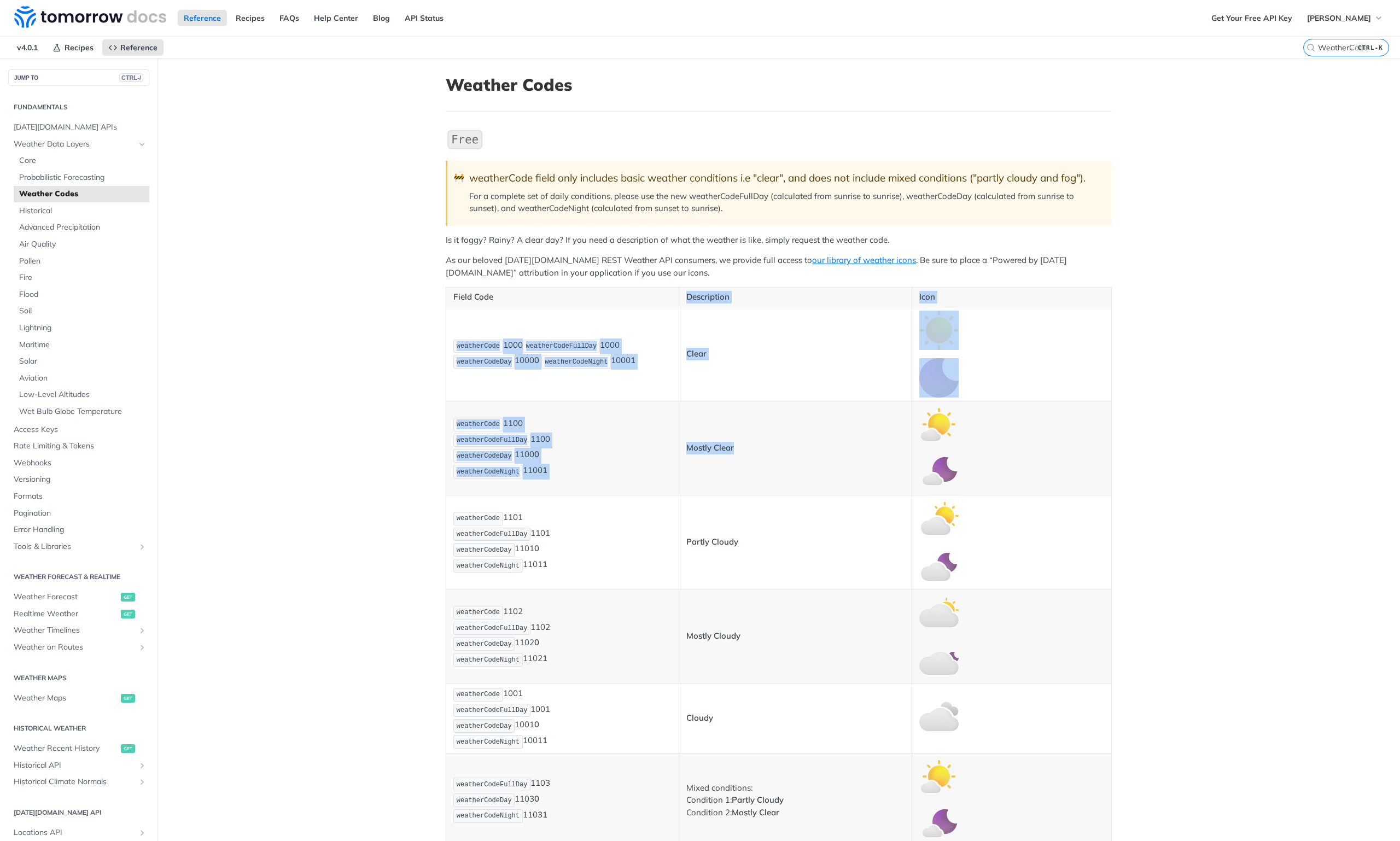
drag, startPoint x: 1048, startPoint y: 400, endPoint x: 544, endPoint y: 300, distance: 513.8
click at [544, 340] on code "weatherCodeFullDay" at bounding box center [561, 346] width 77 height 13
click at [520, 370] on td "weatherCode 1000 weatherCodeFullDay 1000 weatherCodeDay 1000 0 weatherCodeNight…" at bounding box center [563, 353] width 233 height 94
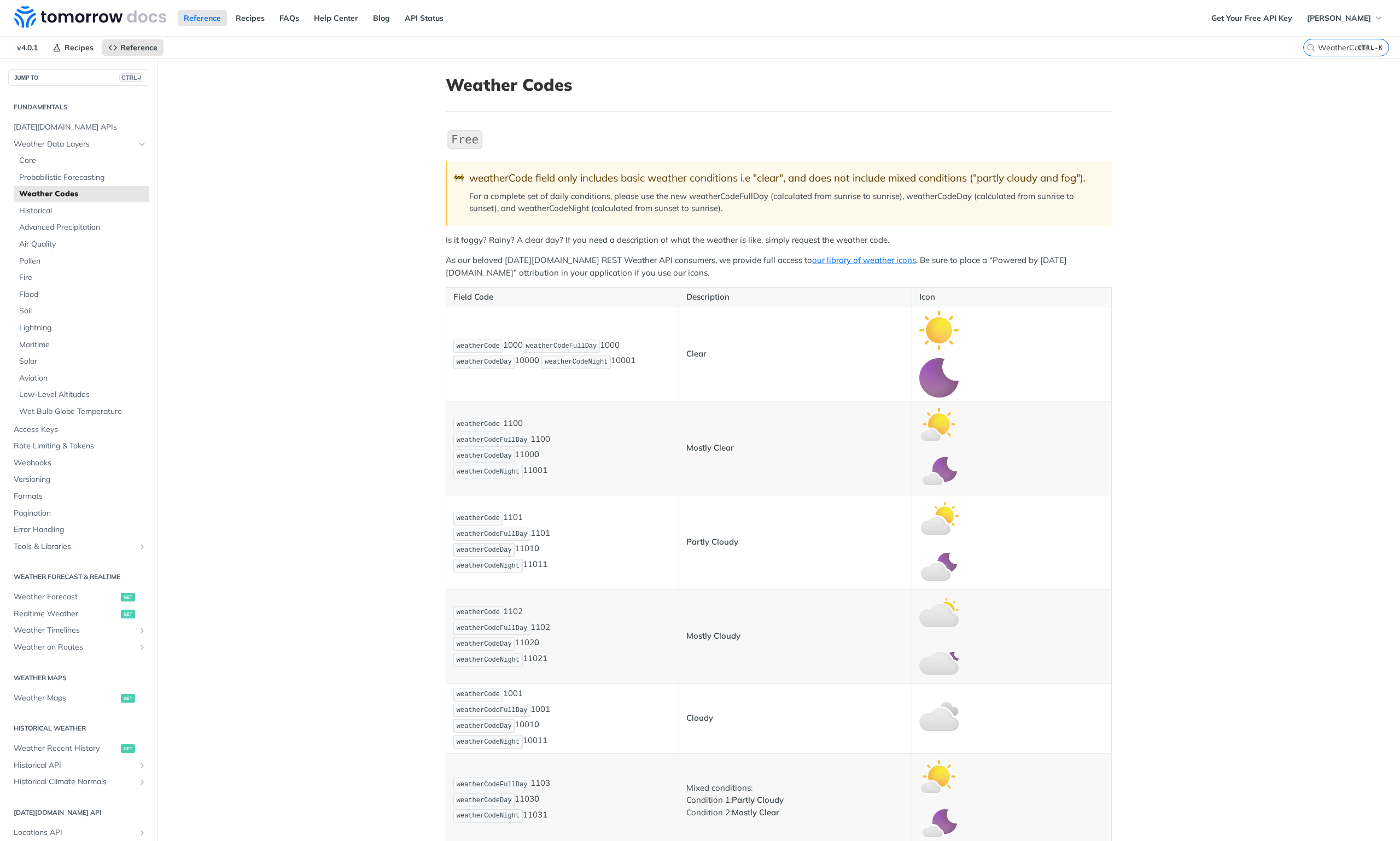
click at [513, 371] on td "weatherCode 1000 weatherCodeFullDay 1000 weatherCodeDay 1000 0 weatherCodeNight…" at bounding box center [563, 353] width 233 height 94
click at [795, 368] on td "Clear" at bounding box center [795, 353] width 233 height 94
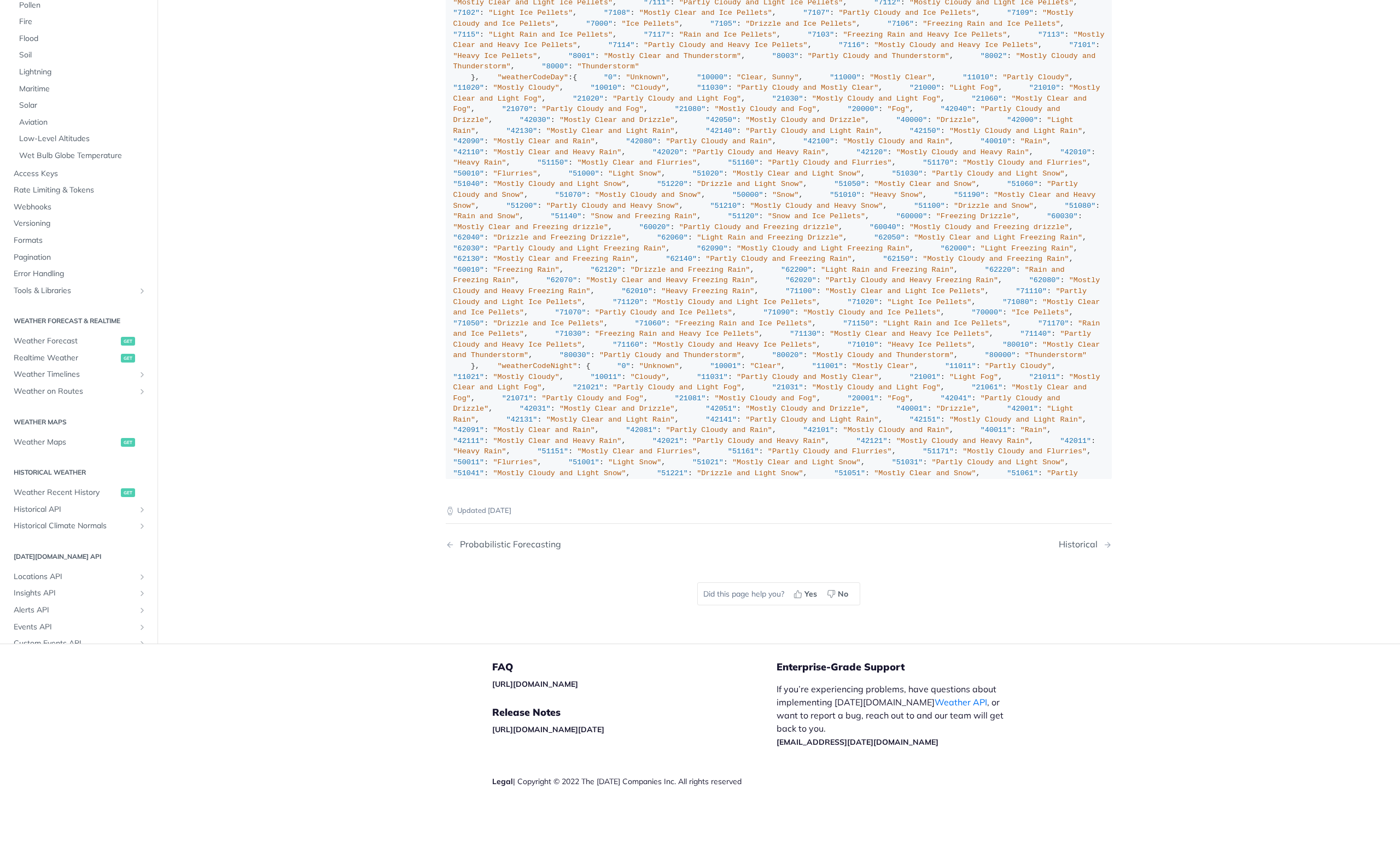
click at [1040, 436] on div ""weatherCode" : { "0" : "Unknown" , "1000" : "Clear, Sunny" , "1100" : "Mostly …" at bounding box center [779, 195] width 651 height 930
click at [1058, 327] on div ""weatherCode" : { "0" : "Unknown" , "1000" : "Clear, Sunny" , "1100" : "Mostly …" at bounding box center [779, 195] width 651 height 930
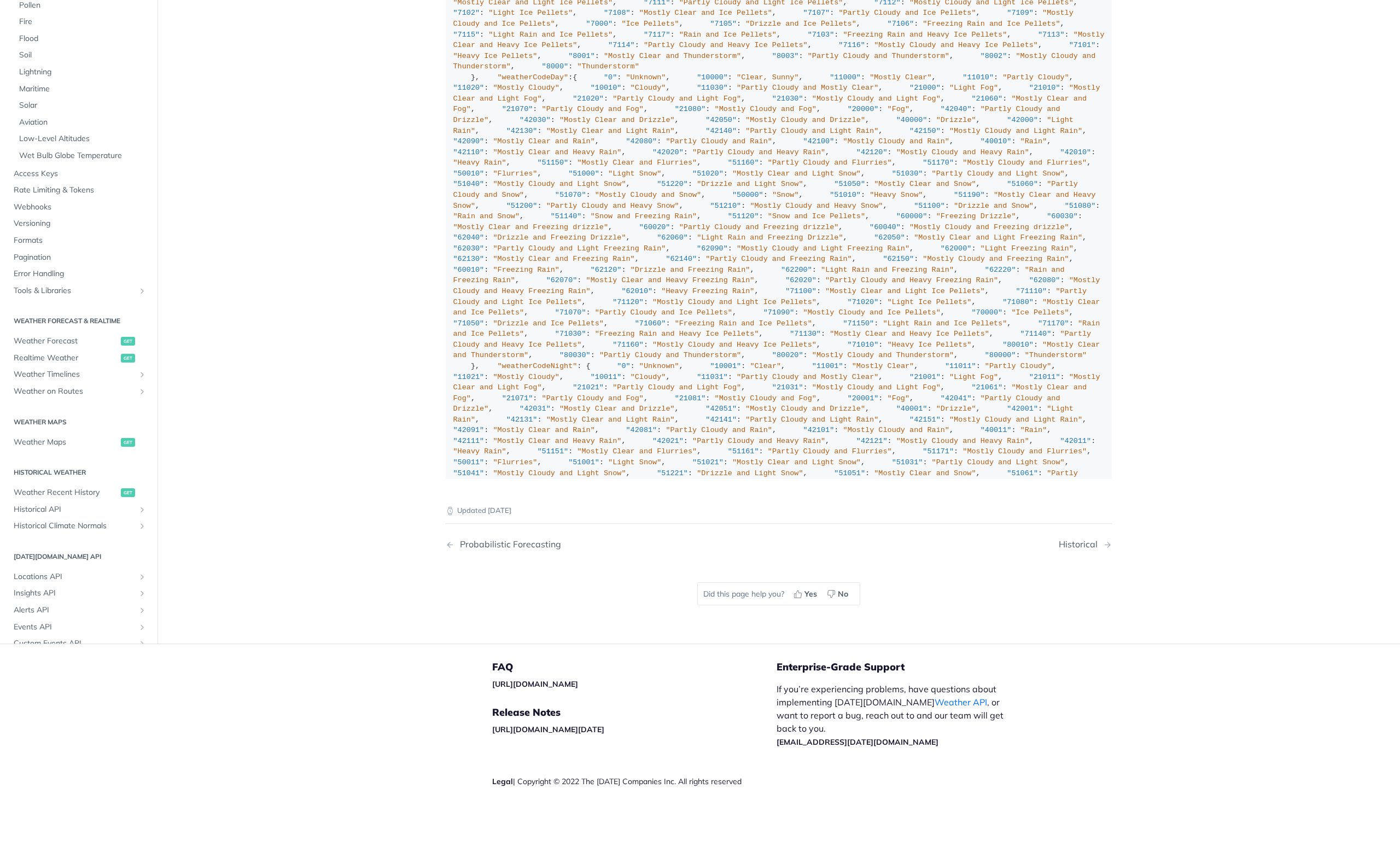
click at [1090, 321] on div ""weatherCode" : { "0" : "Unknown" , "1000" : "Clear, Sunny" , "1100" : "Mostly …" at bounding box center [779, 195] width 651 height 930
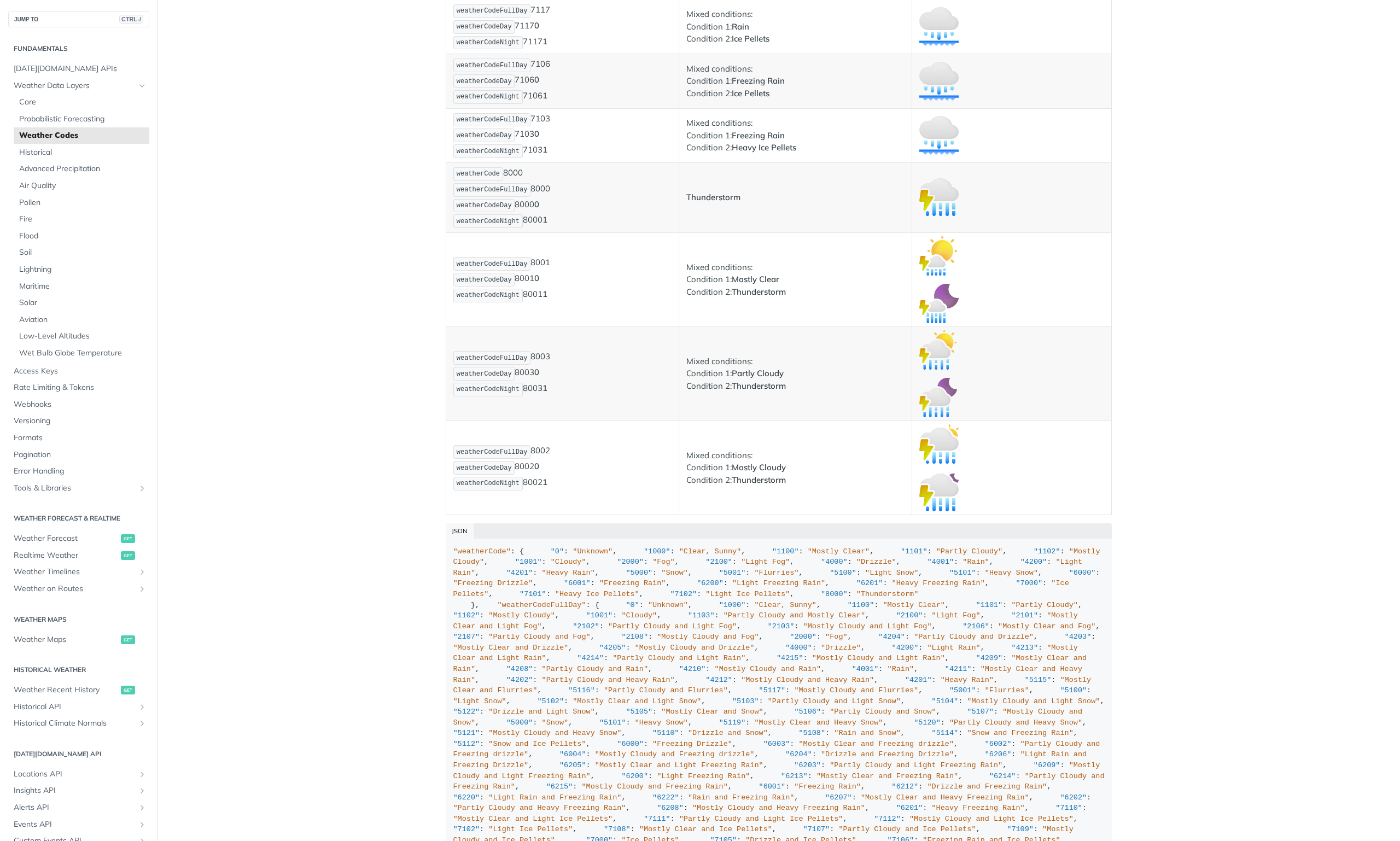
scroll to position [5466, 0]
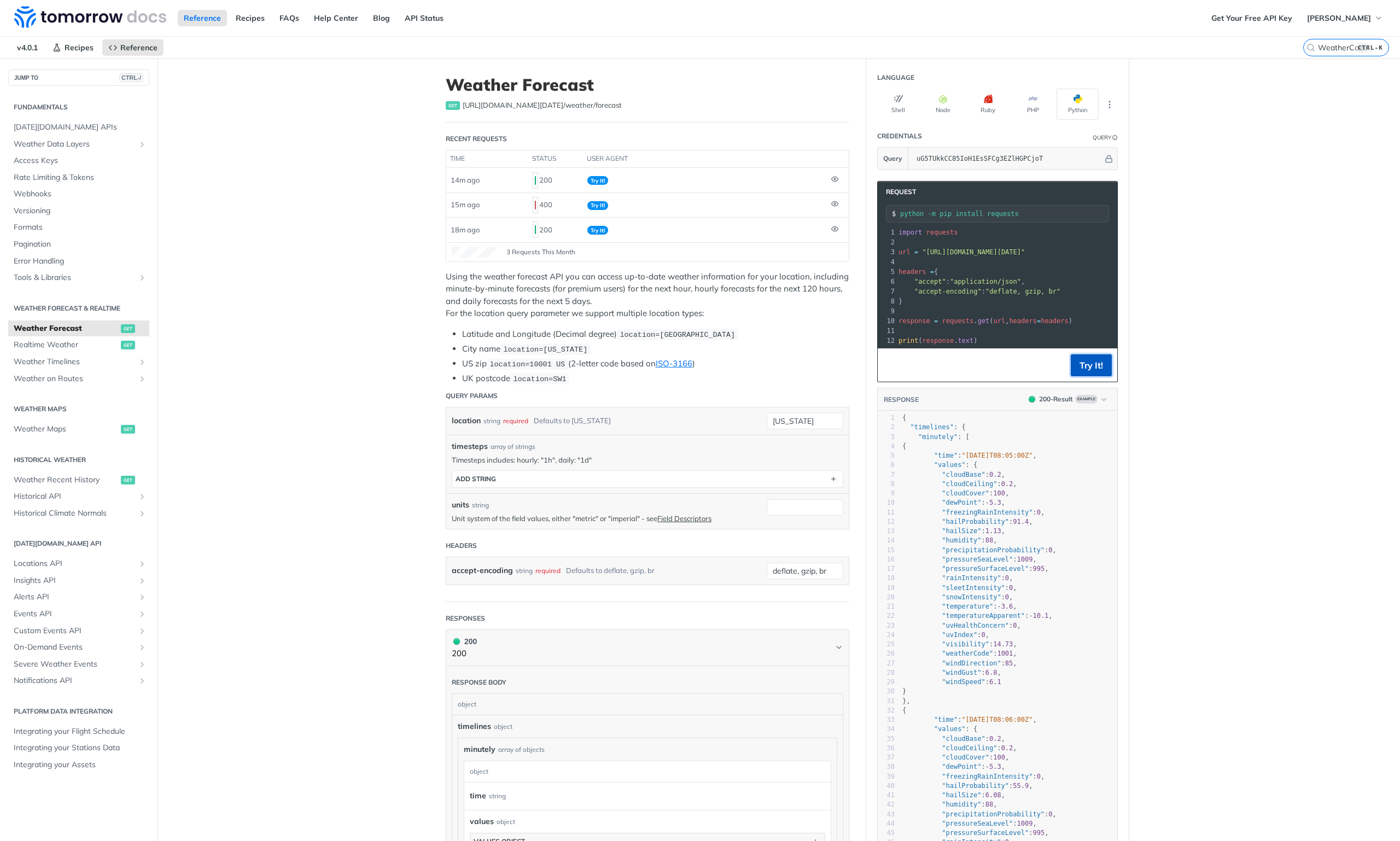
click at [1093, 375] on button "Try It!" at bounding box center [1090, 365] width 41 height 22
click at [85, 125] on span "[DATE][DOMAIN_NAME] APIs" at bounding box center [80, 127] width 133 height 11
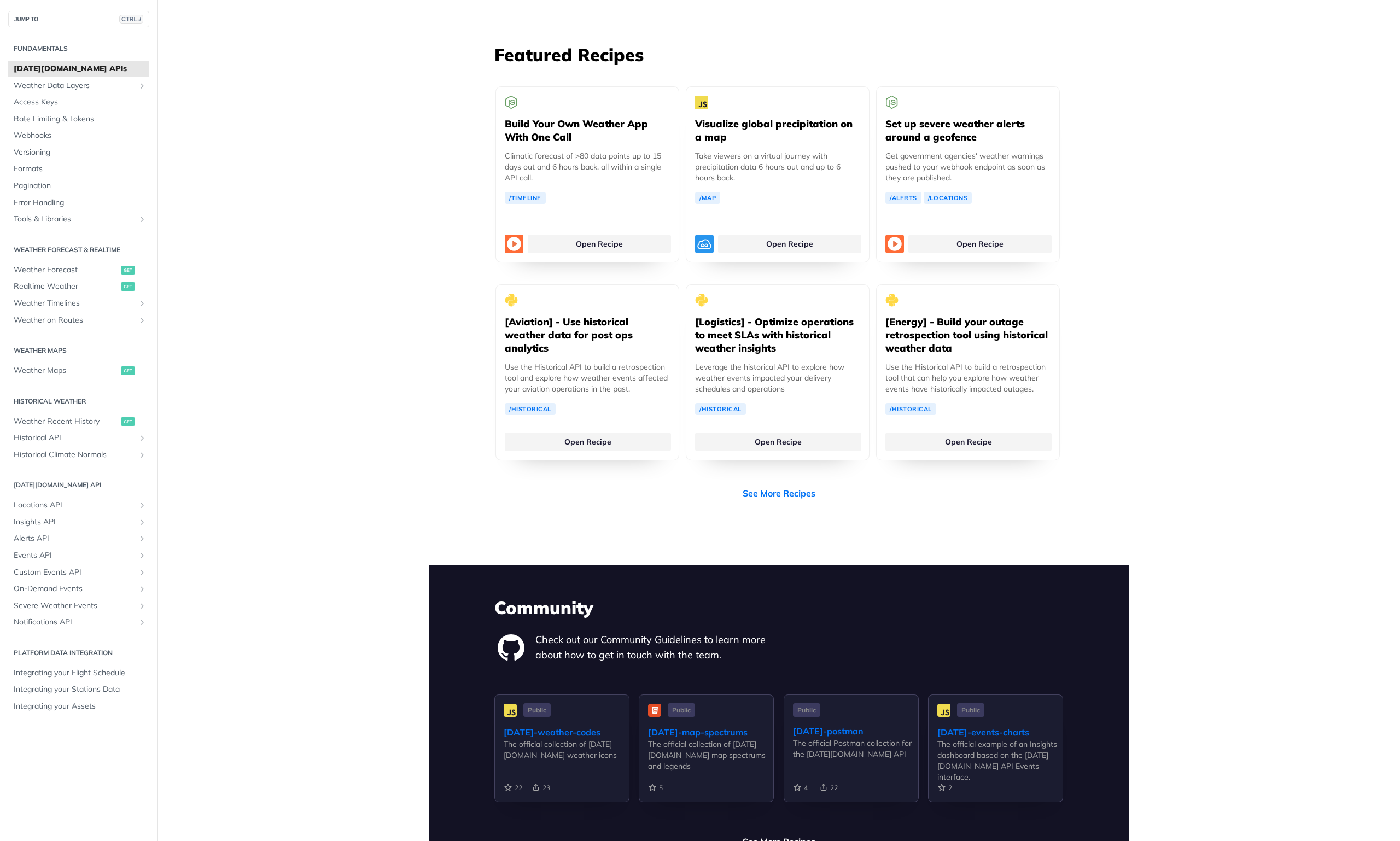
scroll to position [2023, 0]
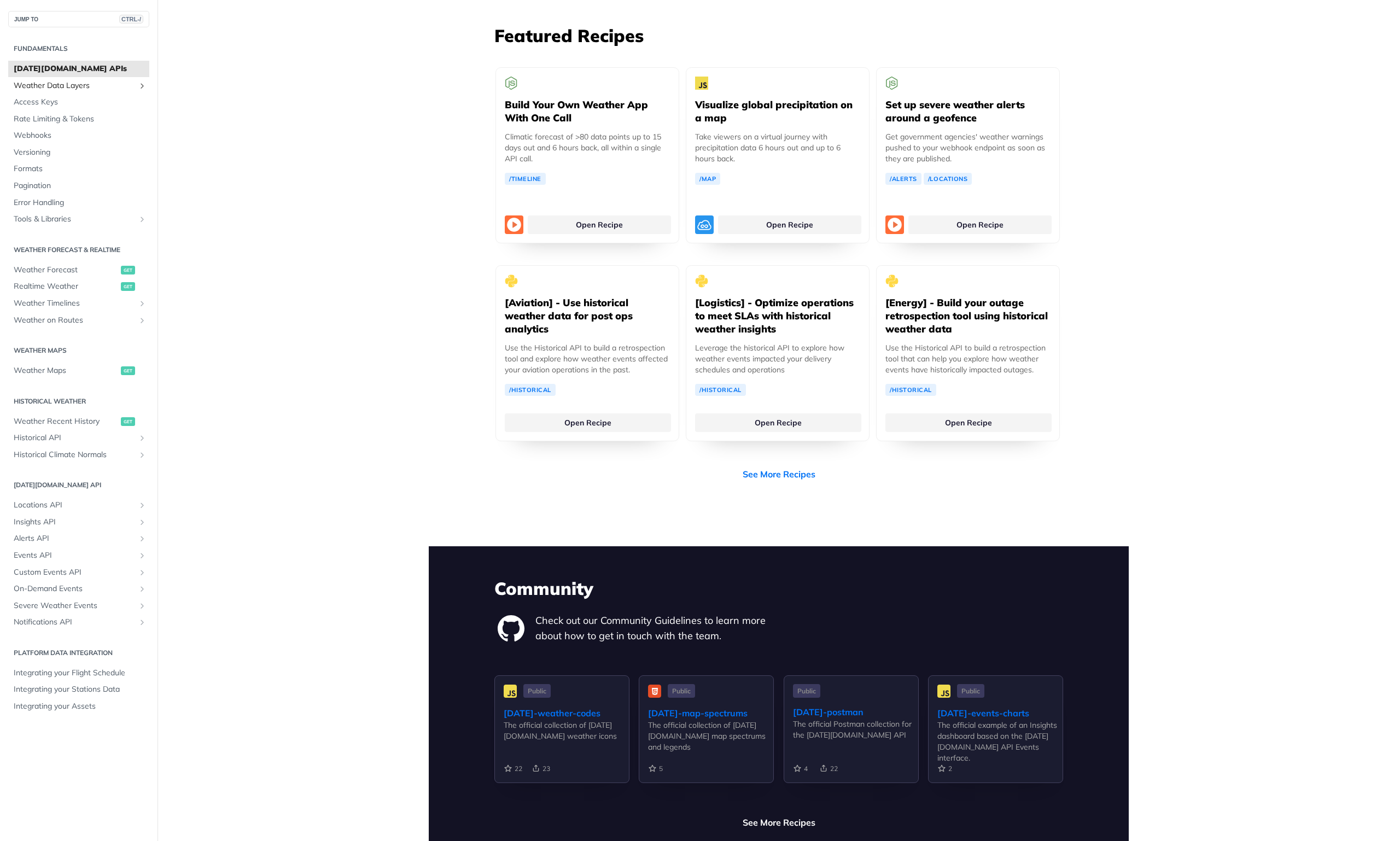
click at [80, 87] on span "Weather Data Layers" at bounding box center [74, 86] width 122 height 11
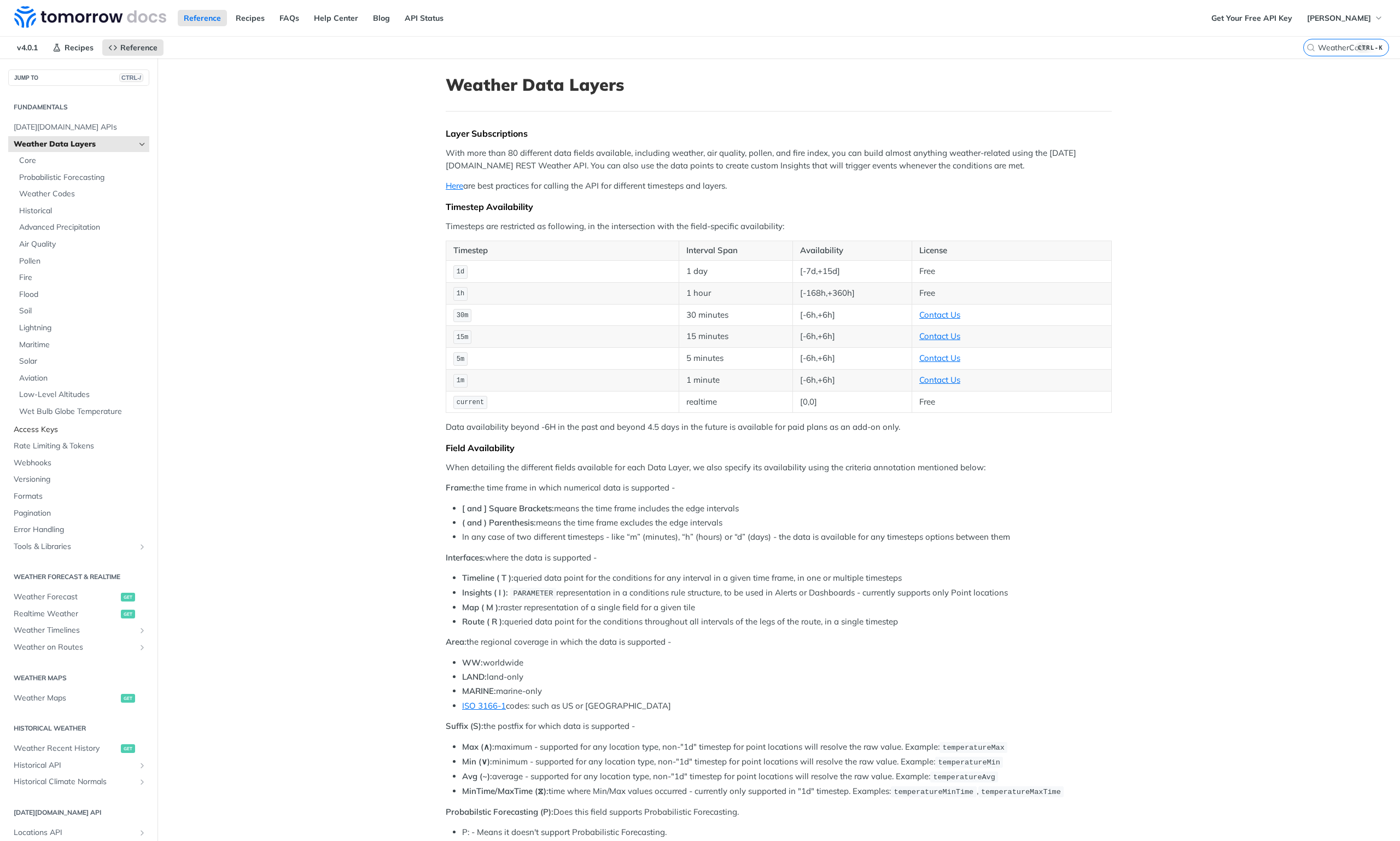
click at [64, 434] on span "Access Keys" at bounding box center [80, 429] width 133 height 11
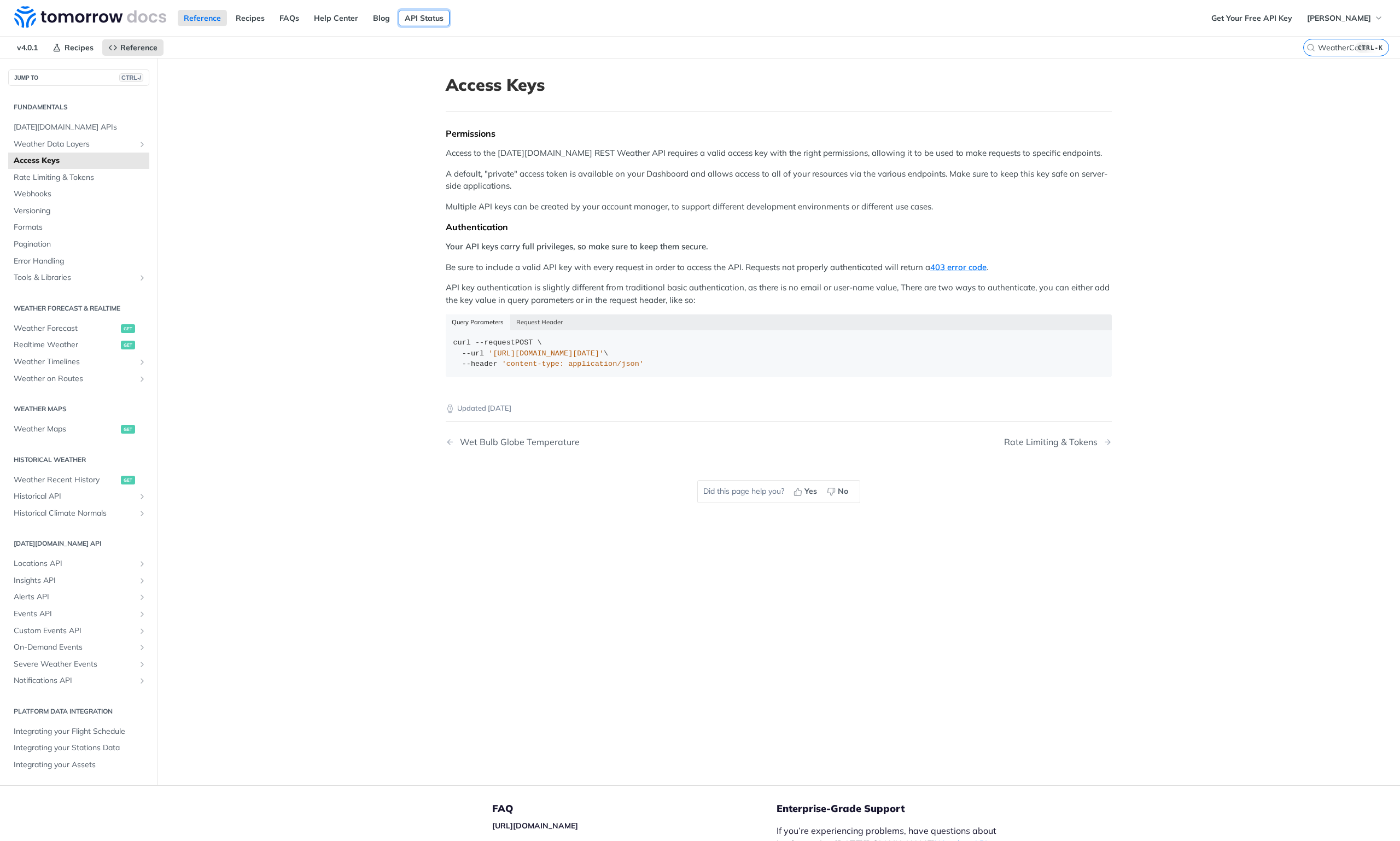
click at [402, 17] on link "API Status" at bounding box center [424, 18] width 51 height 17
drag, startPoint x: 0, startPoint y: 0, endPoint x: 330, endPoint y: 304, distance: 448.7
click at [330, 304] on main "JUMP TO CTRL-/ Fundamentals [DATE][DOMAIN_NAME] APIs Weather Data Layers Core P…" at bounding box center [700, 421] width 1400 height 726
drag, startPoint x: 295, startPoint y: 265, endPoint x: 238, endPoint y: 300, distance: 66.9
click at [238, 300] on main "JUMP TO CTRL-/ Fundamentals [DATE][DOMAIN_NAME] APIs Weather Data Layers Core P…" at bounding box center [700, 421] width 1400 height 726
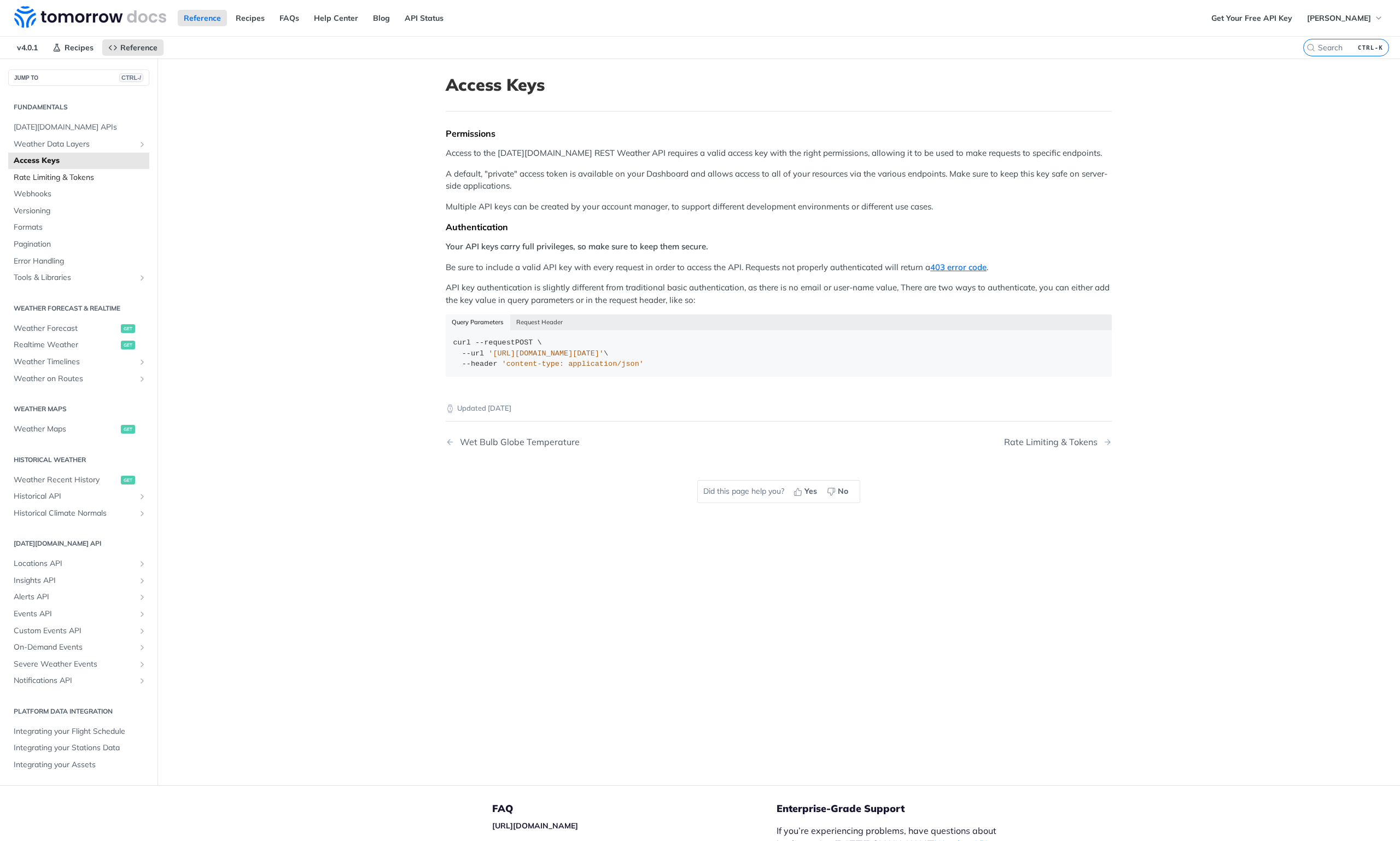
click at [58, 179] on span "Rate Limiting & Tokens" at bounding box center [80, 177] width 133 height 11
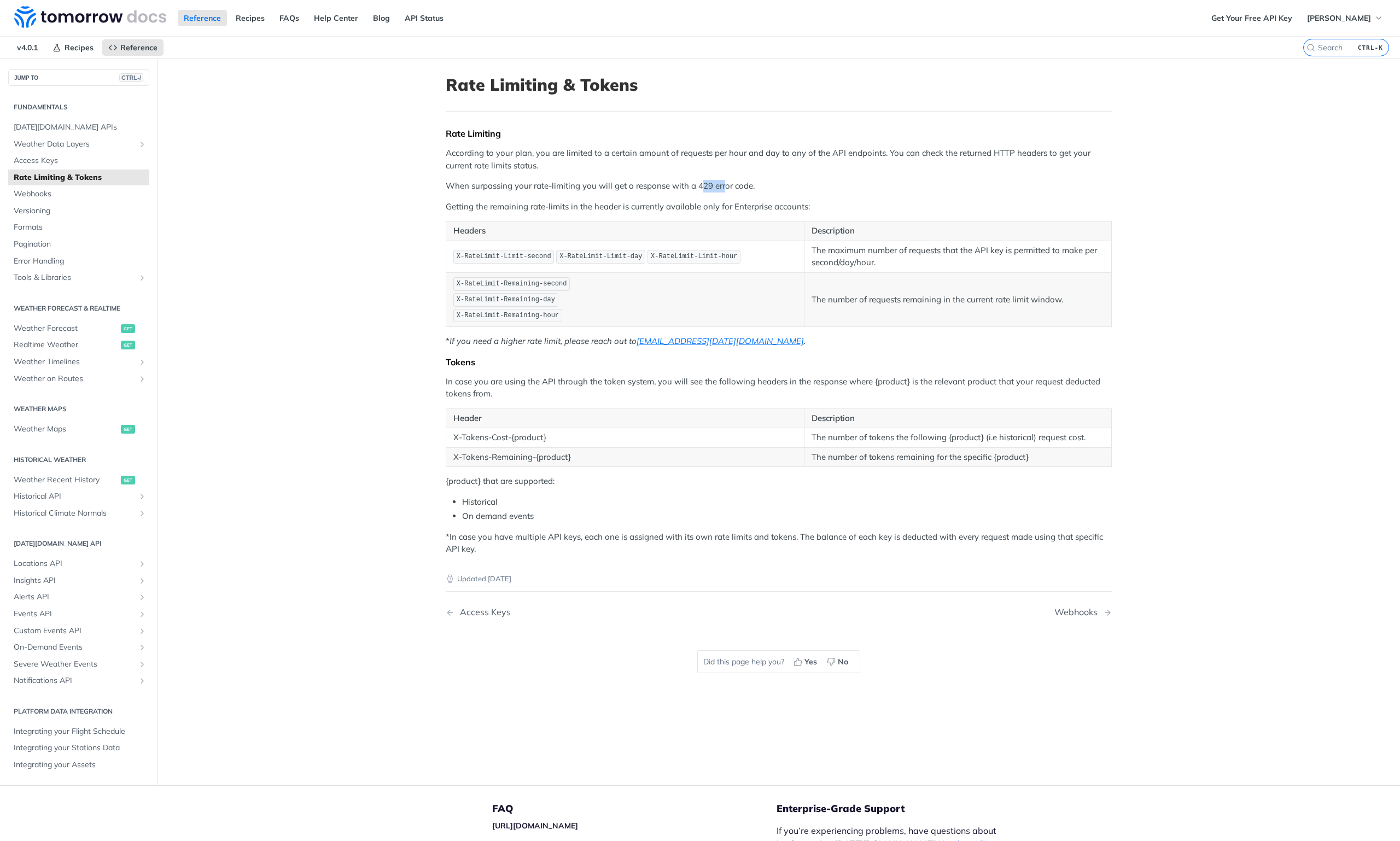
drag, startPoint x: 714, startPoint y: 187, endPoint x: 720, endPoint y: 187, distance: 6.0
click at [720, 187] on p "When surpassing your rate-limiting you will get a response with a 429 error cod…" at bounding box center [779, 186] width 666 height 12
click at [774, 231] on p "Headers" at bounding box center [625, 231] width 343 height 12
